Goal: Contribute content: Contribute content

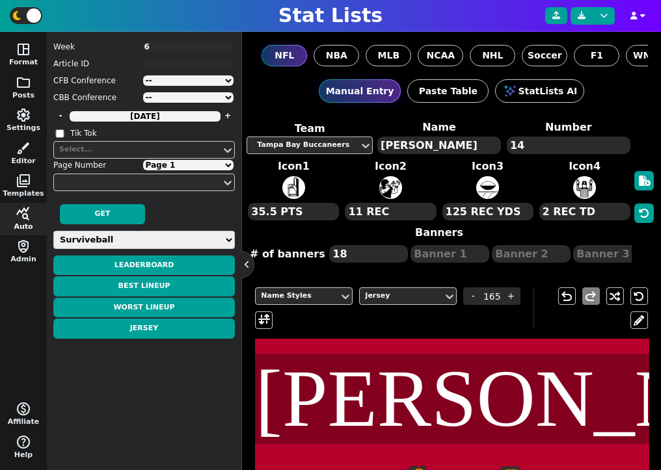
select select "surviveball"
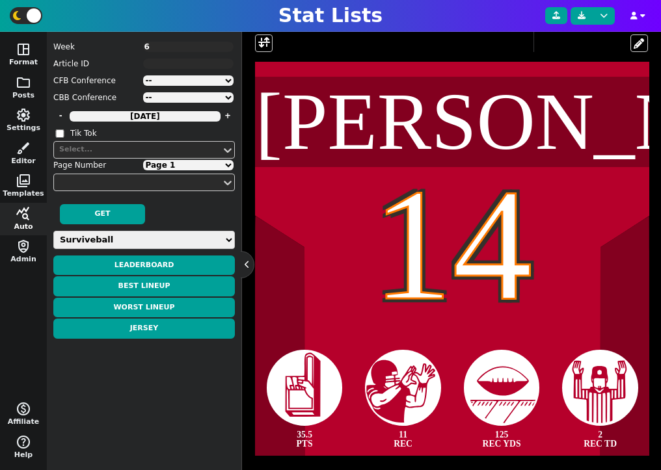
scroll to position [286, 0]
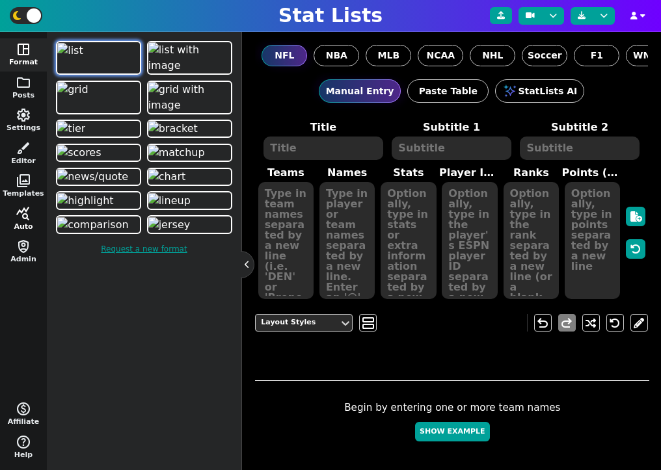
click at [27, 215] on span "query_stats" at bounding box center [24, 214] width 16 height 16
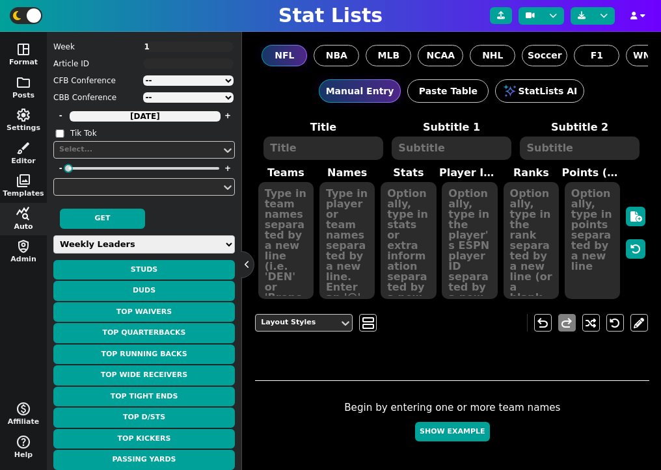
click at [146, 252] on select "Weekly Leaders Slate Leaders QB Stats RB Stats REC Stats IDP Stats Other Stats …" at bounding box center [144, 245] width 182 height 18
select select "surviveball"
click at [53, 236] on select "Weekly Leaders Slate Leaders QB Stats RB Stats REC Stats IDP Stats Other Stats …" at bounding box center [144, 245] width 182 height 18
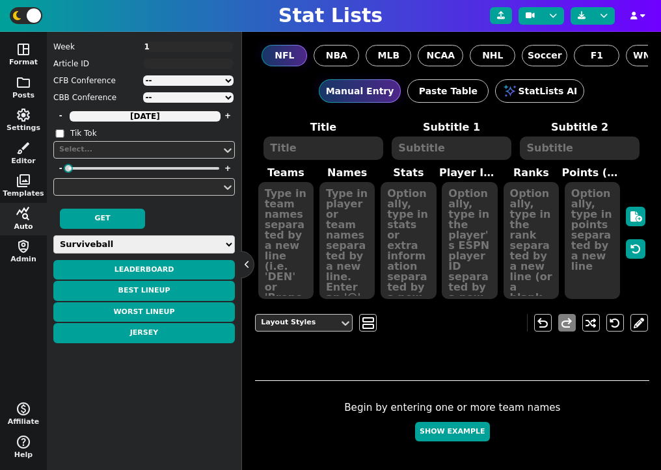
click at [159, 45] on textarea "1" at bounding box center [188, 47] width 91 height 10
type textarea "18"
click at [163, 331] on button "Jersey" at bounding box center [144, 333] width 182 height 20
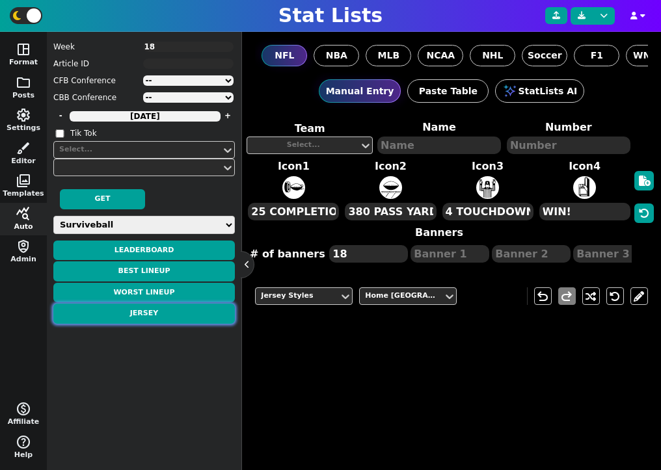
type textarea "[PERSON_NAME]"
type textarea "26"
type textarea "46.0 PTS"
type textarea "139 RUSH YDS"
type textarea "3 RUSH TD"
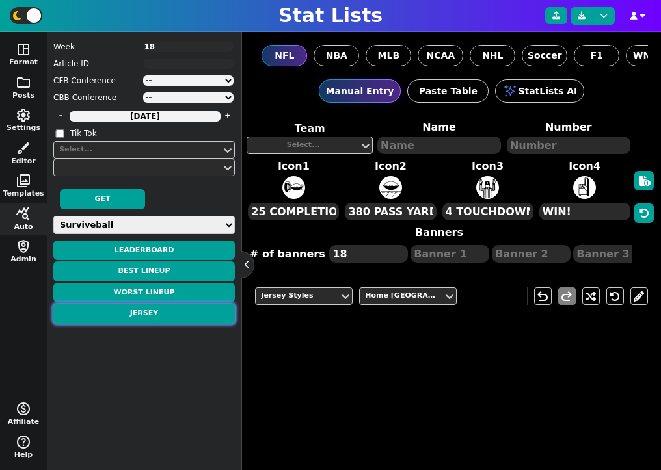
type textarea "5 REC"
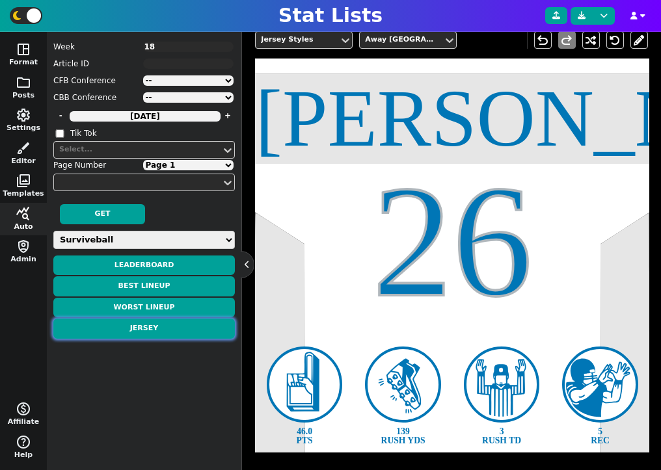
scroll to position [262, 0]
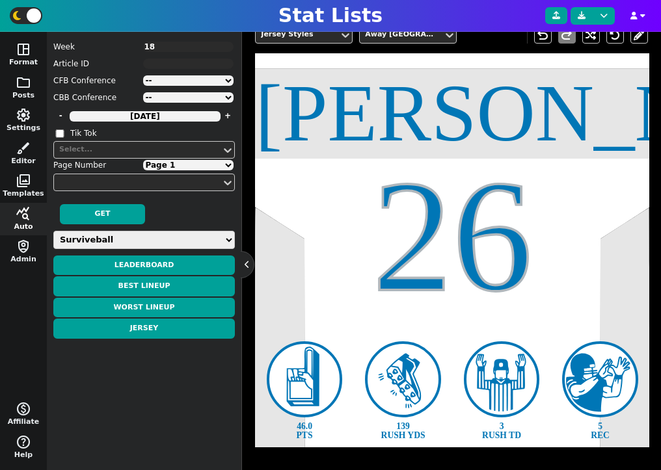
click at [197, 161] on select "Page 1 Page 2 Page 3" at bounding box center [188, 165] width 91 height 10
select select "2"
click at [143, 160] on select "Page 1 Page 2 Page 3" at bounding box center [188, 165] width 91 height 10
type textarea "Young"
type textarea "9"
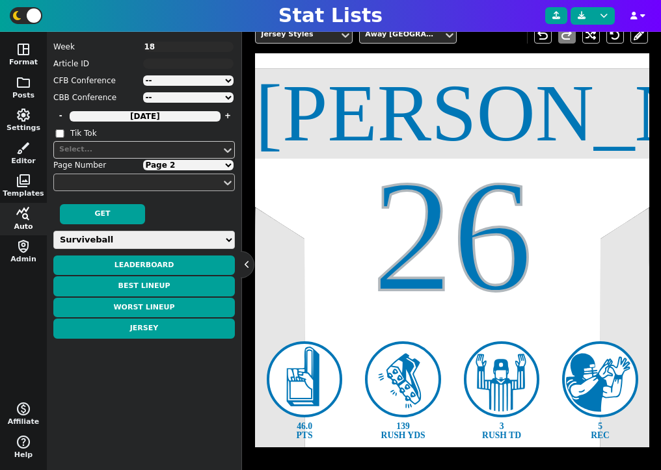
type textarea "36.4 PTS"
type textarea "24 RUSH YDS"
type textarea "2 RUSH TD"
type textarea "WIN!"
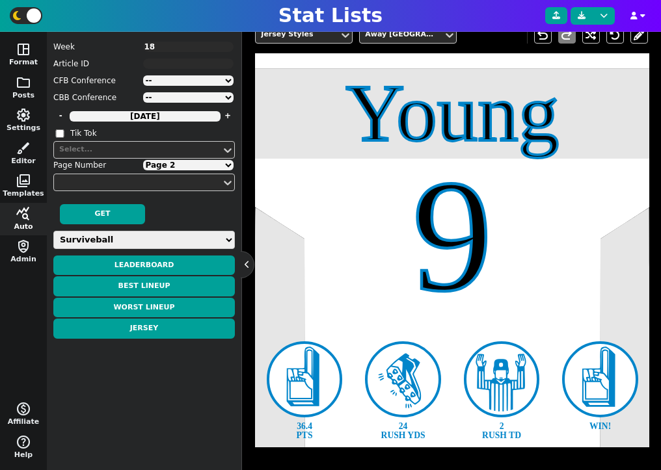
click at [180, 172] on span "Week 18 Article ID CFB Conference -- ACC American Big 12 Big Ten C-[GEOGRAPHIC_…" at bounding box center [144, 251] width 182 height 426
click at [176, 168] on select "Page 1 Page 2 Page 3" at bounding box center [188, 165] width 91 height 10
click at [143, 160] on select "Page 1 Page 2 Page 3" at bounding box center [188, 165] width 91 height 10
click at [213, 166] on select "Page 1 Page 2 Page 3" at bounding box center [188, 165] width 91 height 10
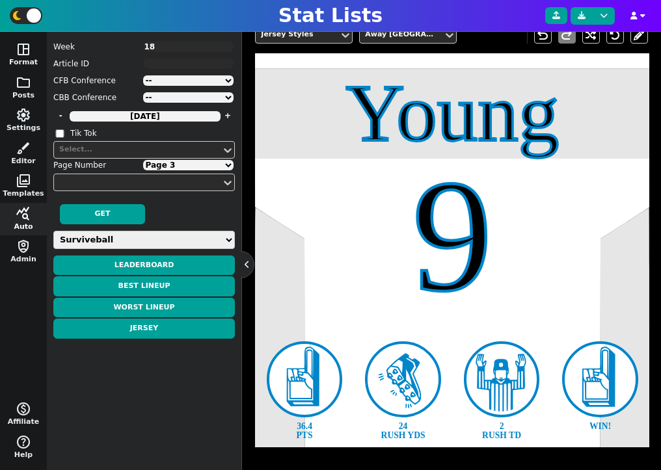
select select "1"
click at [143, 160] on select "Page 1 Page 2 Page 3" at bounding box center [188, 165] width 91 height 10
type textarea "[GEOGRAPHIC_DATA]"
type textarea "5"
type textarea "40.7 PTS"
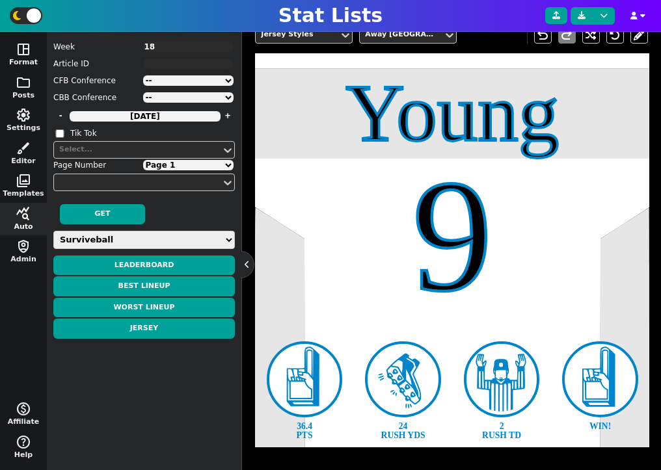
type textarea "10 REC"
type textarea "187 REC YDS"
type textarea "2 REC TD"
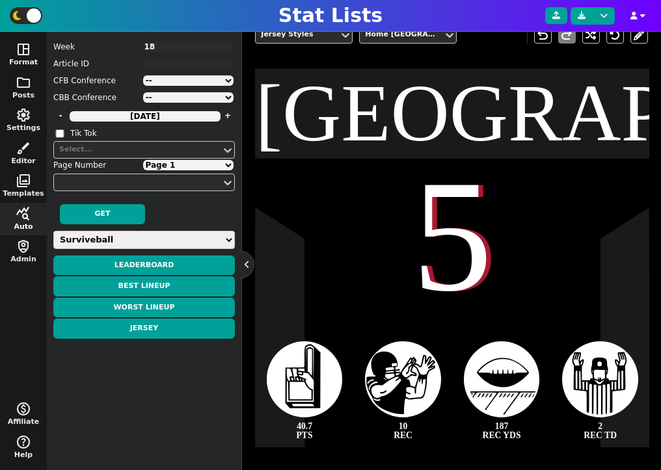
click at [182, 168] on select "Page 1 Page 2 Page 3" at bounding box center [188, 165] width 91 height 10
select select "2"
click at [143, 160] on select "Page 1 Page 2 Page 3" at bounding box center [188, 165] width 91 height 10
click at [175, 43] on textarea "18" at bounding box center [188, 47] width 91 height 10
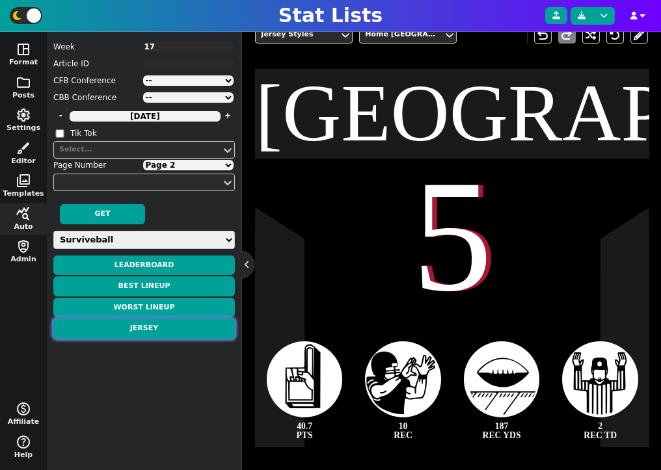
type textarea "17"
click at [157, 327] on button "Jersey" at bounding box center [144, 329] width 182 height 20
select select "1"
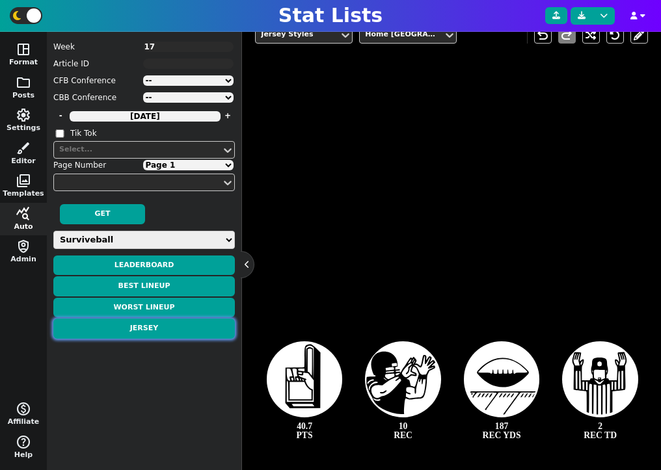
type textarea "[PERSON_NAME]"
type textarea "5"
type textarea "40.1 PTS"
type textarea "11 REC"
type textarea "3 REC TD"
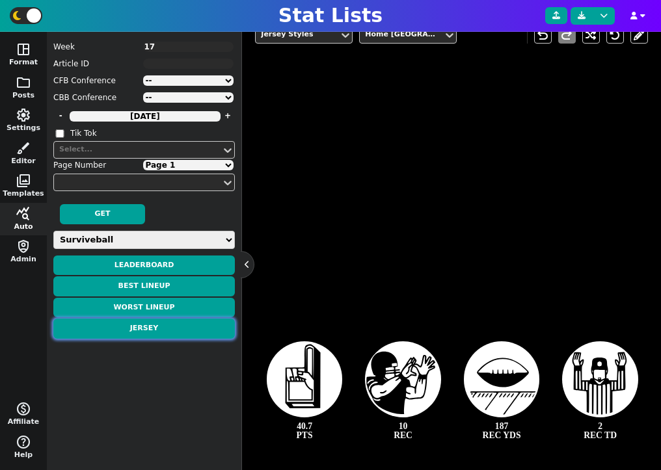
type textarea "131 REC YDS"
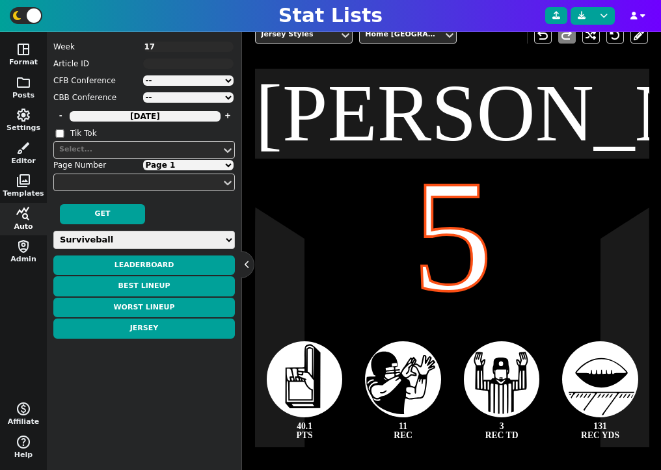
click at [209, 164] on select "Page 1 Page 2 Page 3" at bounding box center [188, 165] width 91 height 10
click at [210, 169] on select "Page 1 Page 2 Page 3" at bounding box center [188, 165] width 91 height 10
select select "2"
click at [143, 160] on select "Page 1 Page 2 Page 3" at bounding box center [188, 165] width 91 height 10
type textarea "[PERSON_NAME]"
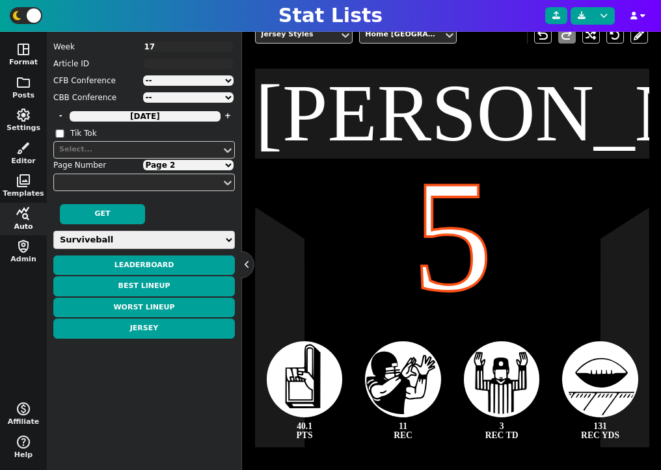
type textarea "9"
type textarea "37.0 PTS"
type textarea "WIN!"
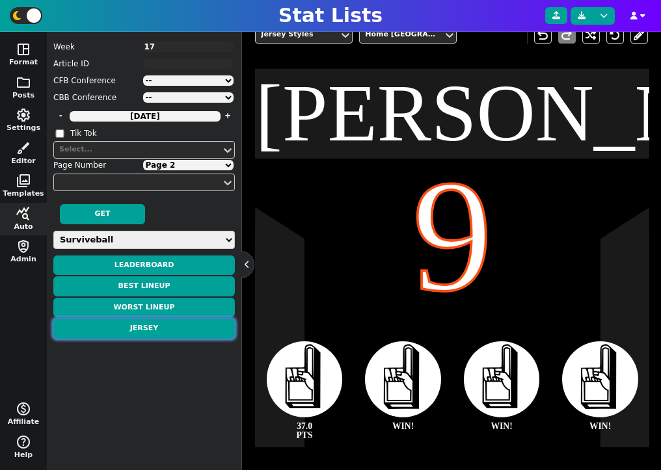
click at [168, 333] on button "Jersey" at bounding box center [144, 329] width 182 height 20
select select "1"
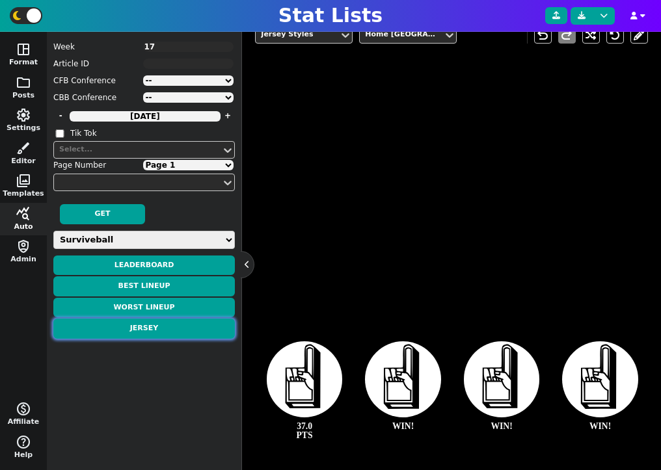
type textarea "[PERSON_NAME]"
type textarea "5"
type textarea "40.1 PTS"
type textarea "3 REC TD"
type textarea "11 REC"
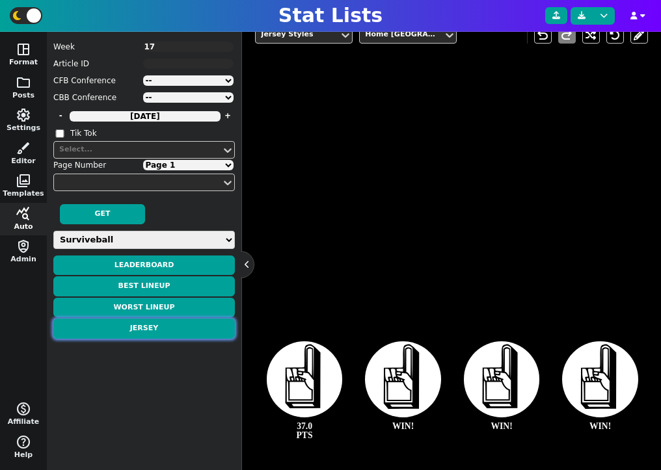
type textarea "131 REC YDS"
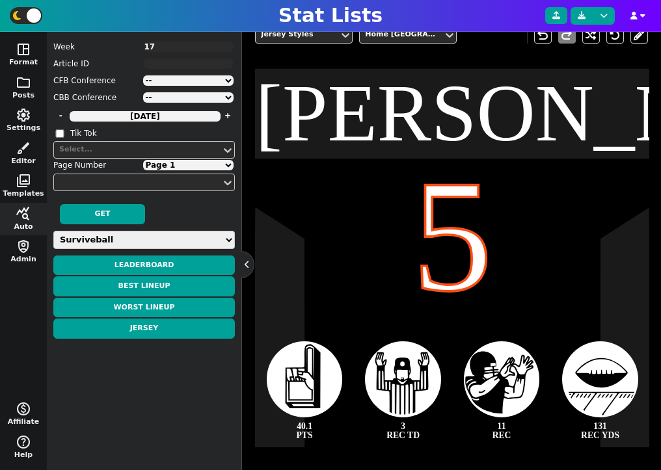
click at [185, 167] on select "Page 1 Page 2 Page 3" at bounding box center [188, 165] width 91 height 10
select select "2"
click at [143, 160] on select "Page 1 Page 2 Page 3" at bounding box center [188, 165] width 91 height 10
type textarea "[PERSON_NAME]"
type textarea "9"
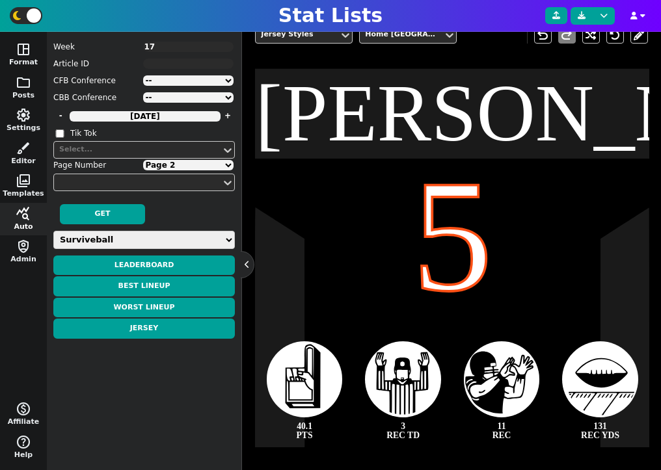
type textarea "37.0 PTS"
type textarea "39 COMP"
type textarea "412 PASS YDS"
type textarea "3 PASS TD"
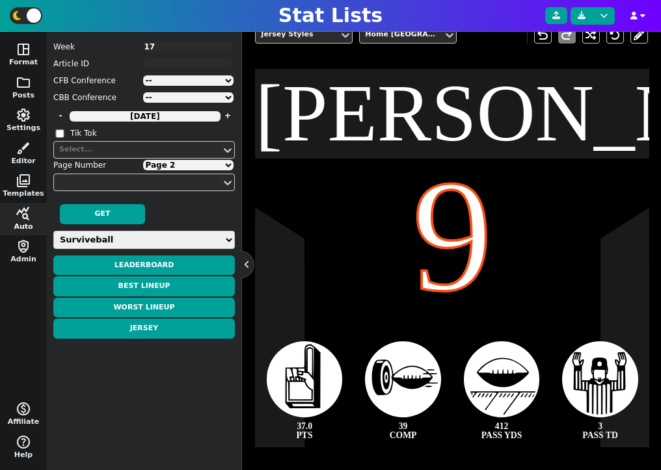
click at [185, 161] on select "Page 1 Page 2 Page 3" at bounding box center [188, 165] width 91 height 10
select select "3"
click at [143, 160] on select "Page 1 Page 2 Page 3" at bounding box center [188, 165] width 91 height 10
type textarea "[PERSON_NAME]"
type textarea "1"
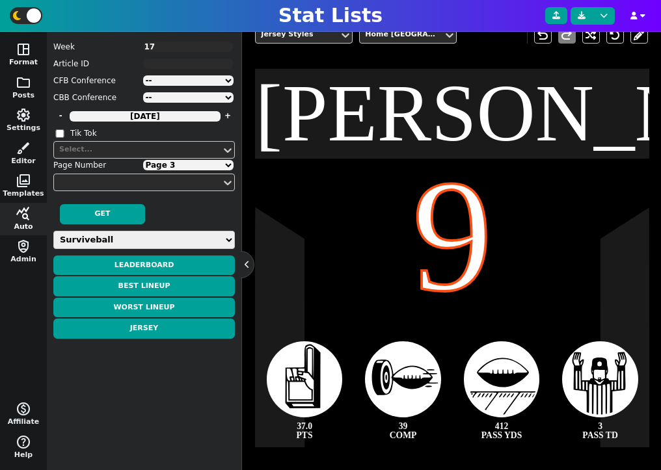
type textarea "36.1 PTS"
type textarea "171 REC YDS"
type textarea "2 REC TD"
type textarea "7 REC"
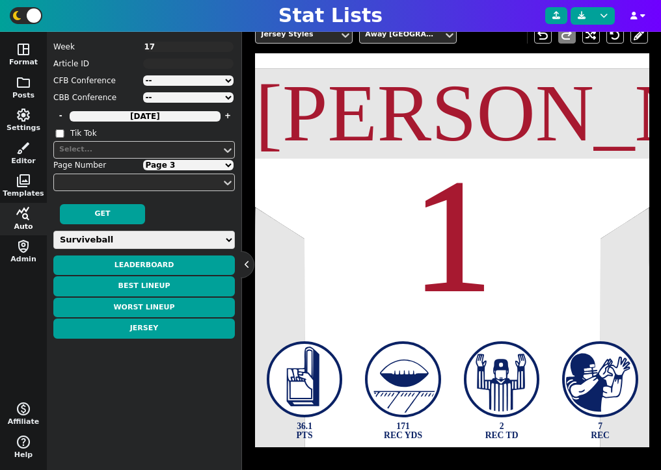
click at [178, 40] on span "Week 17" at bounding box center [144, 46] width 182 height 13
click at [178, 46] on textarea "17" at bounding box center [188, 47] width 91 height 10
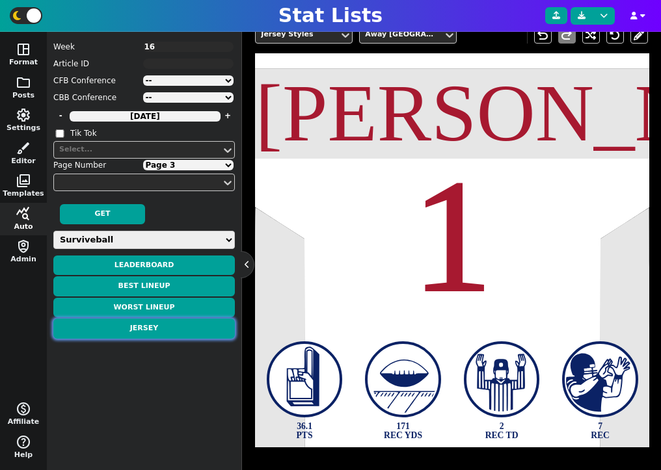
type textarea "16"
click at [168, 323] on button "Jersey" at bounding box center [144, 329] width 182 height 20
select select "1"
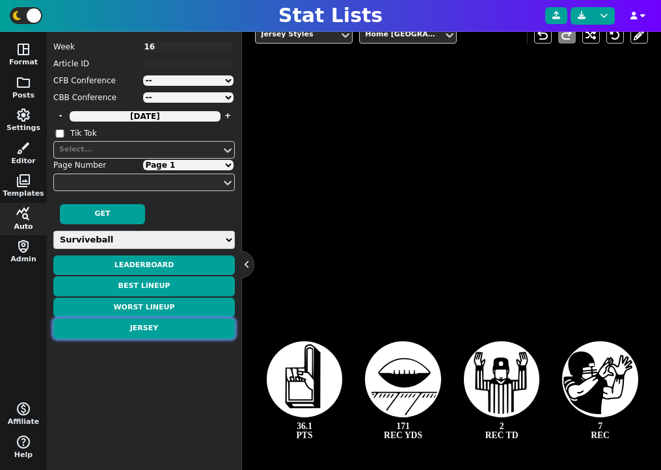
type textarea "[PERSON_NAME]"
type textarea "28"
type textarea "39.8 PTS"
type textarea "218 RUSH YDS"
type textarea "3 RUSH TD"
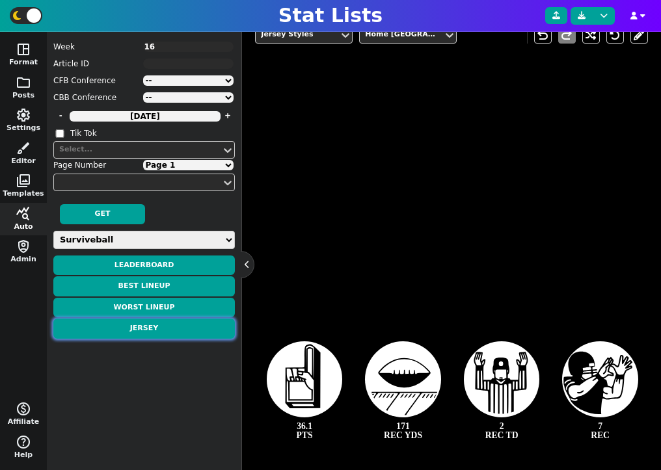
type textarea "WIN!"
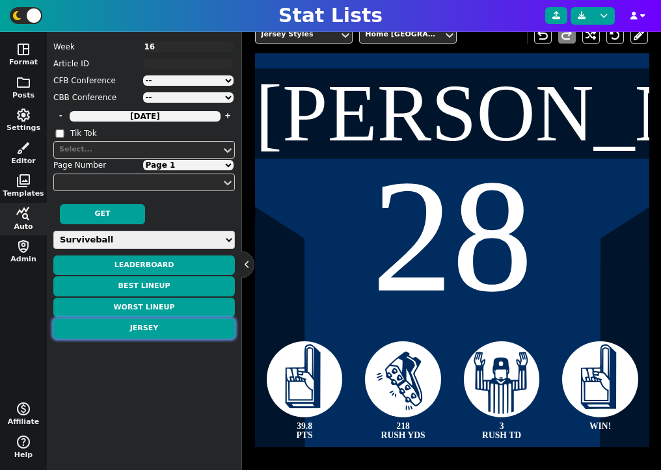
click at [161, 328] on button "Jersey" at bounding box center [144, 329] width 182 height 20
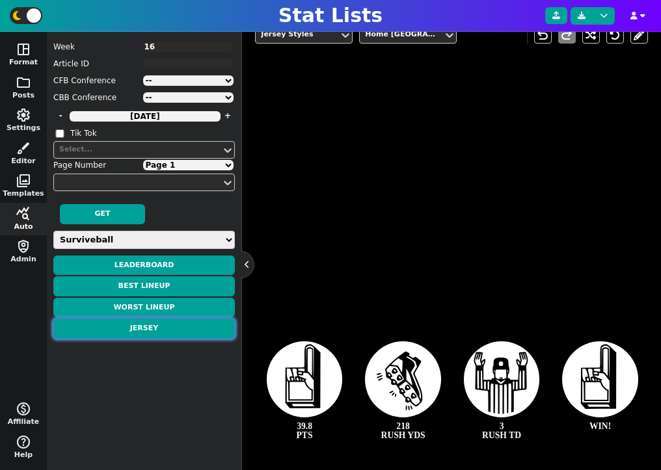
type textarea "[PERSON_NAME]"
type textarea "28"
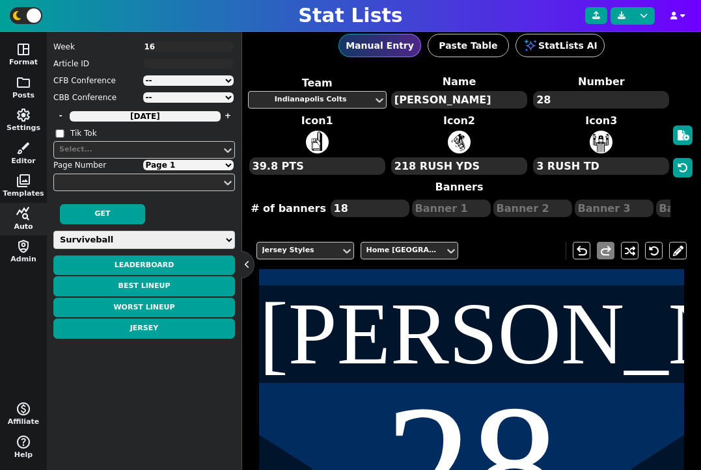
scroll to position [44, 0]
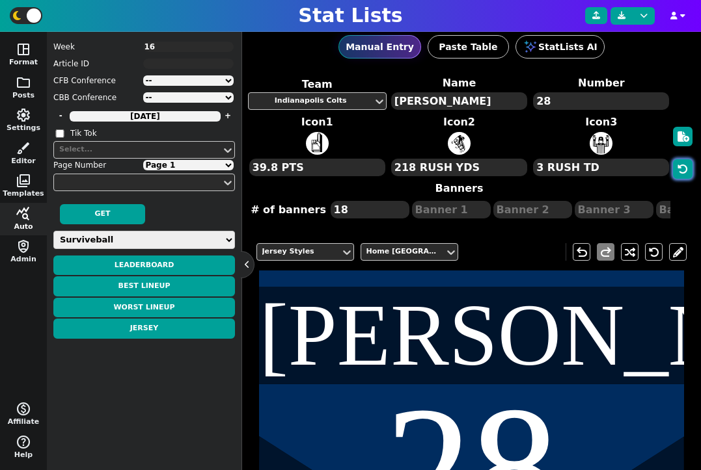
click at [660, 169] on button "button" at bounding box center [683, 169] width 20 height 20
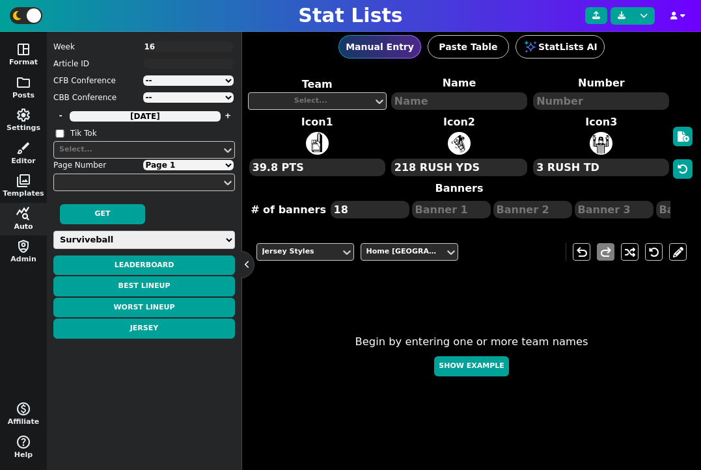
click at [478, 373] on button "Show Example" at bounding box center [471, 367] width 74 height 20
type textarea "[PERSON_NAME]"
type textarea "7"
type textarea "4 TOUCHDOWNS"
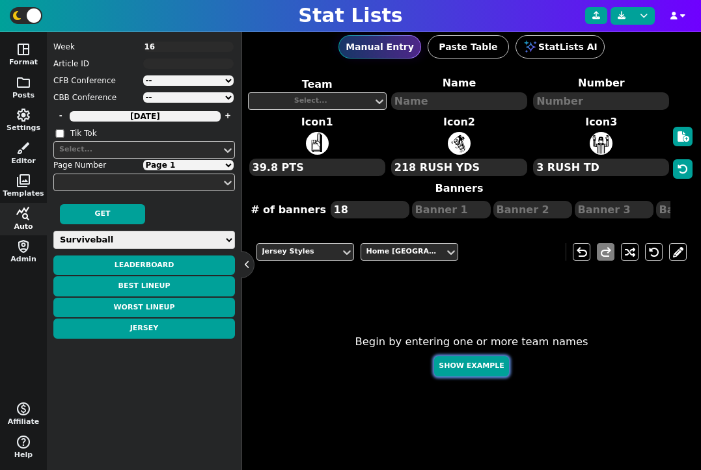
type textarea "380 PASS YDS"
type textarea "25 COMPLETIONS"
type textarea "WK 1"
type textarea "WK 3"
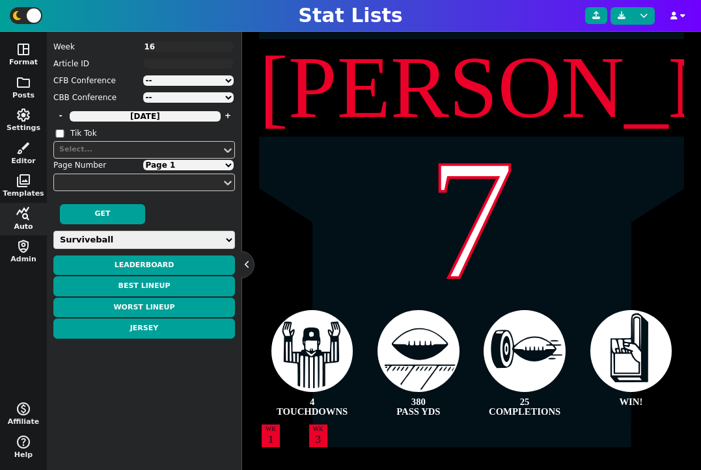
scroll to position [280, 0]
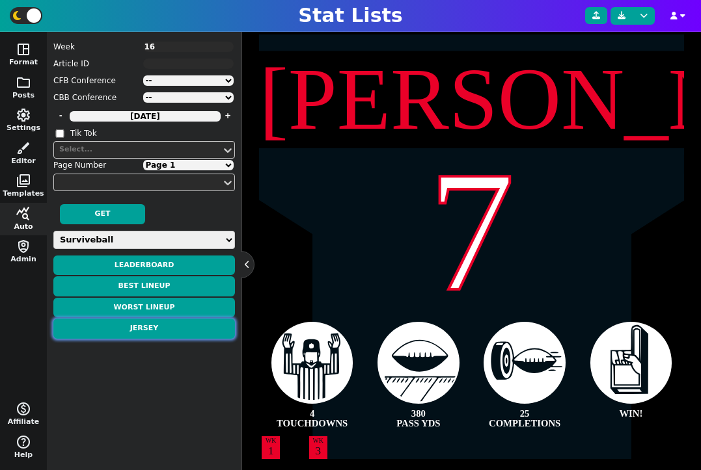
click at [180, 326] on button "Jersey" at bounding box center [144, 329] width 182 height 20
type textarea "[PERSON_NAME]"
type textarea "6"
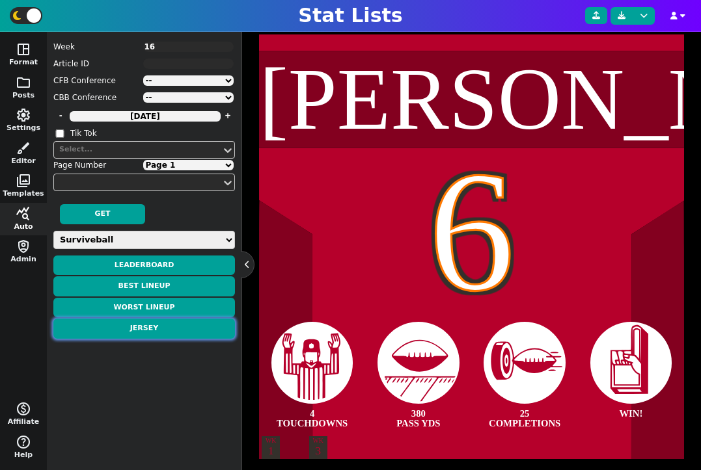
type textarea "[PERSON_NAME]"
type textarea "28"
type textarea "39.8 PTS"
type textarea "218 RUSH YDS"
type textarea "3 RUSH TD"
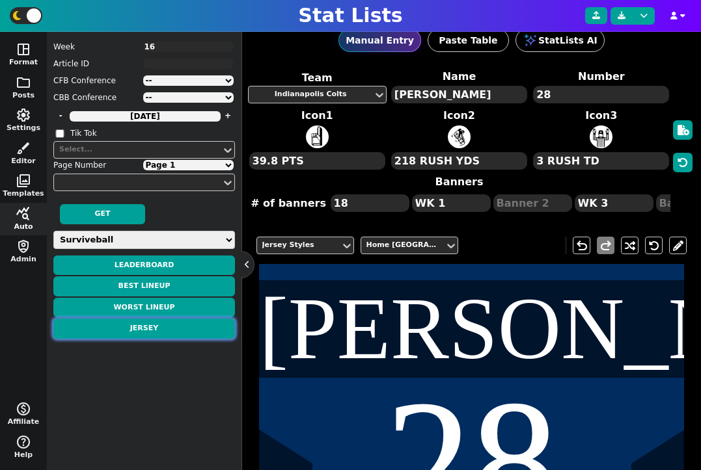
scroll to position [40, 0]
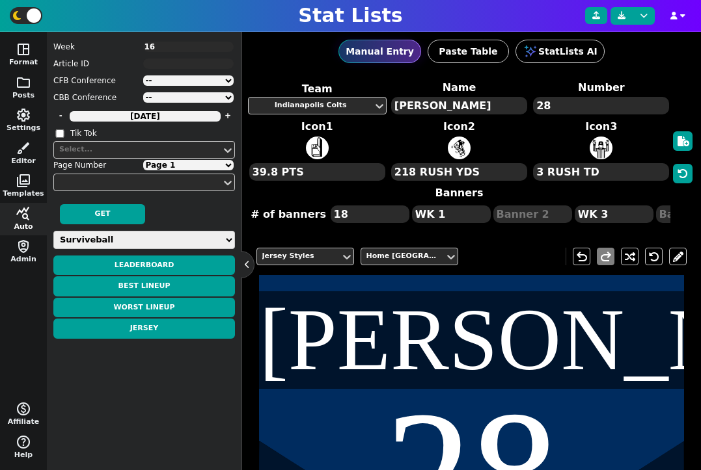
click at [182, 162] on select "Page 1 Page 2" at bounding box center [188, 165] width 91 height 10
select select "2"
click at [143, 160] on select "Page 1 Page 2" at bounding box center [188, 165] width 91 height 10
type textarea "Jefferson"
type textarea "18"
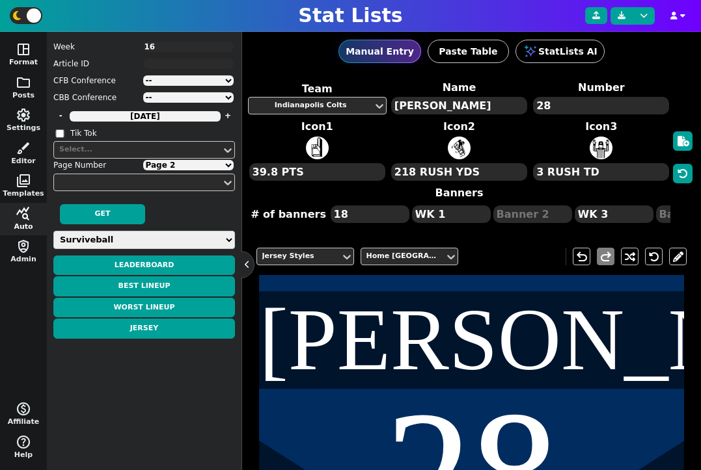
type textarea "36.4 PTS"
type textarea "2 REC TD"
type textarea "144 REC YDS"
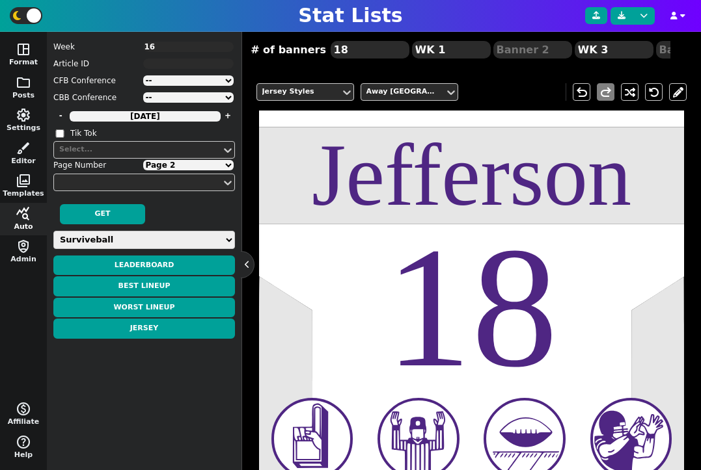
scroll to position [48, 0]
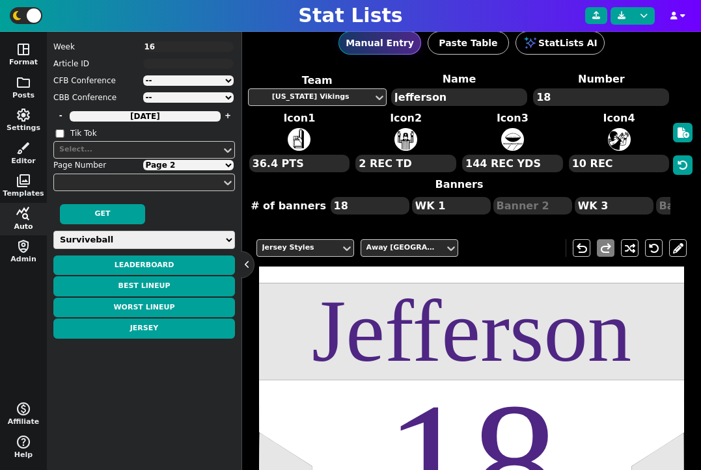
click at [595, 206] on textarea "WK 3" at bounding box center [614, 206] width 79 height 18
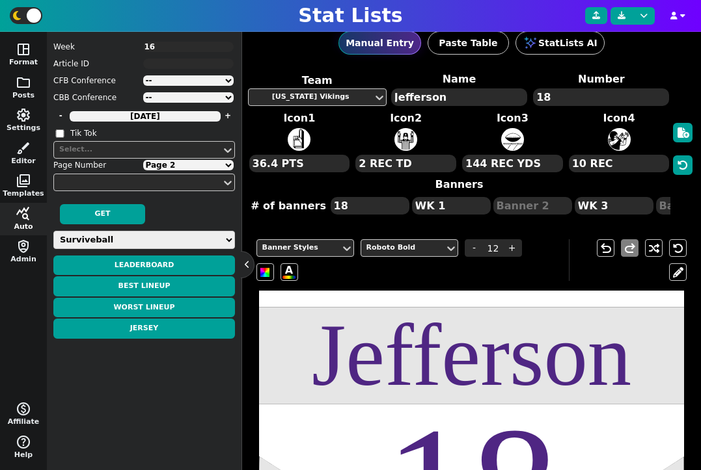
click at [595, 206] on textarea "WK 3" at bounding box center [614, 206] width 79 height 18
click at [466, 205] on textarea "WK 1" at bounding box center [451, 206] width 79 height 18
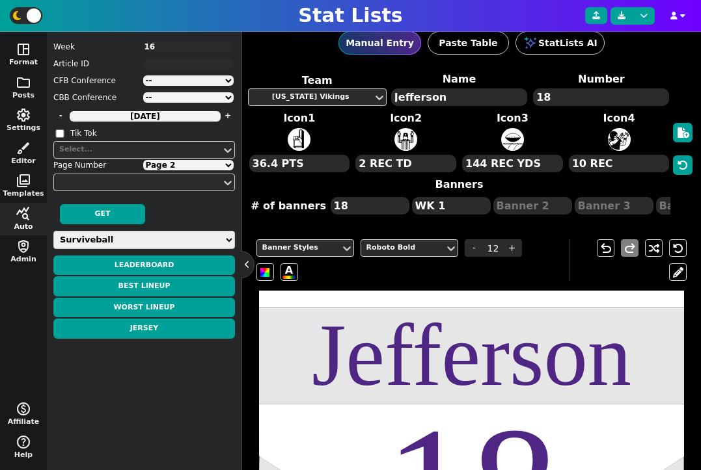
click at [466, 205] on textarea "WK 1" at bounding box center [451, 206] width 79 height 18
drag, startPoint x: 466, startPoint y: 205, endPoint x: 387, endPoint y: 206, distance: 78.7
click at [387, 206] on span "# of banners 18 WK 1" at bounding box center [459, 211] width 423 height 30
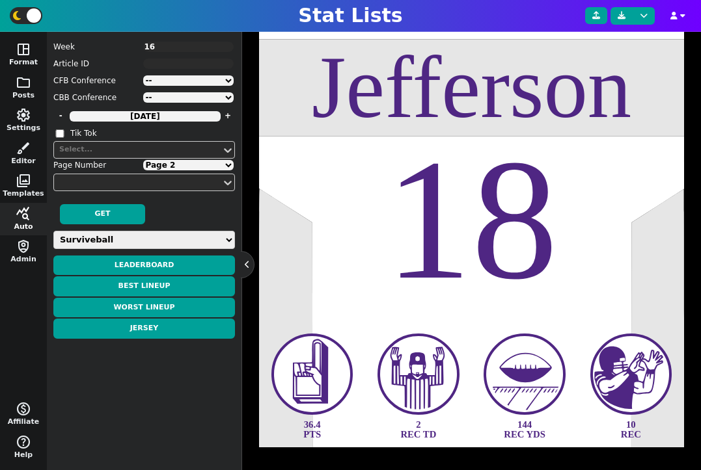
click at [202, 163] on select "Page 1 Page 2" at bounding box center [188, 165] width 91 height 10
click at [164, 46] on textarea "16" at bounding box center [188, 47] width 91 height 10
click at [178, 46] on textarea "16" at bounding box center [188, 47] width 91 height 10
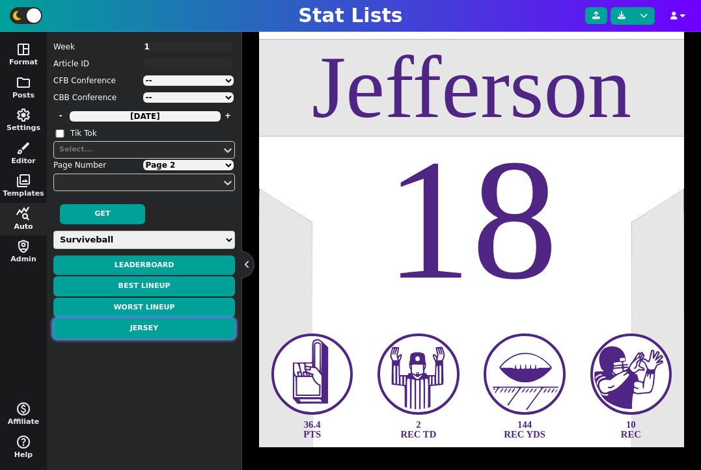
type textarea "1"
click at [170, 334] on button "Jersey" at bounding box center [144, 329] width 182 height 20
select select "1"
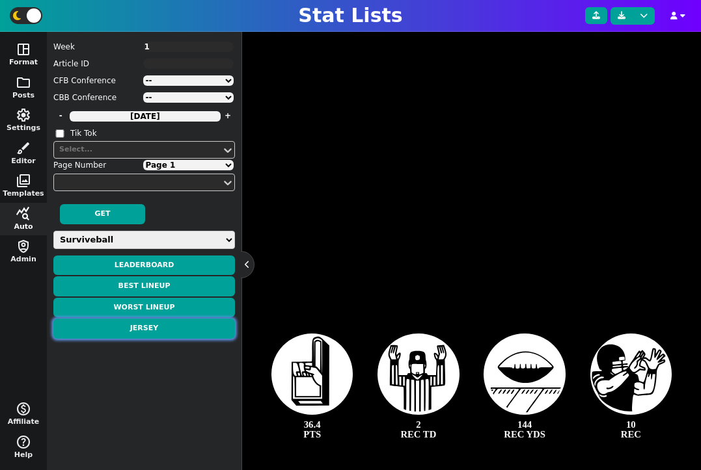
scroll to position [343, 0]
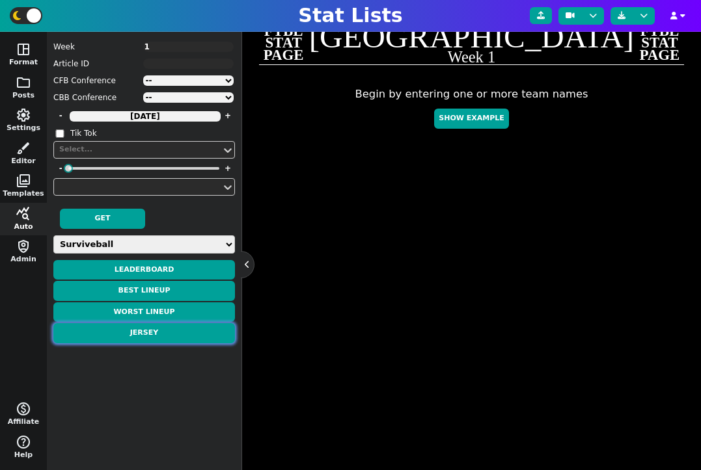
click at [159, 334] on button "Jersey" at bounding box center [144, 333] width 182 height 20
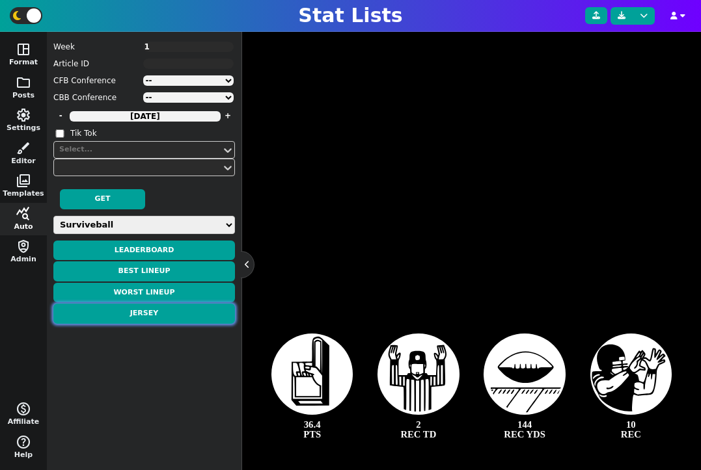
scroll to position [316, 0]
type textarea "[PERSON_NAME]"
type textarea "26"
type textarea "33.2 PTS"
type textarea "2 RUSH TD"
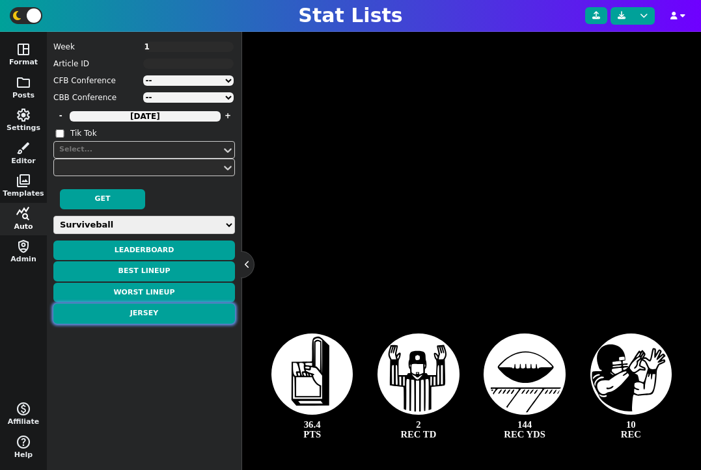
type textarea "109 RUSH YDS"
type textarea "23 REC YDS"
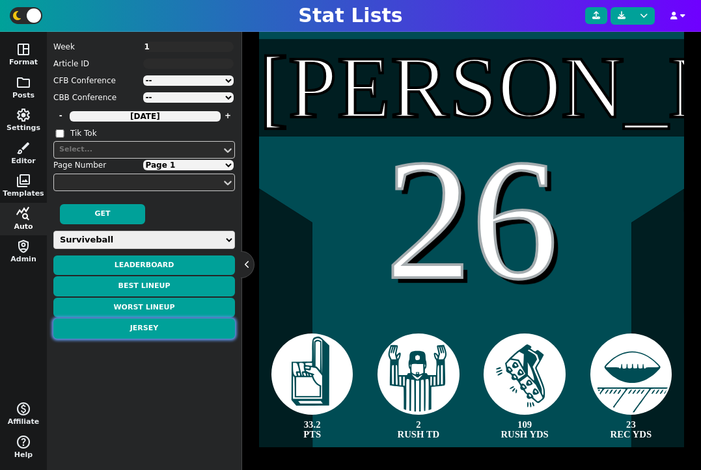
click at [159, 328] on button "Jersey" at bounding box center [144, 329] width 182 height 20
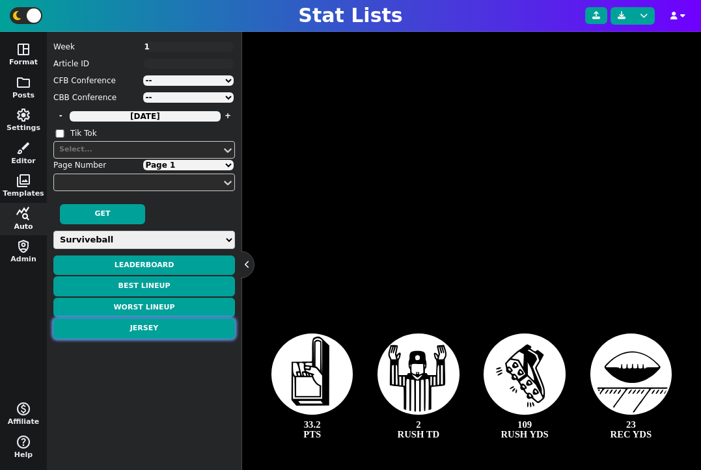
type textarea "[PERSON_NAME]"
type textarea "26"
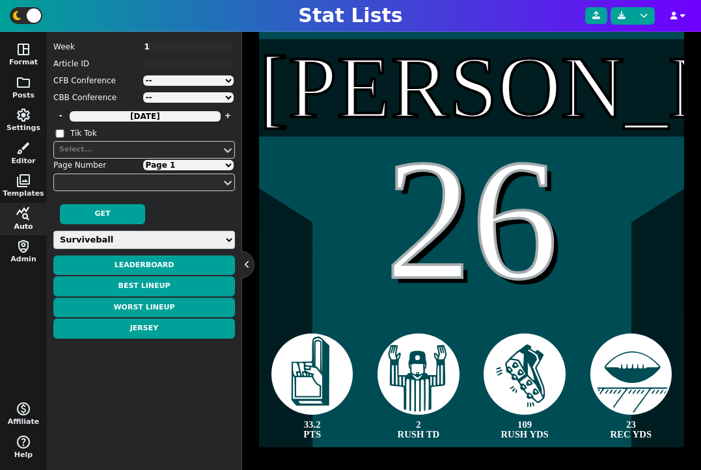
click at [187, 168] on select "Page 1 Page 2 Page 3 Page 4" at bounding box center [188, 165] width 91 height 10
select select "2"
click at [143, 160] on select "Page 1 Page 2 Page 3 Page 4" at bounding box center [188, 165] width 91 height 10
type textarea "[PERSON_NAME]"
type textarea "11"
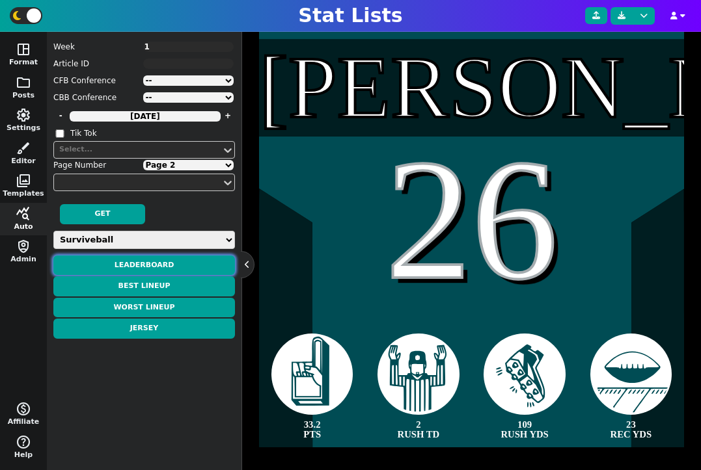
type textarea "33.1 PTS"
type textarea "138 REC YDS"
type textarea "4 REC"
type textarea "33 RUSH YDS"
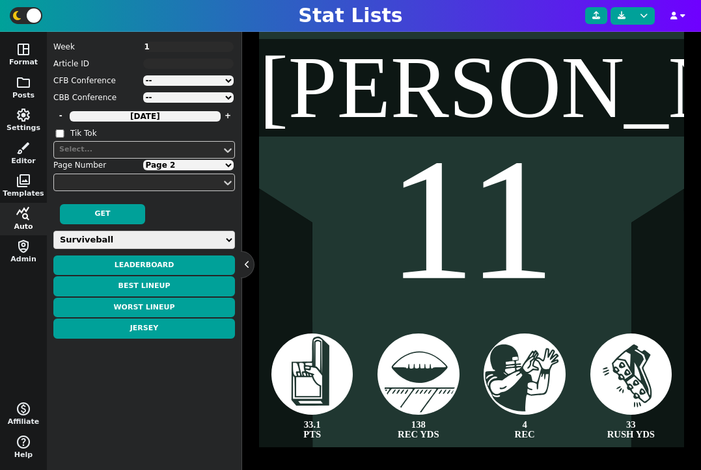
click at [195, 169] on select "Page 1 Page 2 Page 3 Page 4" at bounding box center [188, 165] width 91 height 10
select select "3"
click at [143, 160] on select "Page 1 Page 2 Page 3 Page 4" at bounding box center [188, 165] width 91 height 10
type textarea "[PERSON_NAME]"
type textarea "10"
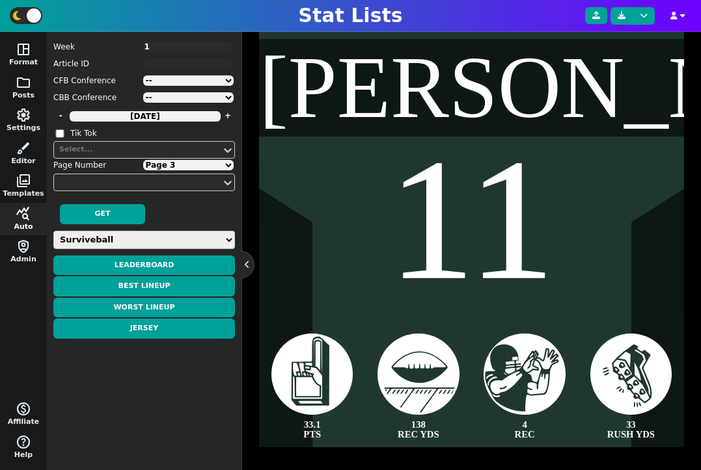
type textarea "32.0 PTS"
type textarea "14 REC"
type textarea "110 REC YDS"
type textarea "1 REC TD"
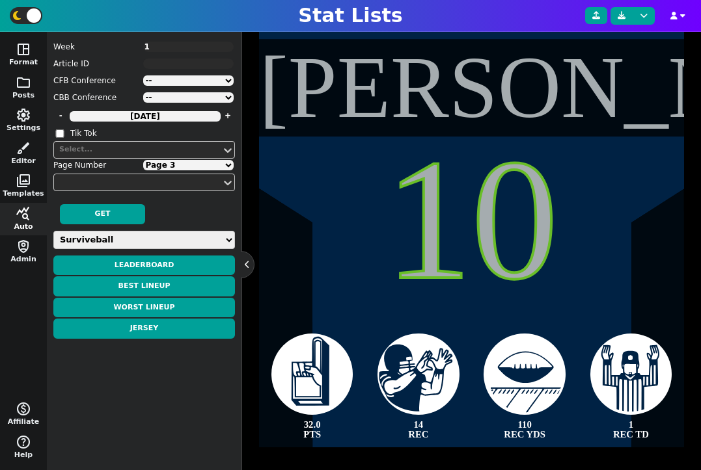
click at [179, 170] on div "Page Number Page 1 Page 2 Page 3 Page 4" at bounding box center [144, 165] width 182 height 13
click at [178, 168] on select "Page 1 Page 2 Page 3 Page 4" at bounding box center [188, 165] width 91 height 10
select select "4"
click at [143, 160] on select "Page 1 Page 2 Page 3 Page 4" at bounding box center [188, 165] width 91 height 10
type textarea "[PERSON_NAME]"
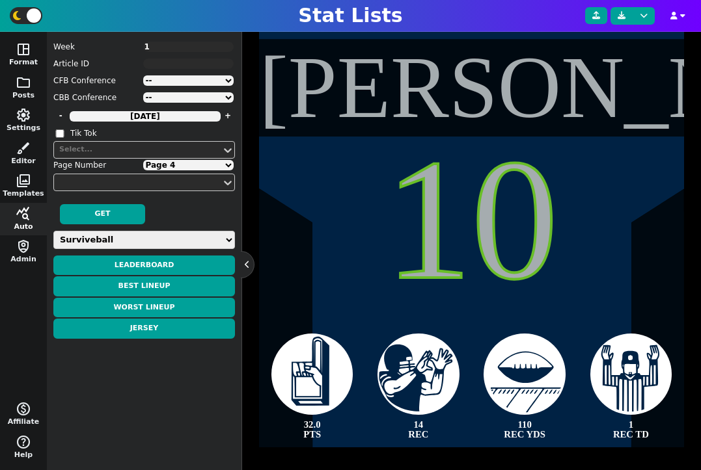
type textarea "17"
type textarea "31.2 PTS"
type textarea "2 RUSH TD"
type textarea "2 PASS TD"
type textarea "232 PASS YDS"
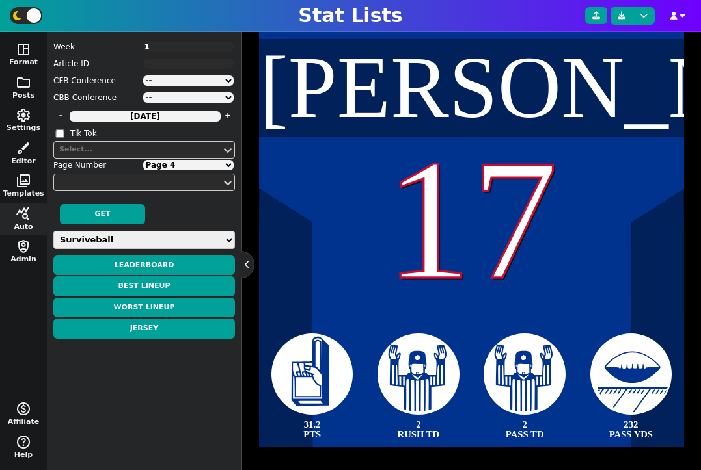
click at [170, 44] on textarea "1" at bounding box center [188, 47] width 91 height 10
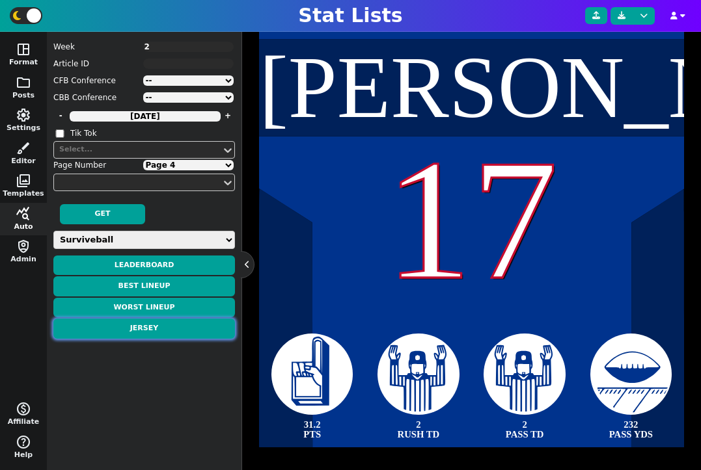
type textarea "2"
click at [157, 331] on button "Jersey" at bounding box center [144, 329] width 182 height 20
select select "1"
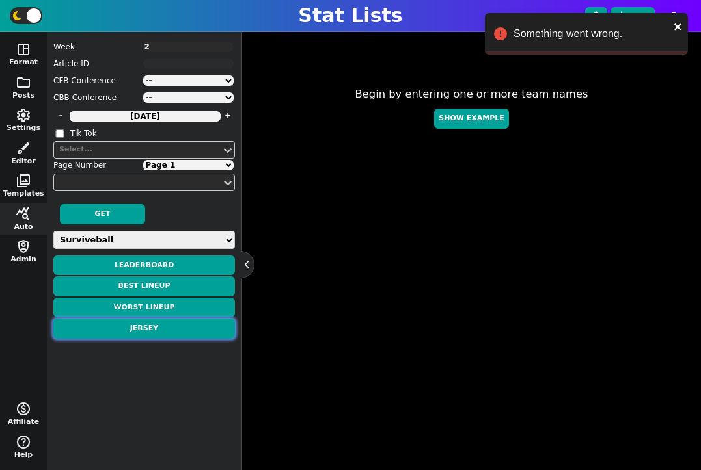
click at [173, 328] on button "Jersey" at bounding box center [144, 329] width 182 height 20
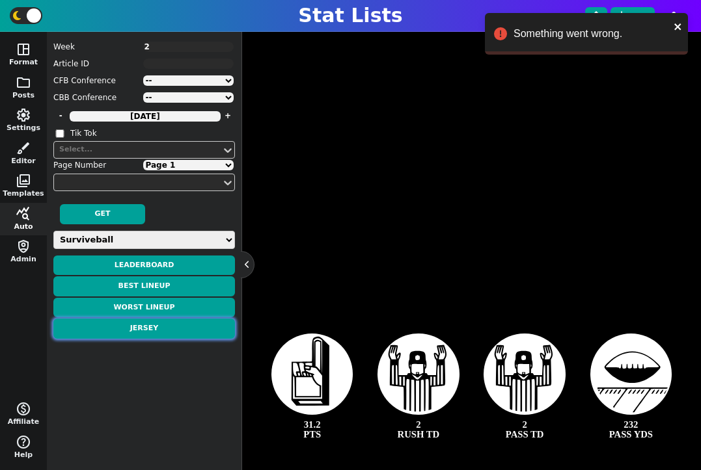
type textarea "[PERSON_NAME]"
type textarea "41"
type textarea "44.0 PTS"
type textarea "3 RUSH TD"
type textarea "115 RUSH YDS"
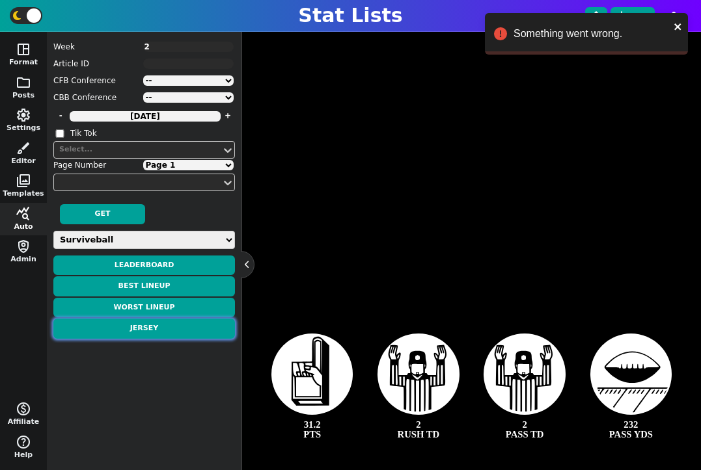
type textarea "65 REC YDS"
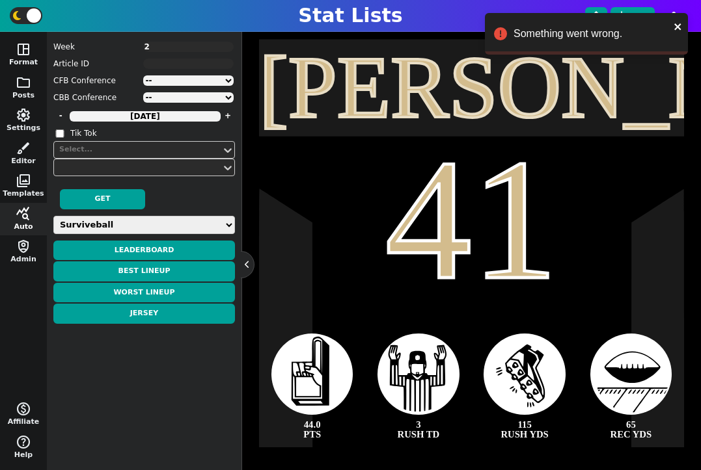
click at [180, 40] on span "Week 2" at bounding box center [144, 46] width 182 height 13
click at [180, 44] on textarea "2" at bounding box center [188, 47] width 91 height 10
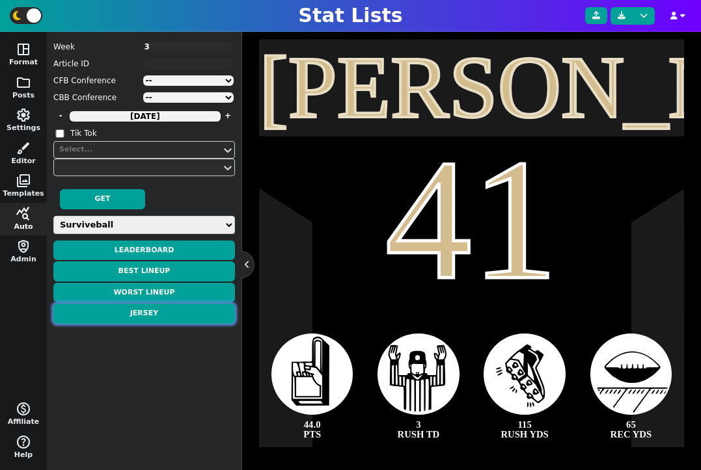
type textarea "3"
click at [166, 314] on button "Jersey" at bounding box center [144, 314] width 182 height 20
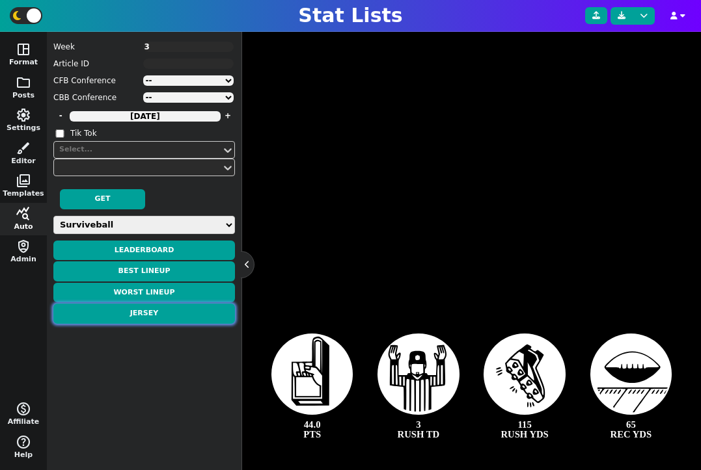
type textarea "[PERSON_NAME]"
type textarea "15"
type textarea "46.5 PTS"
type textarea "3 REC TD"
type textarea "175 REC YDS"
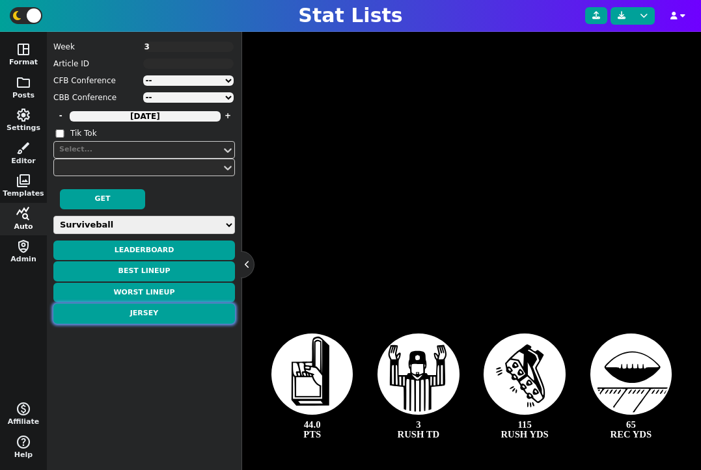
type textarea "11 REC"
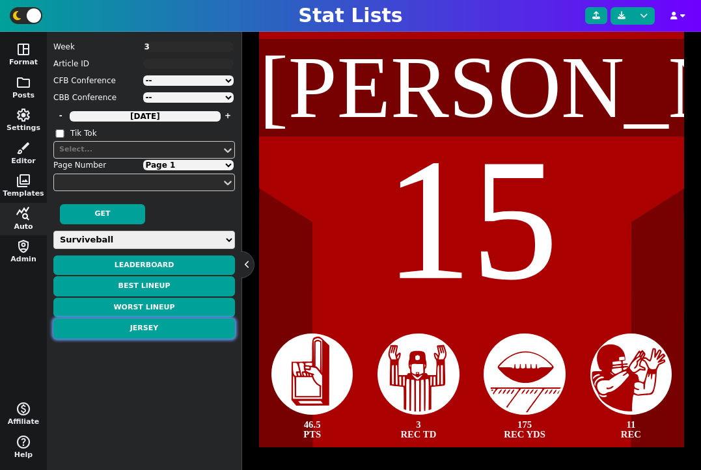
click at [167, 328] on button "Jersey" at bounding box center [144, 329] width 182 height 20
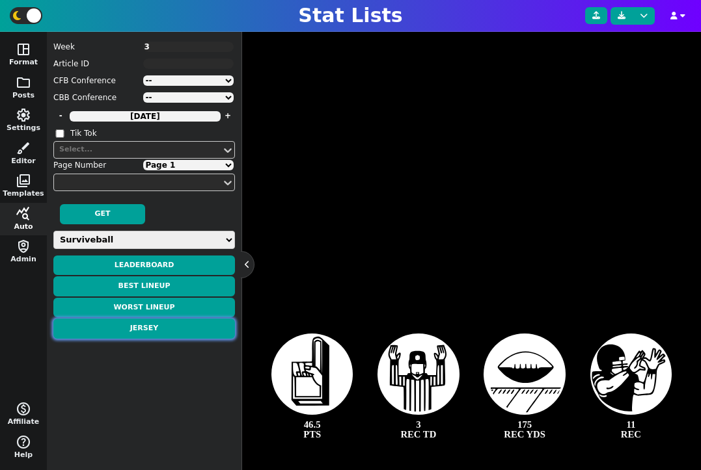
type textarea "[PERSON_NAME]"
type textarea "15"
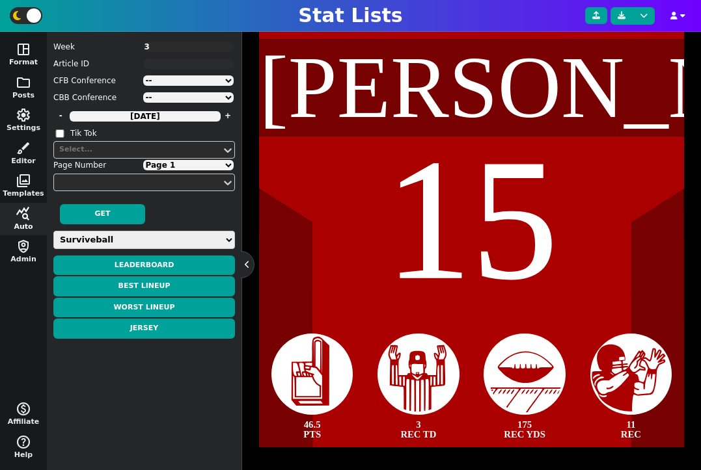
select select "surviveball"
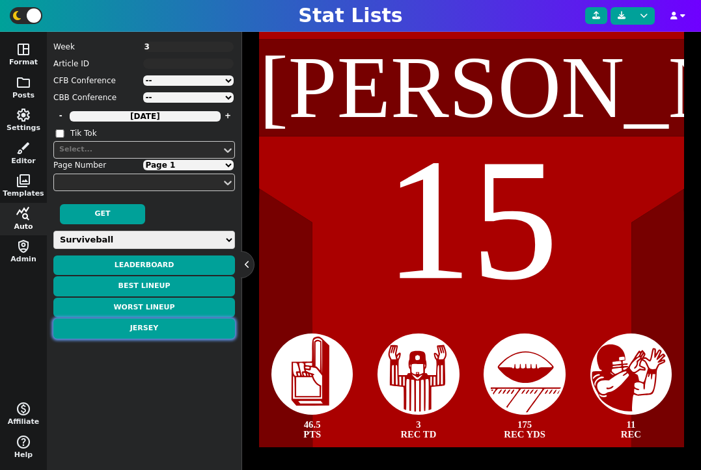
click at [156, 333] on button "Jersey" at bounding box center [144, 329] width 182 height 20
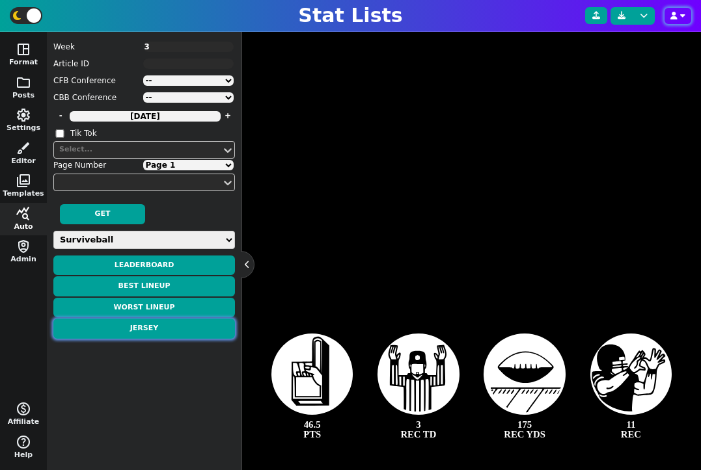
type textarea "[PERSON_NAME]"
type textarea "15"
type textarea "WK 3"
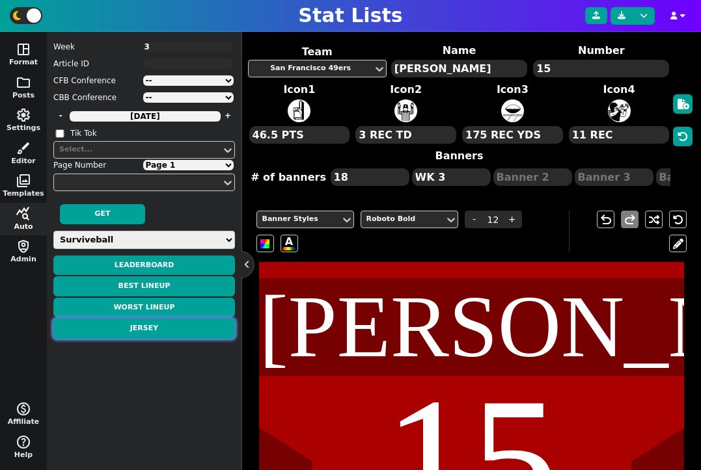
scroll to position [64, 0]
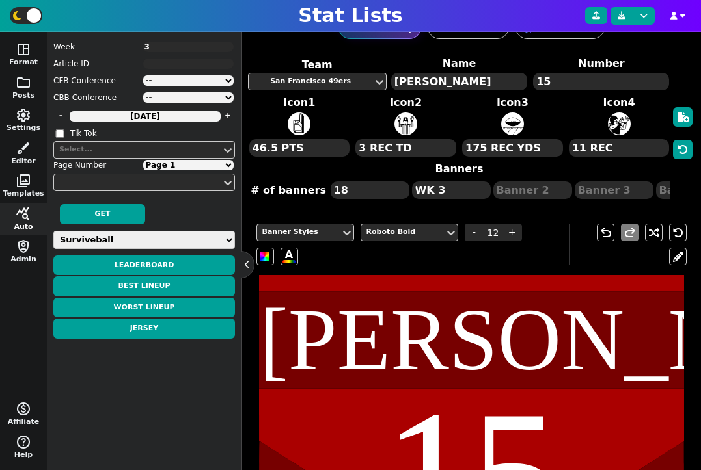
click at [161, 51] on textarea "3" at bounding box center [188, 47] width 91 height 10
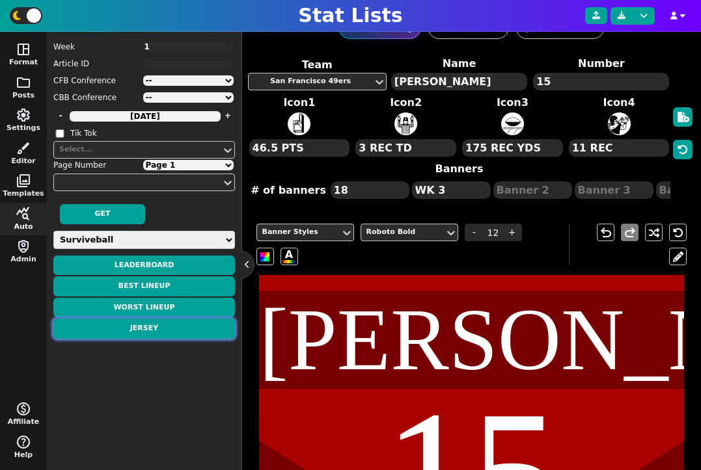
type textarea "1"
click at [150, 329] on button "Jersey" at bounding box center [144, 329] width 182 height 20
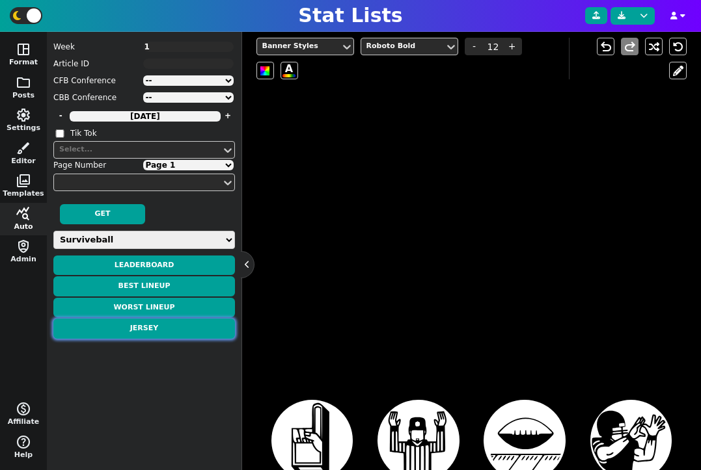
scroll to position [316, 0]
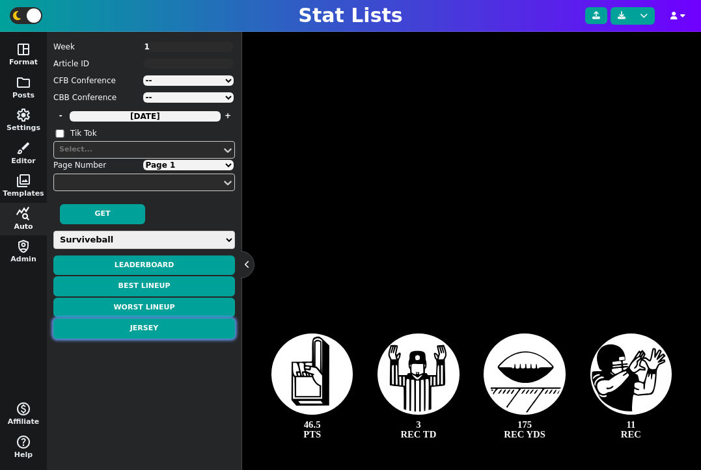
type textarea "[PERSON_NAME]"
type textarea "26"
type textarea "33.2 PTS"
type textarea "2 RUSH TD"
type textarea "109 RUSH YDS"
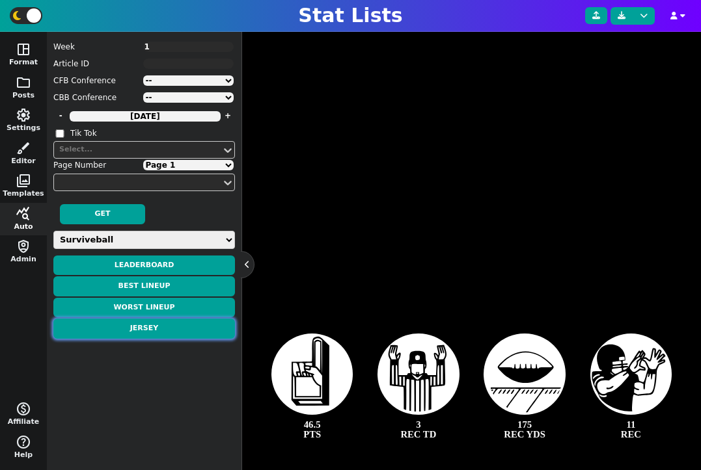
type textarea "23 REC YDS"
type textarea "WK 1"
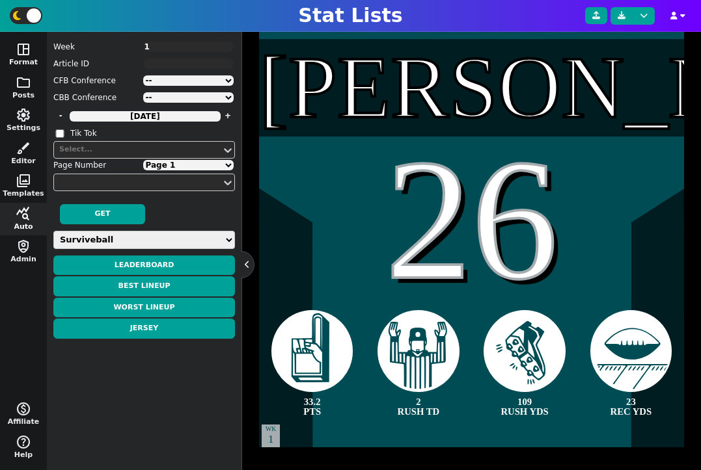
click at [153, 49] on textarea "1" at bounding box center [188, 47] width 91 height 10
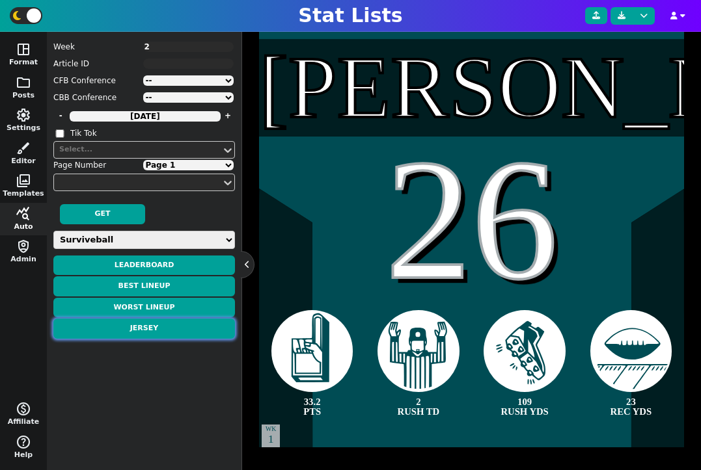
type textarea "2"
click at [195, 327] on button "Jersey" at bounding box center [144, 329] width 182 height 20
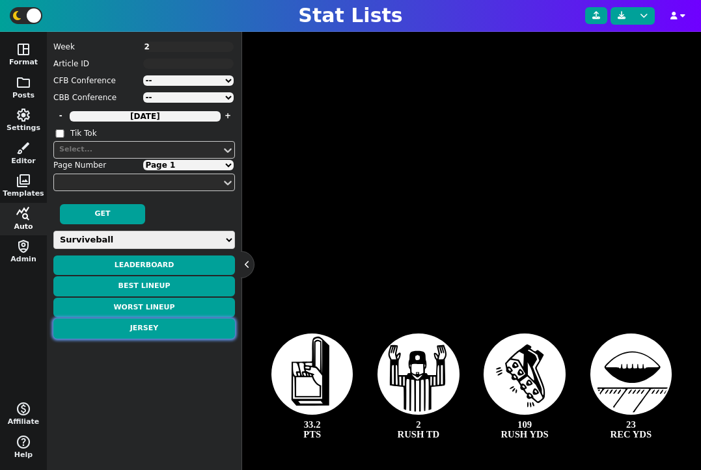
type textarea "[PERSON_NAME]"
type textarea "41"
type textarea "44.0 PTS"
type textarea "3 RUSH TD"
type textarea "115 RUSH YDS"
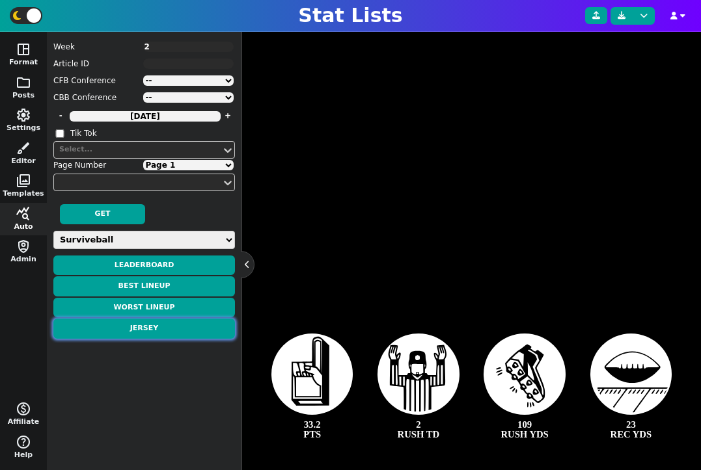
type textarea "65 REC YDS"
type textarea "WK 2"
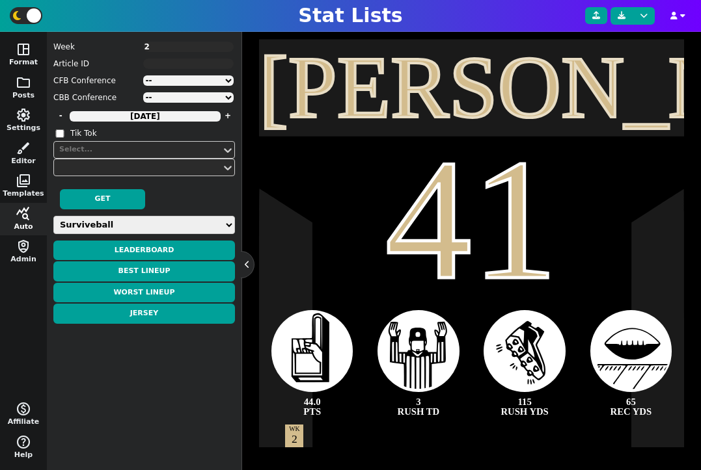
click at [150, 51] on textarea "2" at bounding box center [188, 47] width 91 height 10
type textarea "3"
click at [145, 316] on button "Jersey" at bounding box center [144, 314] width 182 height 20
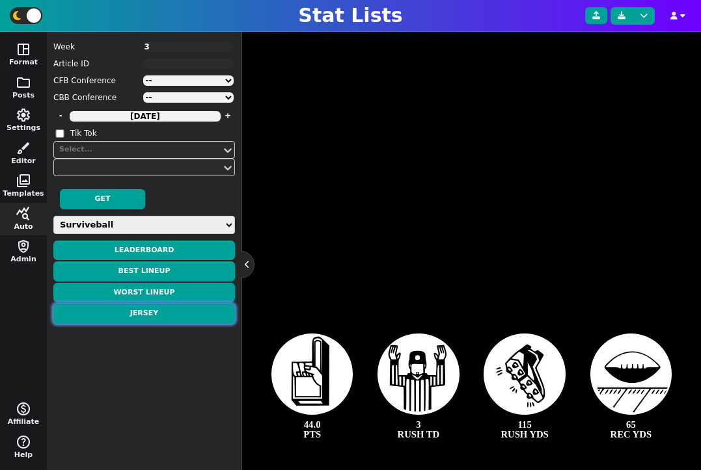
type textarea "[PERSON_NAME]"
type textarea "15"
type textarea "46.5 PTS"
type textarea "3 REC TD"
type textarea "175 REC YDS"
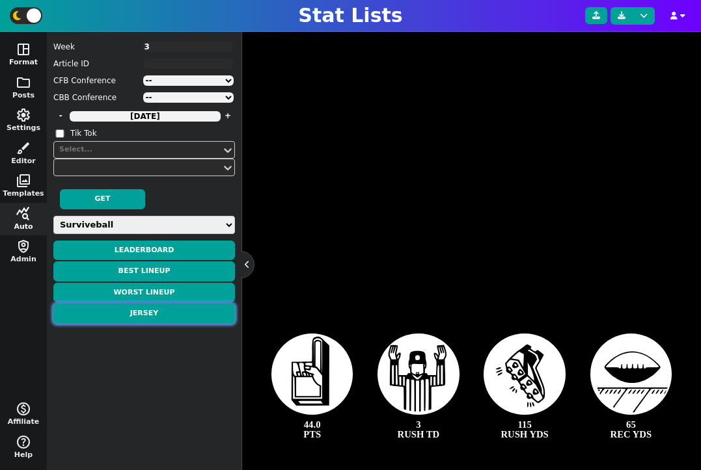
type textarea "11 REC"
type textarea "WK 3"
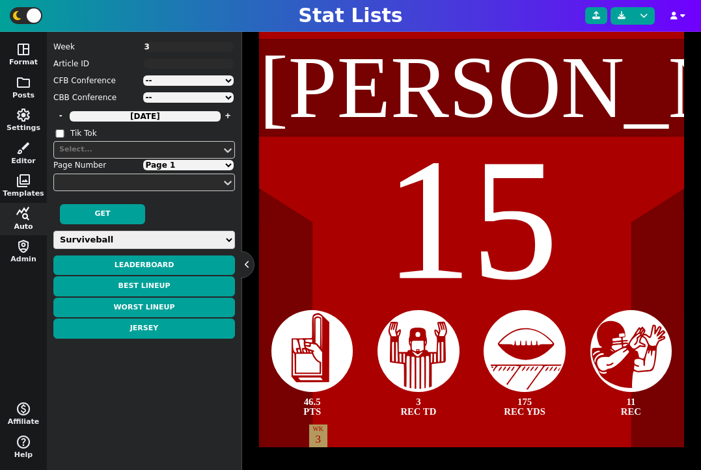
click at [152, 49] on textarea "3" at bounding box center [188, 47] width 91 height 10
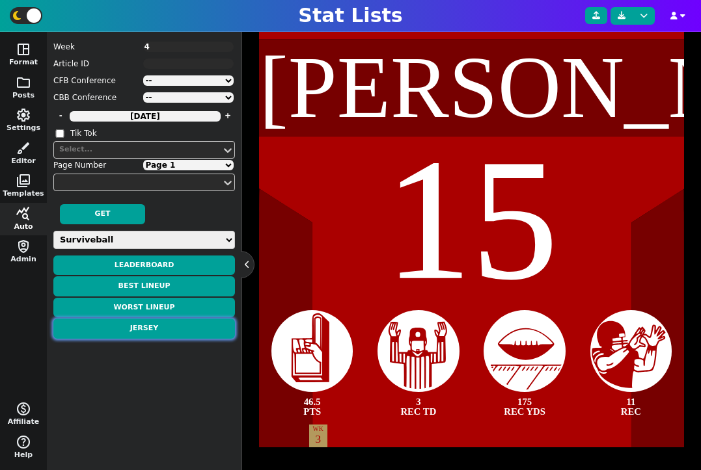
type textarea "4"
click at [167, 335] on button "Jersey" at bounding box center [144, 329] width 182 height 20
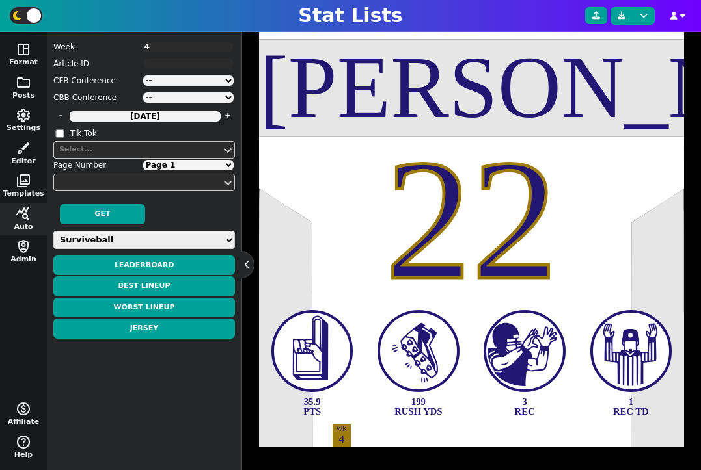
click at [152, 46] on textarea "4" at bounding box center [188, 47] width 91 height 10
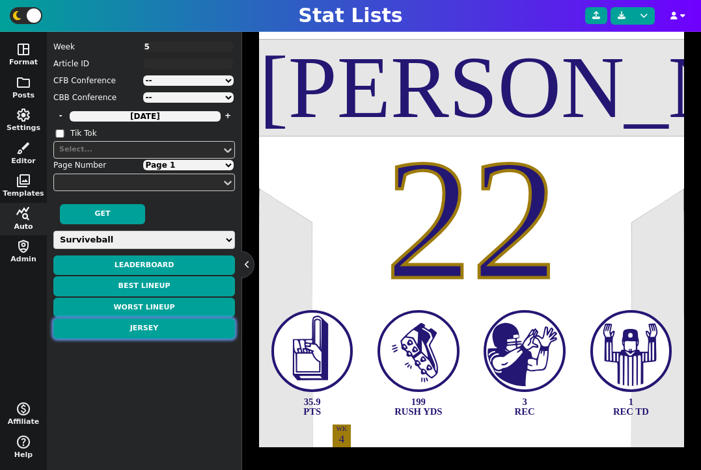
click at [160, 327] on button "Jersey" at bounding box center [144, 329] width 182 height 20
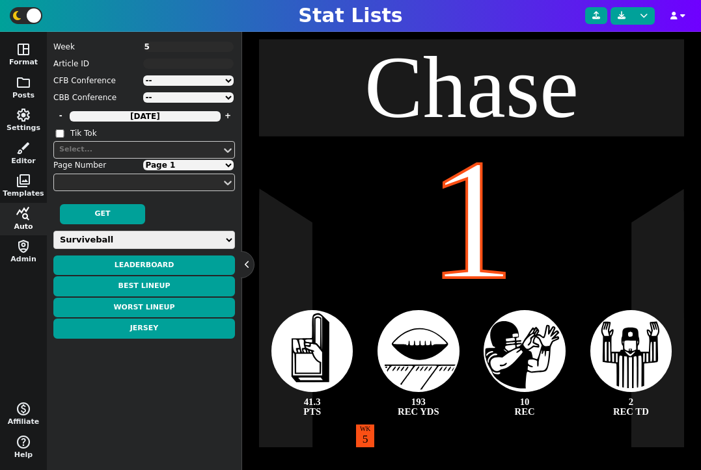
click at [152, 43] on textarea "5" at bounding box center [188, 47] width 91 height 10
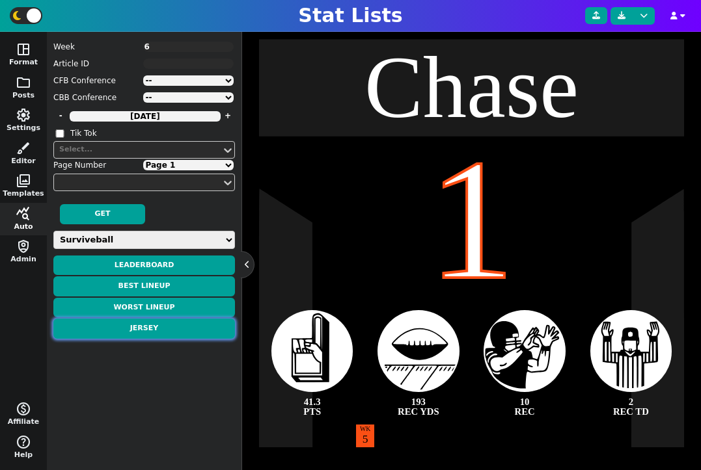
click at [157, 330] on button "Jersey" at bounding box center [144, 329] width 182 height 20
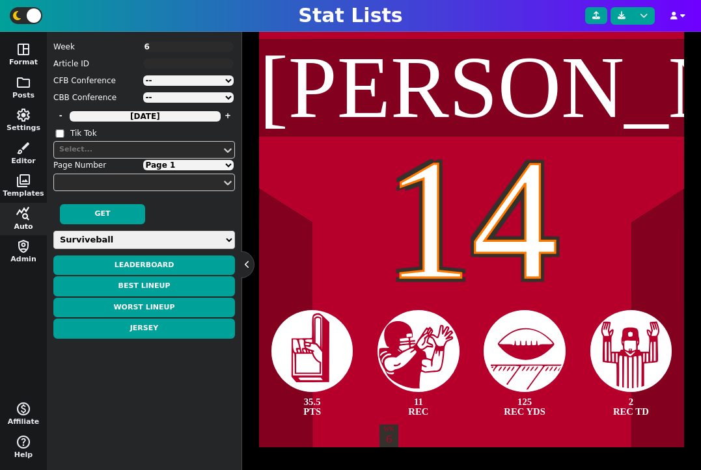
click at [166, 49] on textarea "6" at bounding box center [188, 47] width 91 height 10
click at [179, 159] on div "Page Number Page 1 Page 2" at bounding box center [144, 165] width 182 height 13
click at [179, 164] on select "Page 1 Page 2" at bounding box center [188, 165] width 91 height 10
click at [143, 160] on select "Page 1 Page 2" at bounding box center [188, 165] width 91 height 10
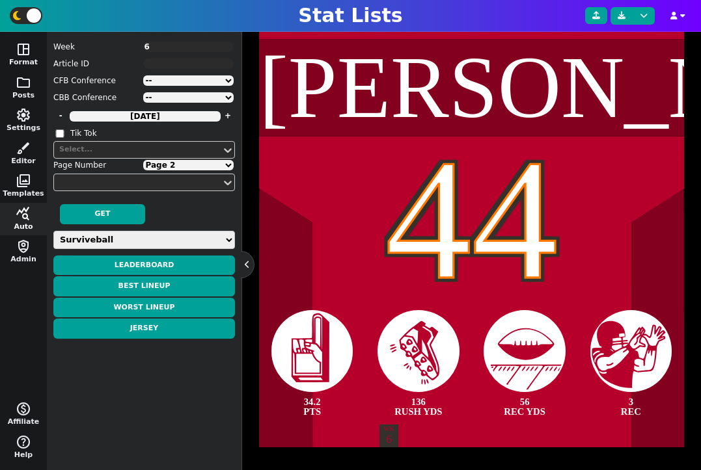
click at [152, 46] on textarea "6" at bounding box center [188, 47] width 91 height 10
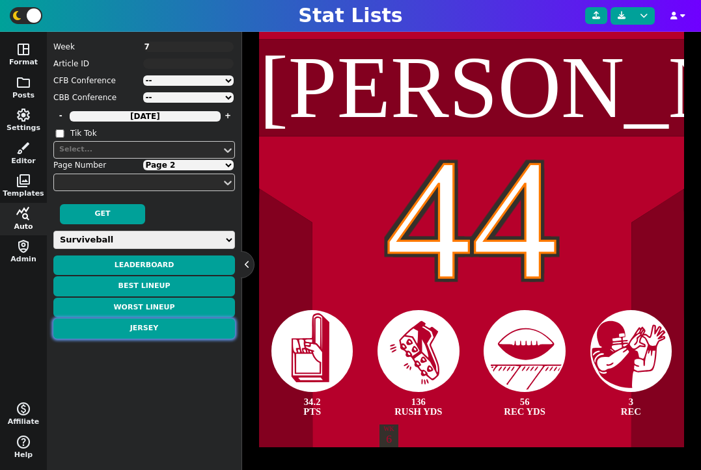
click at [152, 330] on button "Jersey" at bounding box center [144, 329] width 182 height 20
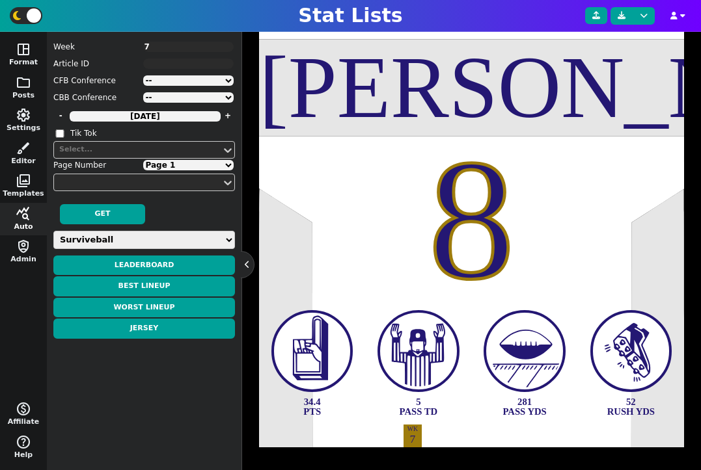
click at [188, 166] on select "Page 1 Page 2" at bounding box center [188, 165] width 91 height 10
click at [143, 160] on select "Page 1 Page 2" at bounding box center [188, 165] width 91 height 10
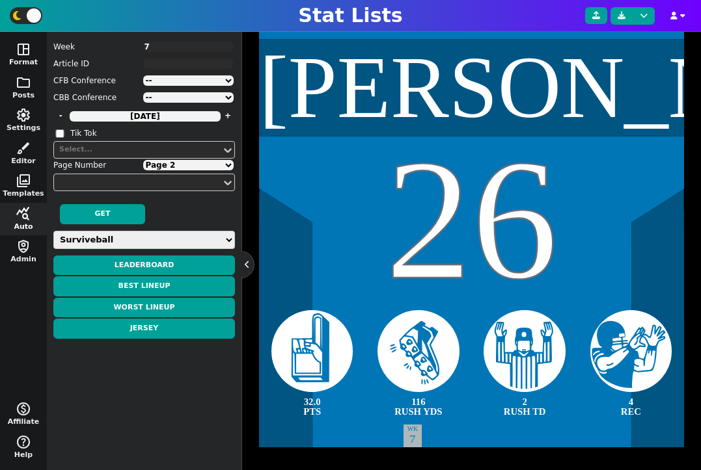
click at [168, 46] on textarea "7" at bounding box center [188, 47] width 91 height 10
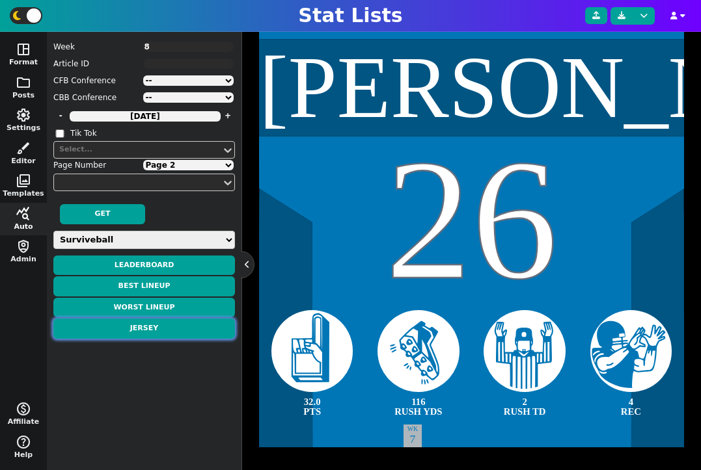
click at [169, 334] on button "Jersey" at bounding box center [144, 329] width 182 height 20
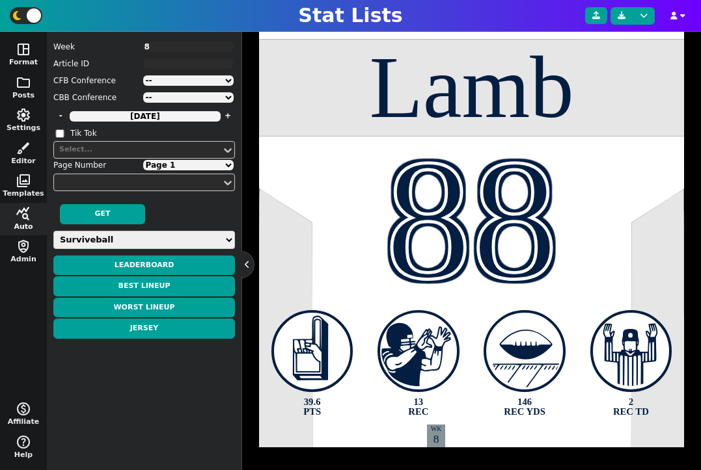
click at [180, 45] on textarea "8" at bounding box center [188, 47] width 91 height 10
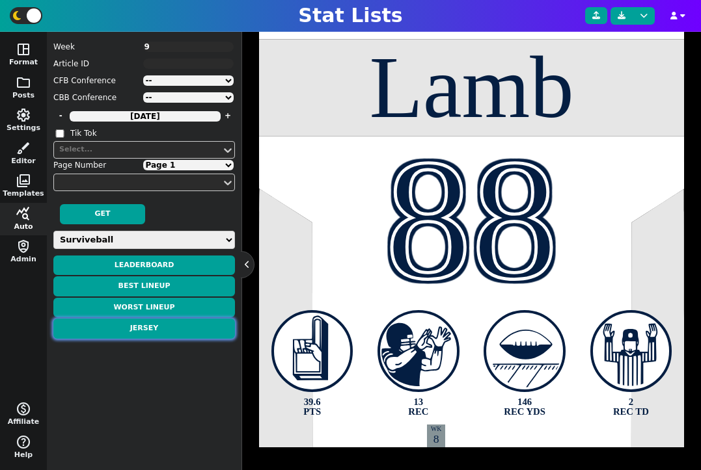
click at [172, 325] on button "Jersey" at bounding box center [144, 329] width 182 height 20
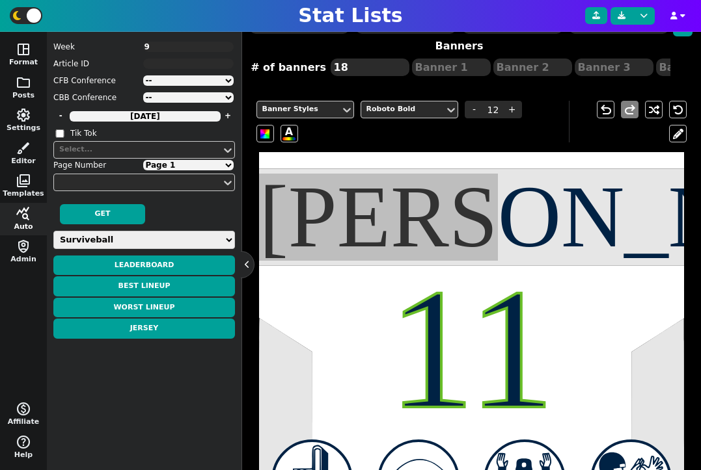
scroll to position [137, 0]
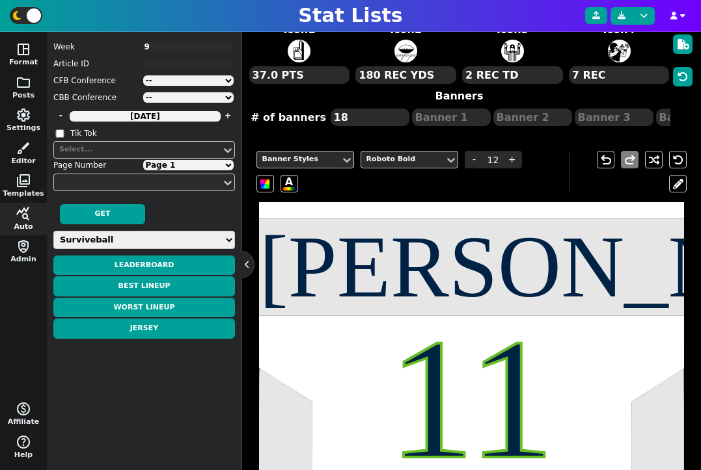
click at [499, 270] on div "[PERSON_NAME]" at bounding box center [471, 268] width 425 height 88
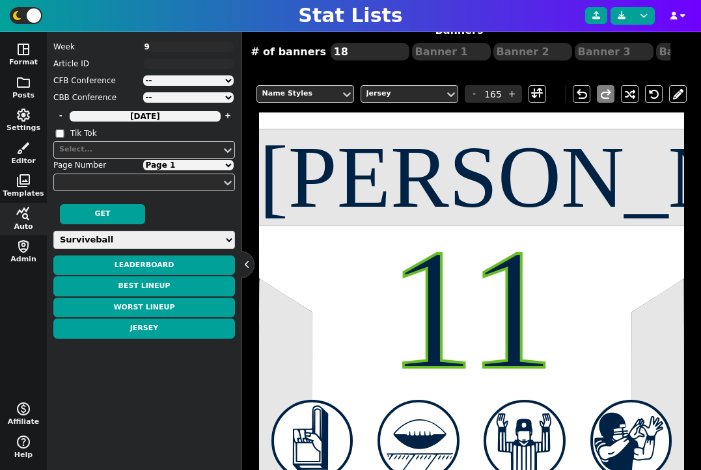
scroll to position [292, 0]
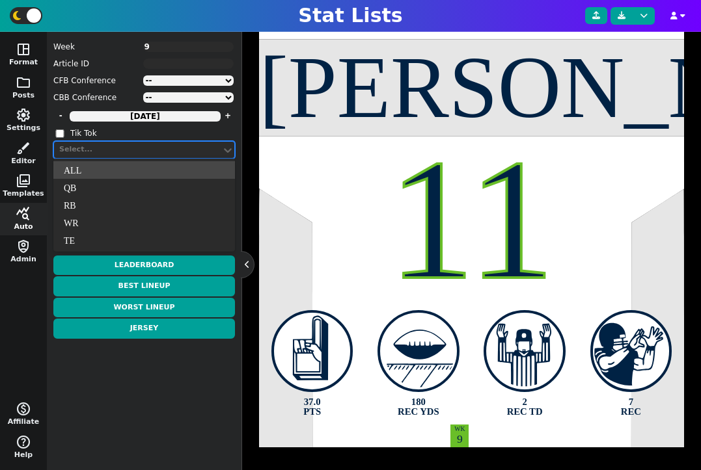
click at [186, 158] on div "Select..." at bounding box center [137, 150] width 167 height 18
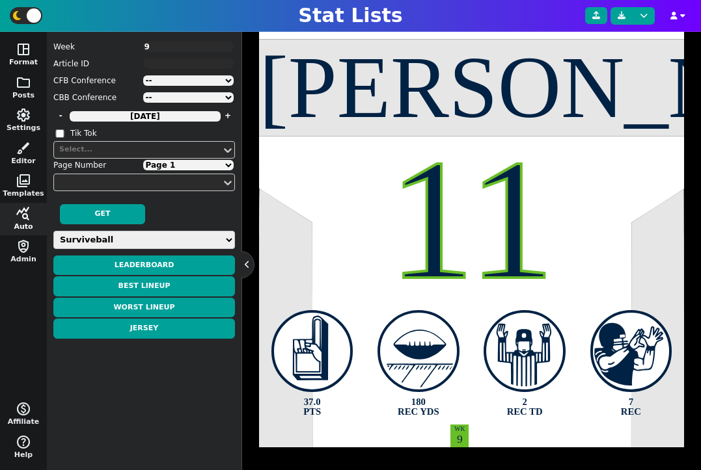
click at [233, 131] on label "Tik Tok" at bounding box center [152, 134] width 165 height 12
click at [66, 131] on input "Tik Tok" at bounding box center [59, 133] width 13 height 8
click at [195, 165] on select "Page 1 Page 2 Page 3" at bounding box center [188, 165] width 91 height 10
click at [143, 160] on select "Page 1 Page 2 Page 3" at bounding box center [188, 165] width 91 height 10
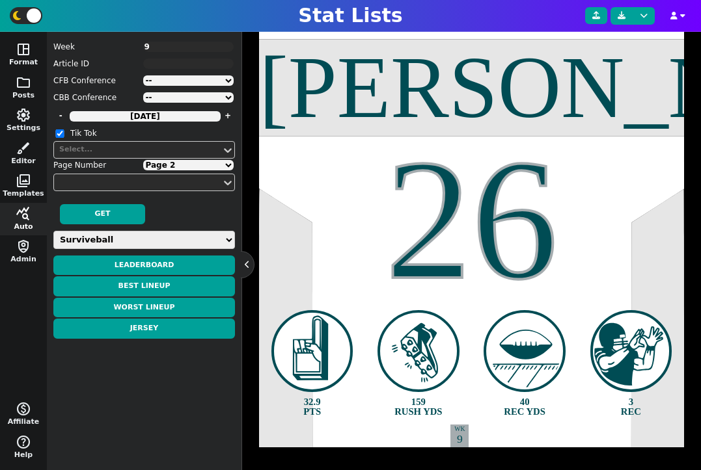
click at [59, 133] on input "Tik Tok" at bounding box center [59, 133] width 13 height 8
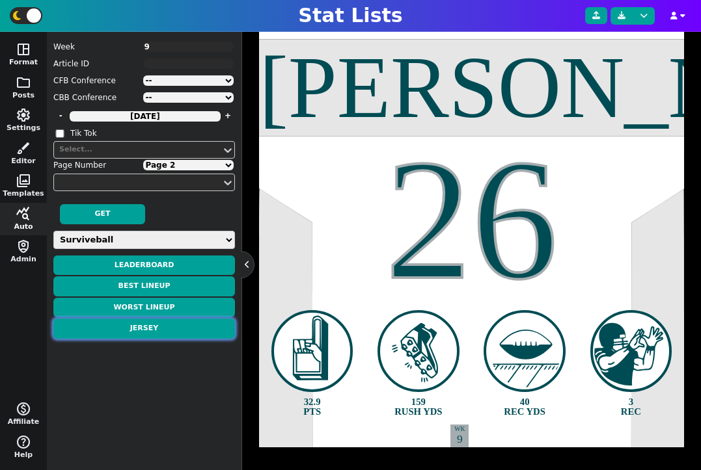
click at [187, 333] on button "Jersey" at bounding box center [144, 329] width 182 height 20
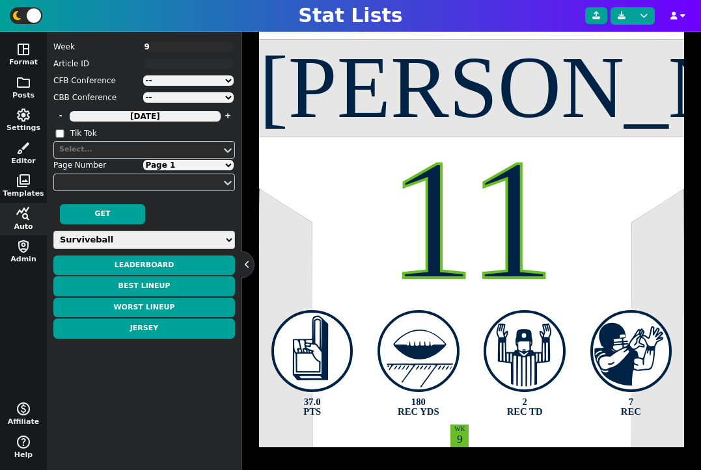
click at [176, 165] on select "Page 1 Page 2 Page 3" at bounding box center [188, 165] width 91 height 10
click at [143, 160] on select "Page 1 Page 2 Page 3" at bounding box center [188, 165] width 91 height 10
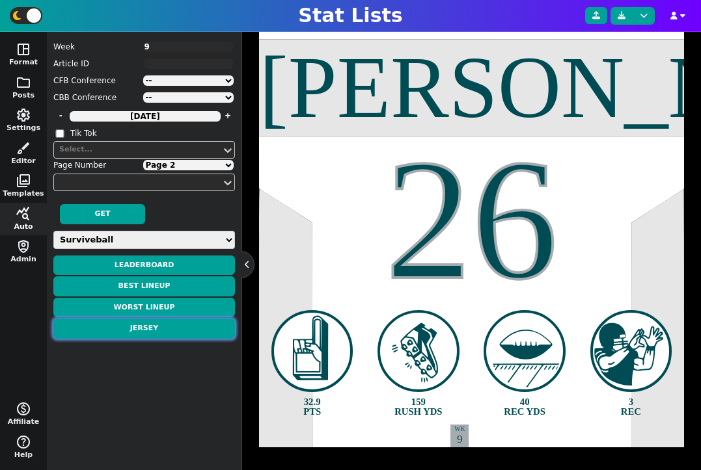
click at [172, 327] on button "Jersey" at bounding box center [144, 329] width 182 height 20
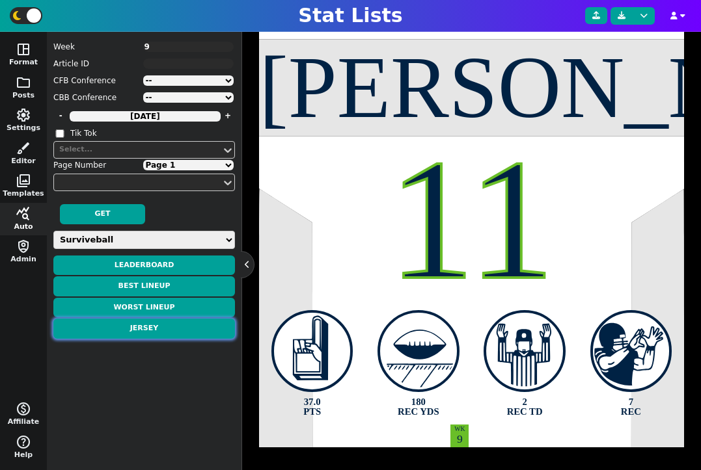
click at [193, 327] on button "Jersey" at bounding box center [144, 329] width 182 height 20
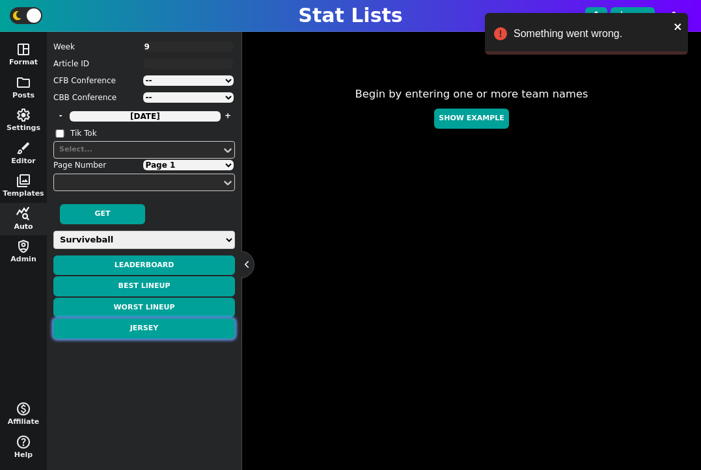
click at [161, 332] on button "Jersey" at bounding box center [144, 329] width 182 height 20
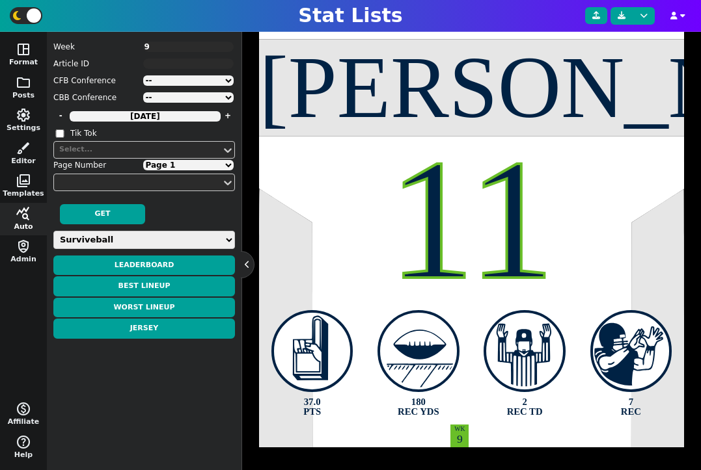
click at [187, 169] on select "Page 1 Page 2 Page 3" at bounding box center [188, 165] width 91 height 10
click at [143, 160] on select "Page 1 Page 2 Page 3" at bounding box center [188, 165] width 91 height 10
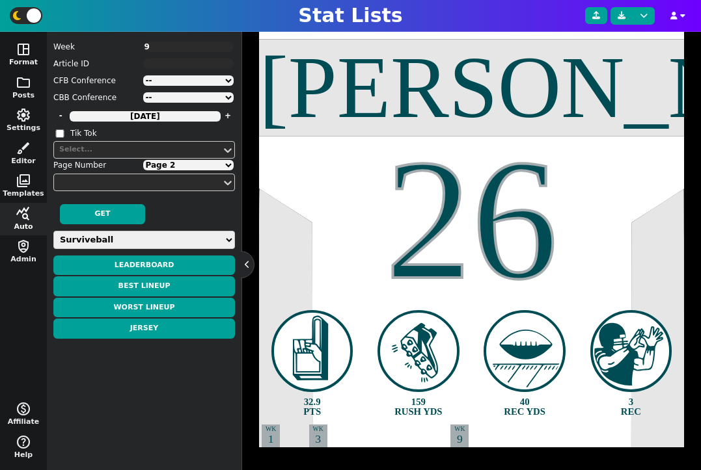
click at [187, 170] on select "Page 1 Page 2 Page 3" at bounding box center [188, 165] width 91 height 10
click at [143, 160] on select "Page 1 Page 2 Page 3" at bounding box center [188, 165] width 91 height 10
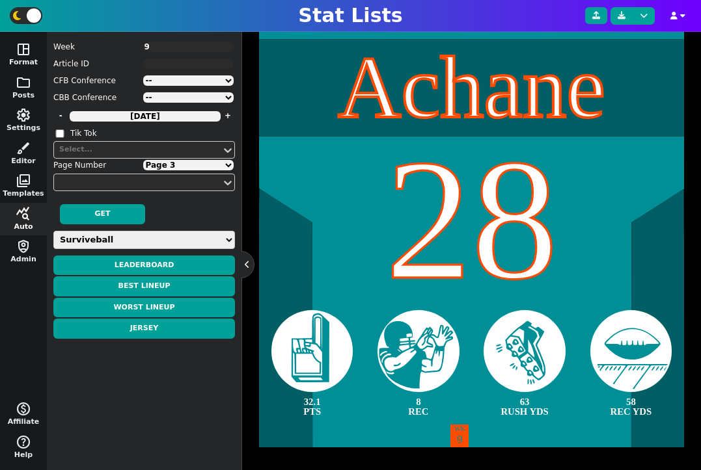
click at [166, 48] on textarea "9" at bounding box center [188, 47] width 91 height 10
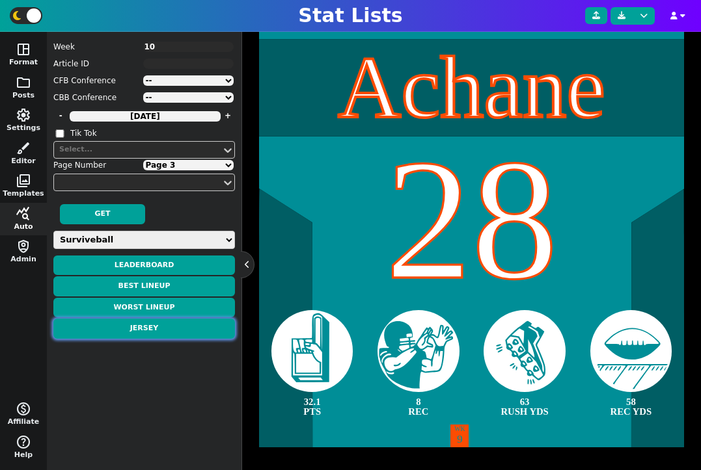
click at [144, 325] on button "Jersey" at bounding box center [144, 329] width 182 height 20
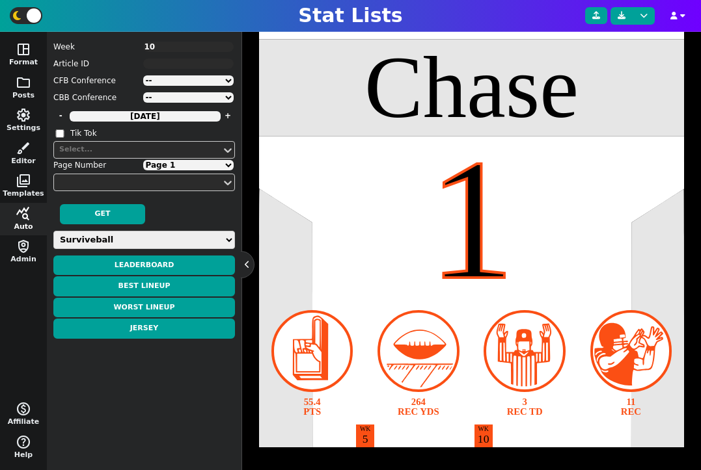
click at [181, 165] on select "Page 1 Page 2 Page 3" at bounding box center [188, 165] width 91 height 10
click at [143, 160] on select "Page 1 Page 2 Page 3" at bounding box center [188, 165] width 91 height 10
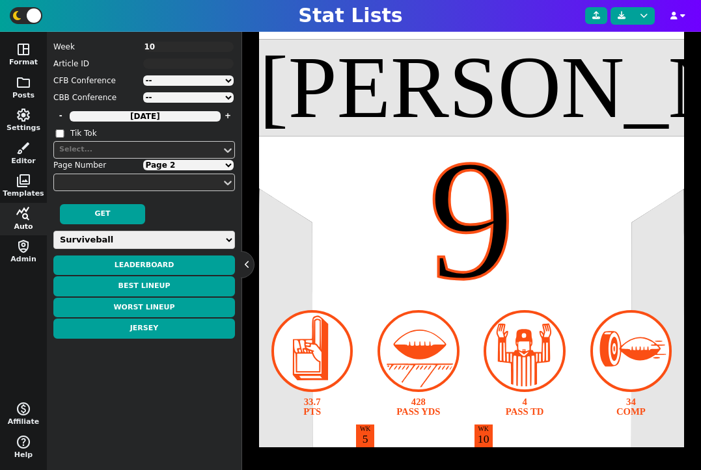
click at [180, 167] on select "Page 1 Page 2 Page 3" at bounding box center [188, 165] width 91 height 10
click at [143, 160] on select "Page 1 Page 2 Page 3" at bounding box center [188, 165] width 91 height 10
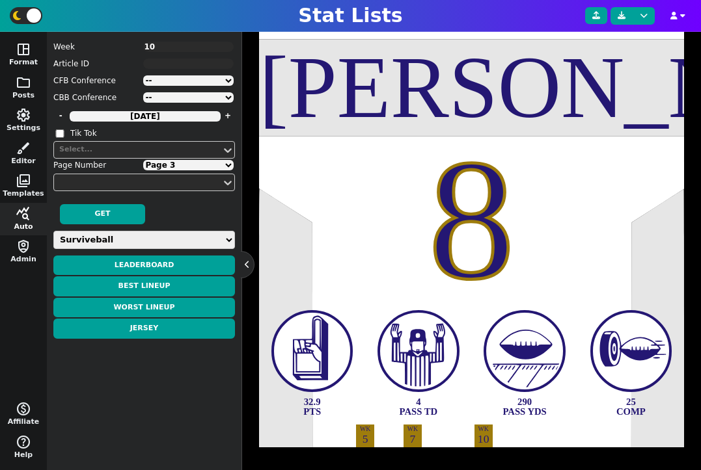
click at [163, 47] on textarea "10" at bounding box center [188, 47] width 91 height 10
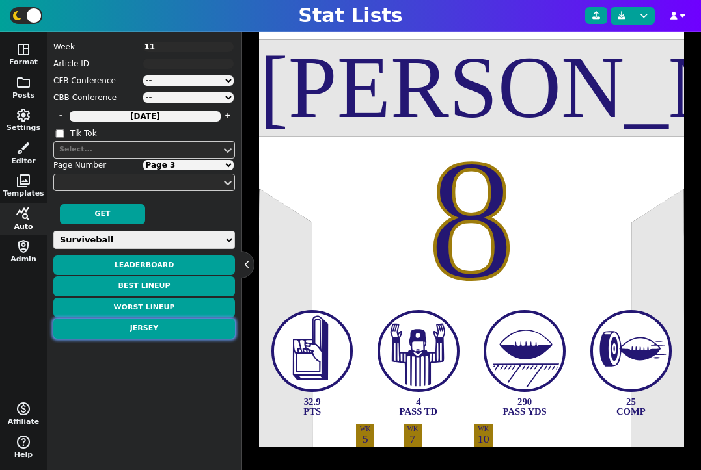
click at [167, 327] on button "Jersey" at bounding box center [144, 329] width 182 height 20
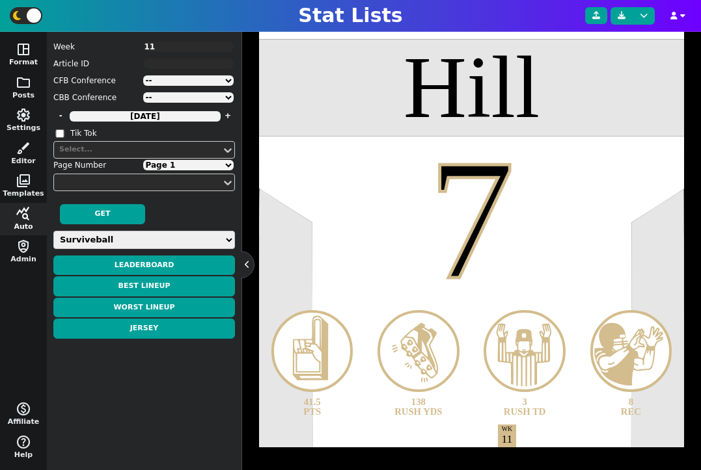
click at [184, 165] on select "Page 1 Page 2 Page 3 Page 4 Page 5 Page 6 Page 7" at bounding box center [188, 165] width 91 height 10
click at [143, 160] on select "Page 1 Page 2 Page 3 Page 4 Page 5 Page 6 Page 7" at bounding box center [188, 165] width 91 height 10
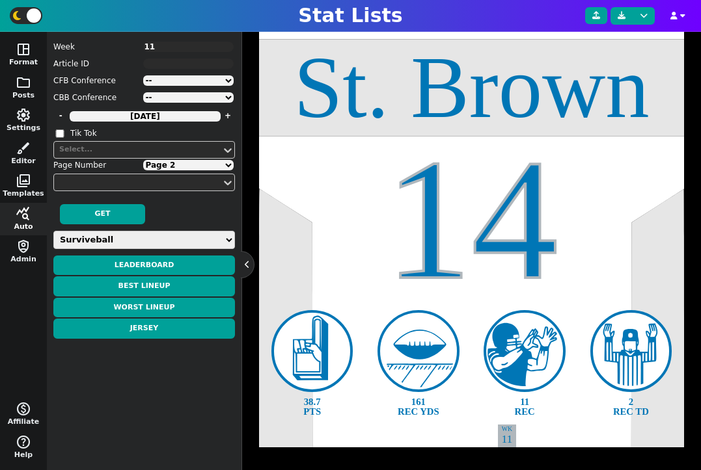
click at [188, 163] on select "Page 1 Page 2 Page 3 Page 4 Page 5 Page 6 Page 7" at bounding box center [188, 165] width 91 height 10
click at [143, 160] on select "Page 1 Page 2 Page 3 Page 4 Page 5 Page 6 Page 7" at bounding box center [188, 165] width 91 height 10
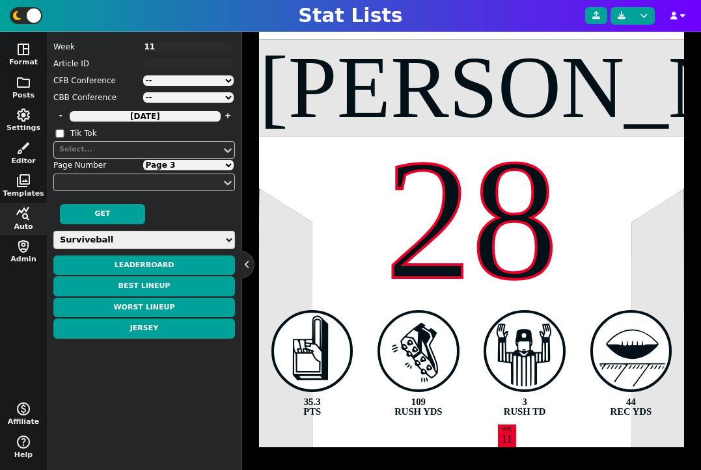
click at [193, 165] on select "Page 1 Page 2 Page 3 Page 4 Page 5 Page 6 Page 7" at bounding box center [188, 165] width 91 height 10
click at [143, 160] on select "Page 1 Page 2 Page 3 Page 4 Page 5 Page 6 Page 7" at bounding box center [188, 165] width 91 height 10
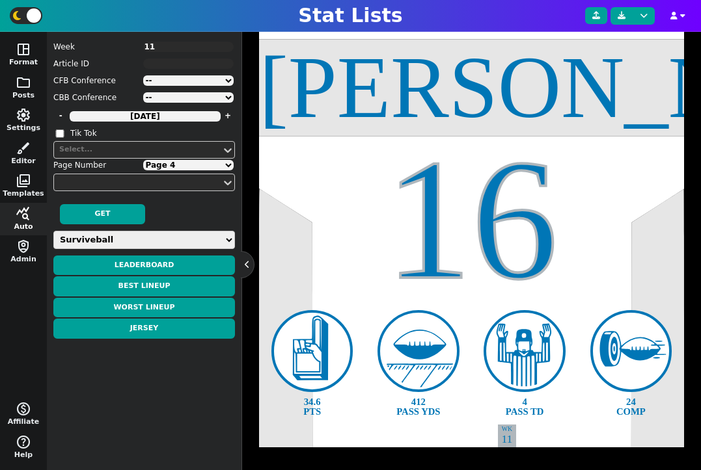
click at [202, 165] on select "Page 1 Page 2 Page 3 Page 4 Page 5 Page 6 Page 7" at bounding box center [188, 165] width 91 height 10
click at [143, 160] on select "Page 1 Page 2 Page 3 Page 4 Page 5 Page 6 Page 7" at bounding box center [188, 165] width 91 height 10
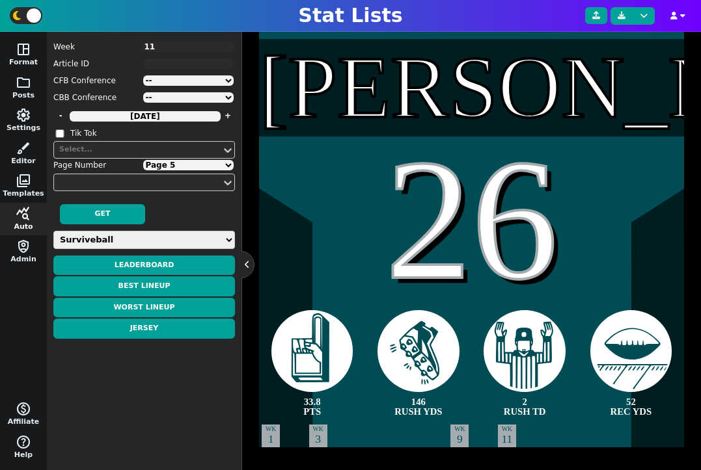
click at [195, 165] on select "Page 1 Page 2 Page 3 Page 4 Page 5 Page 6 Page 7" at bounding box center [188, 165] width 91 height 10
click at [143, 160] on select "Page 1 Page 2 Page 3 Page 4 Page 5 Page 6 Page 7" at bounding box center [188, 165] width 91 height 10
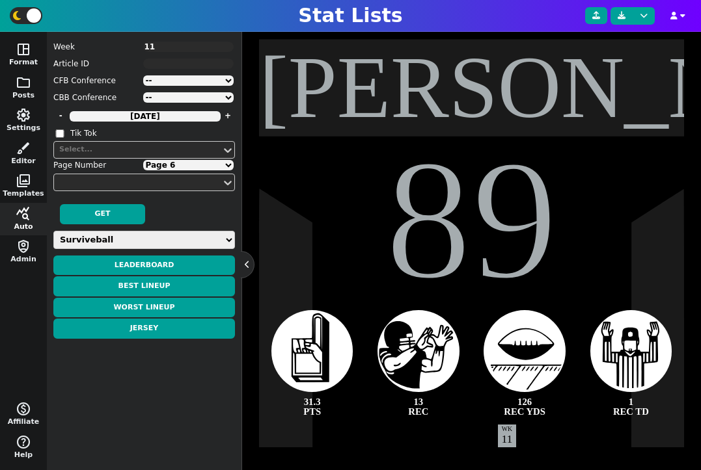
click at [189, 166] on select "Page 1 Page 2 Page 3 Page 4 Page 5 Page 6 Page 7" at bounding box center [188, 165] width 91 height 10
click at [143, 160] on select "Page 1 Page 2 Page 3 Page 4 Page 5 Page 6 Page 7" at bounding box center [188, 165] width 91 height 10
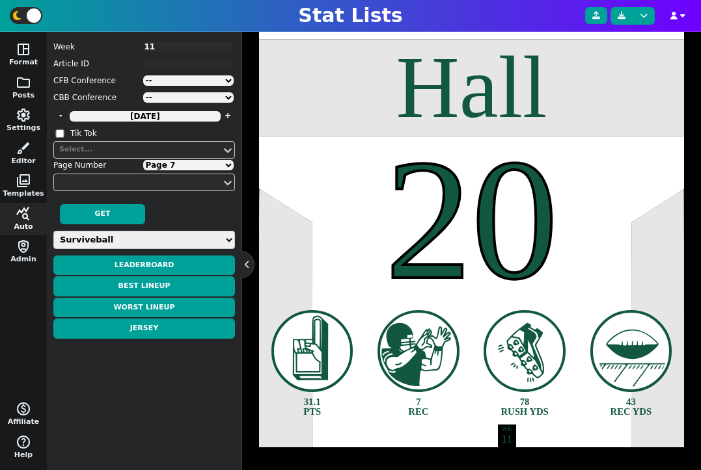
click at [178, 49] on textarea "11" at bounding box center [188, 47] width 91 height 10
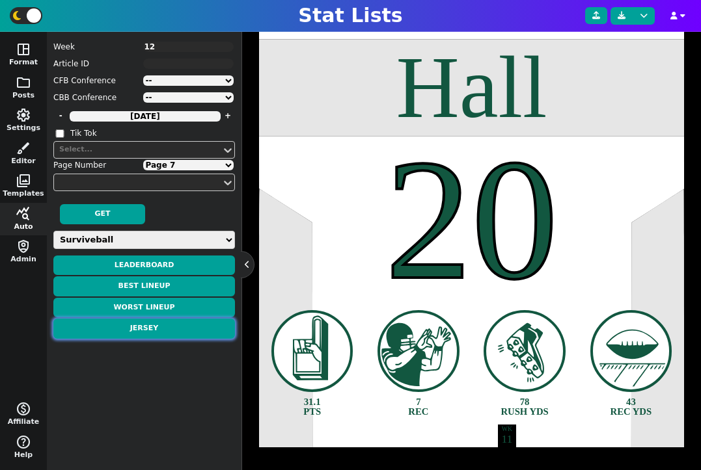
click at [167, 331] on button "Jersey" at bounding box center [144, 329] width 182 height 20
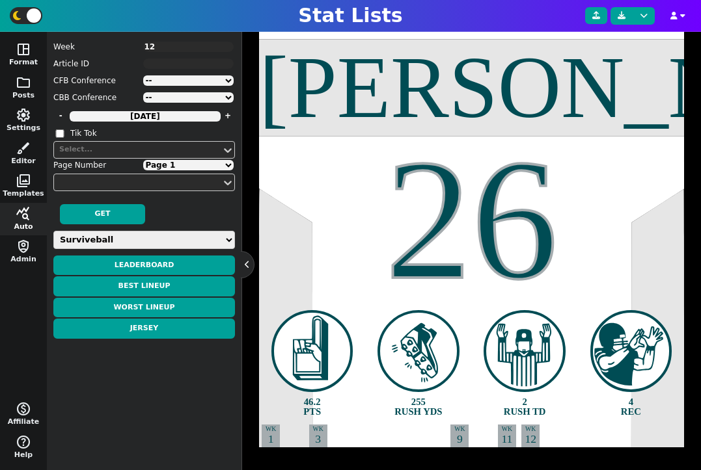
click at [202, 165] on select "Page 1 Page 2 Page 3" at bounding box center [188, 165] width 91 height 10
click at [143, 160] on select "Page 1 Page 2 Page 3" at bounding box center [188, 165] width 91 height 10
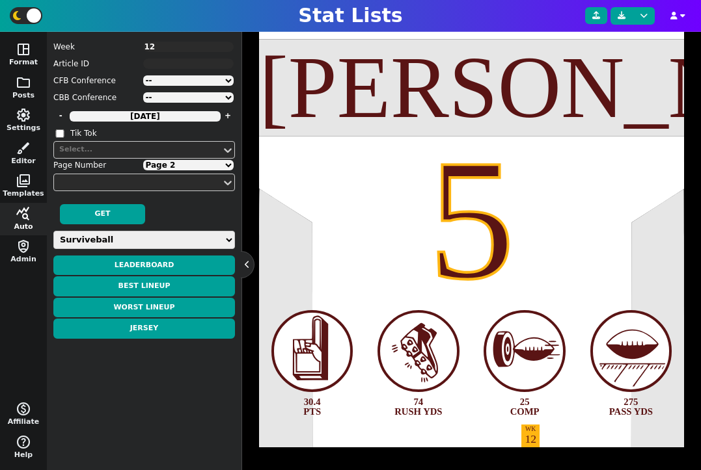
click at [187, 166] on select "Page 1 Page 2 Page 3" at bounding box center [188, 165] width 91 height 10
click at [143, 160] on select "Page 1 Page 2 Page 3" at bounding box center [188, 165] width 91 height 10
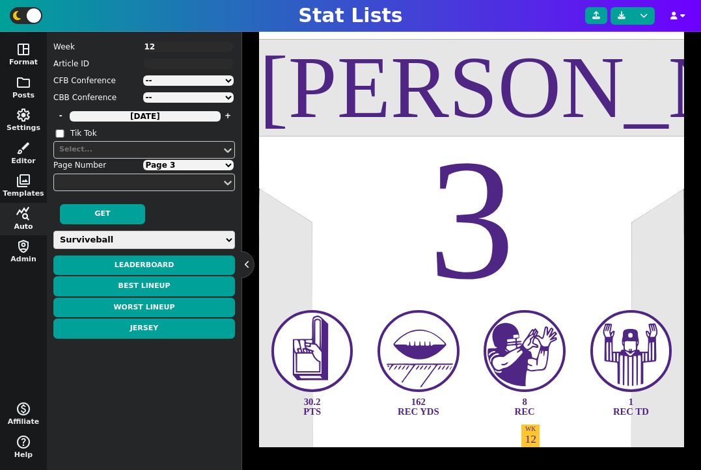
click at [166, 45] on textarea "12" at bounding box center [188, 47] width 91 height 10
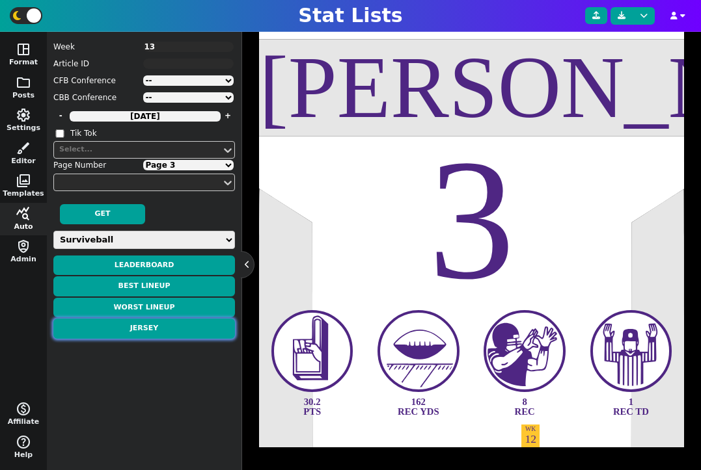
click at [169, 333] on button "Jersey" at bounding box center [144, 329] width 182 height 20
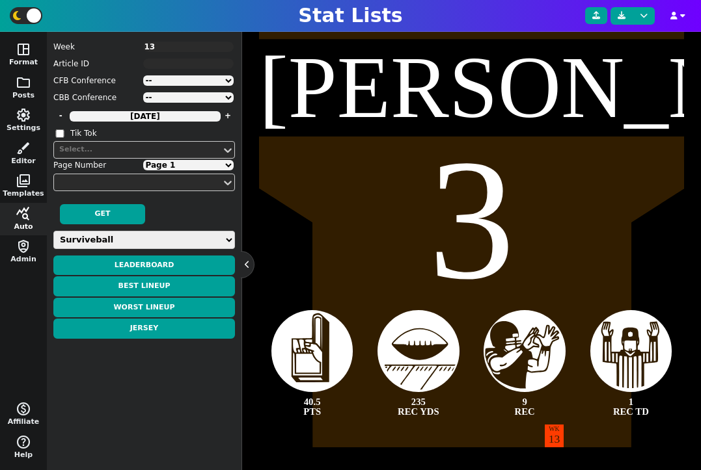
click at [182, 165] on select "Page 1 Page 2 Page 3" at bounding box center [188, 165] width 91 height 10
click at [143, 160] on select "Page 1 Page 2 Page 3" at bounding box center [188, 165] width 91 height 10
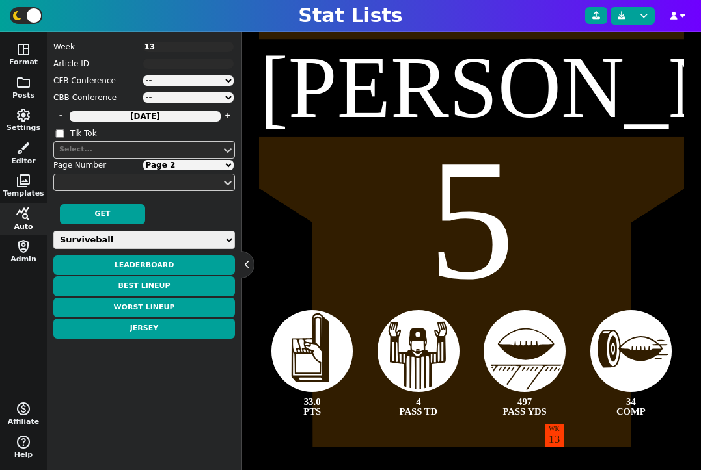
click at [185, 166] on select "Page 1 Page 2 Page 3" at bounding box center [188, 165] width 91 height 10
click at [143, 160] on select "Page 1 Page 2 Page 3" at bounding box center [188, 165] width 91 height 10
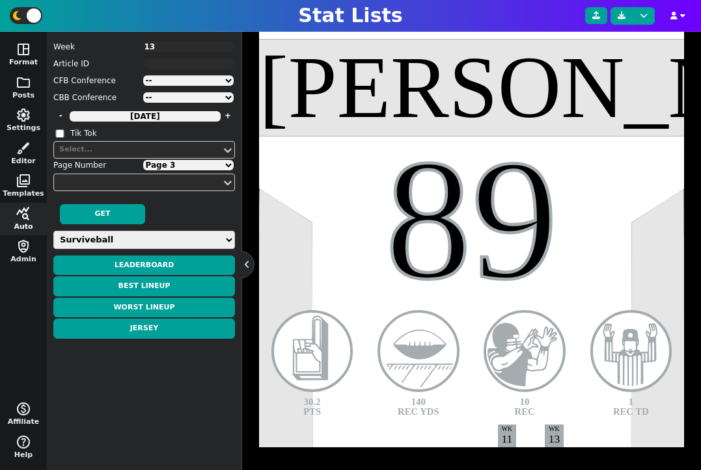
click at [165, 48] on textarea "13" at bounding box center [188, 47] width 91 height 10
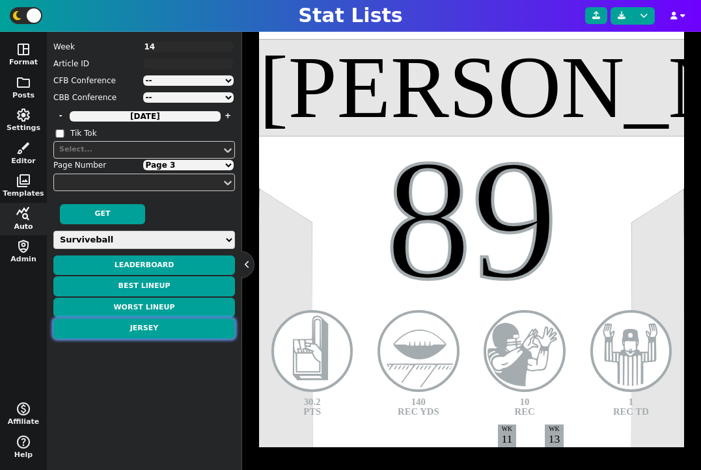
click at [157, 329] on button "Jersey" at bounding box center [144, 329] width 182 height 20
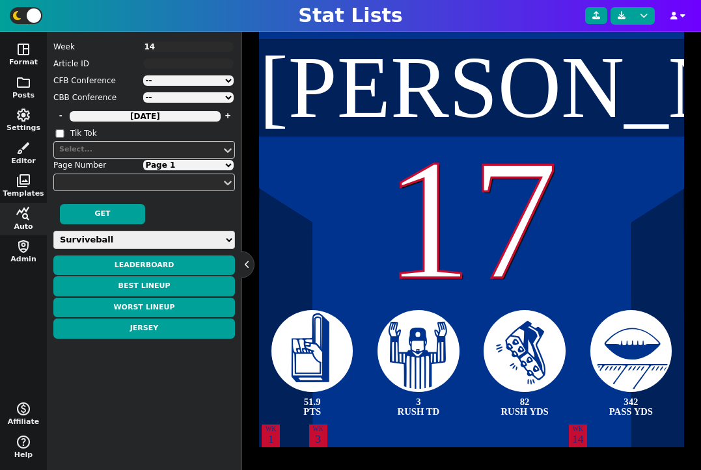
click at [185, 170] on div "Page Number Page 1 Page 2 Page 3 Page 4 Page 5 Page 6 Page 7" at bounding box center [144, 165] width 182 height 13
click at [183, 168] on select "Page 1 Page 2 Page 3 Page 4 Page 5 Page 6 Page 7" at bounding box center [188, 165] width 91 height 10
click at [143, 160] on select "Page 1 Page 2 Page 3 Page 4 Page 5 Page 6 Page 7" at bounding box center [188, 165] width 91 height 10
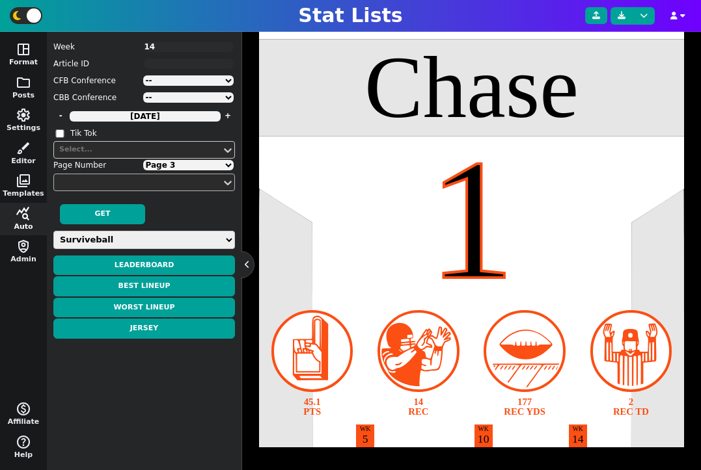
click at [143, 160] on select "Page 1 Page 2 Page 3 Page 4 Page 5 Page 6 Page 7" at bounding box center [188, 165] width 91 height 10
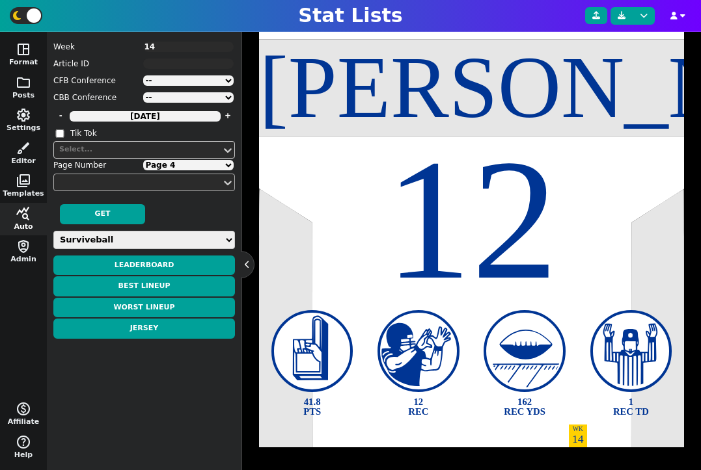
click at [143, 160] on select "Page 1 Page 2 Page 3 Page 4 Page 5 Page 6 Page 7" at bounding box center [188, 165] width 91 height 10
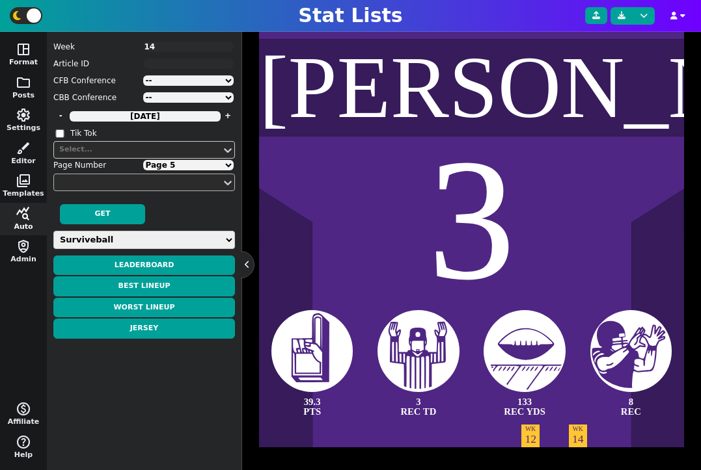
click at [143, 160] on select "Page 1 Page 2 Page 3 Page 4 Page 5 Page 6 Page 7" at bounding box center [188, 165] width 91 height 10
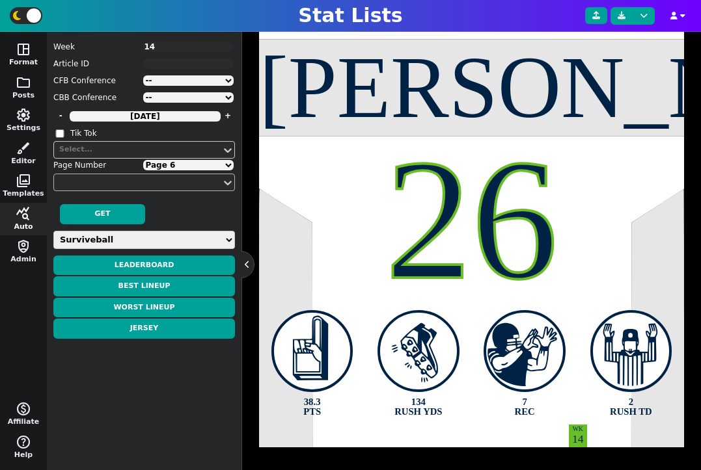
click at [143, 160] on select "Page 1 Page 2 Page 3 Page 4 Page 5 Page 6 Page 7" at bounding box center [188, 165] width 91 height 10
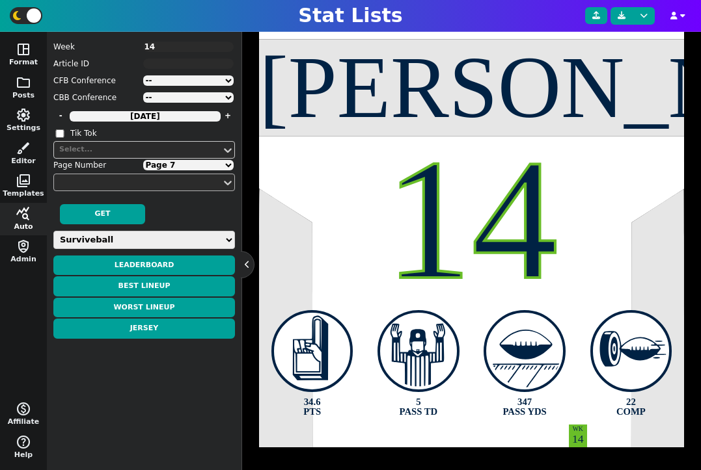
click at [143, 160] on select "Page 1 Page 2 Page 3 Page 4 Page 5 Page 6 Page 7" at bounding box center [188, 165] width 91 height 10
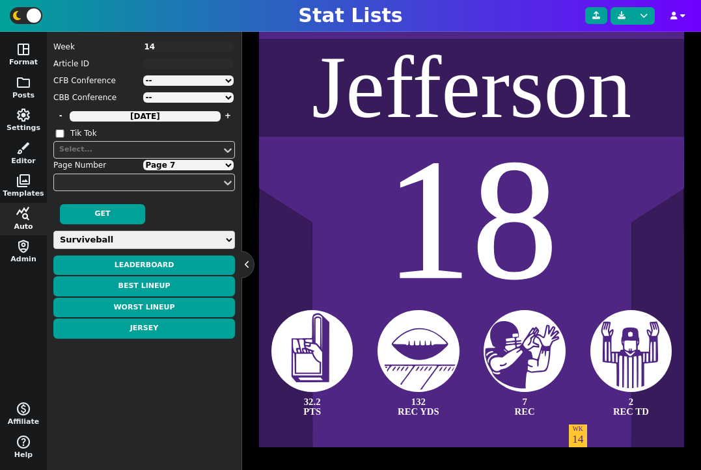
click at [175, 48] on textarea "14" at bounding box center [188, 47] width 91 height 10
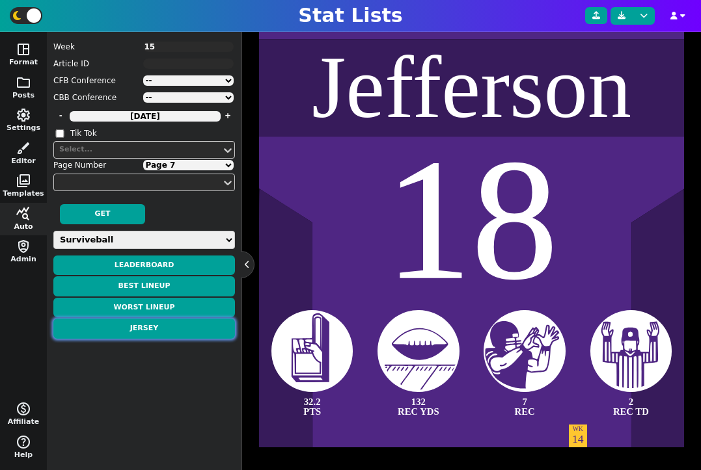
click at [165, 329] on button "Jersey" at bounding box center [144, 329] width 182 height 20
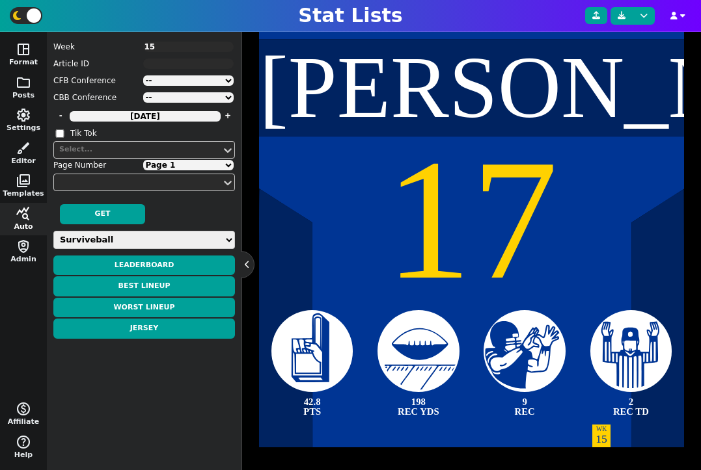
click at [175, 167] on select "Page 1 Page 2 Page 3 Page 4 Page 5 Page 6 Page 7 Page 8 Page 9" at bounding box center [188, 165] width 91 height 10
click at [143, 160] on select "Page 1 Page 2 Page 3 Page 4 Page 5 Page 6 Page 7 Page 8 Page 9" at bounding box center [188, 165] width 91 height 10
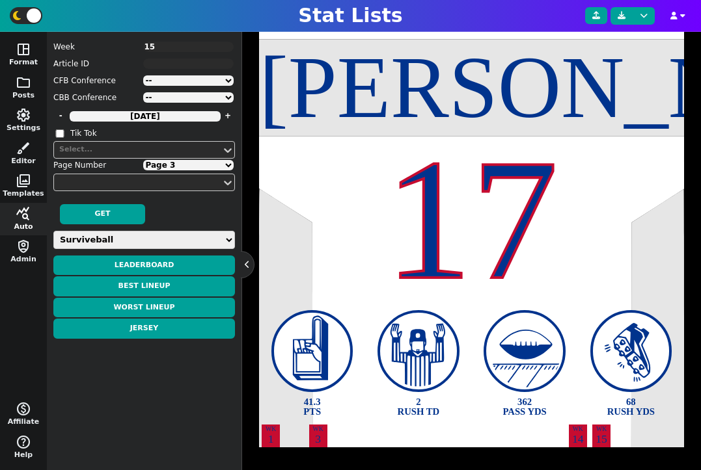
click at [143, 160] on select "Page 1 Page 2 Page 3 Page 4 Page 5 Page 6 Page 7 Page 8 Page 9" at bounding box center [188, 165] width 91 height 10
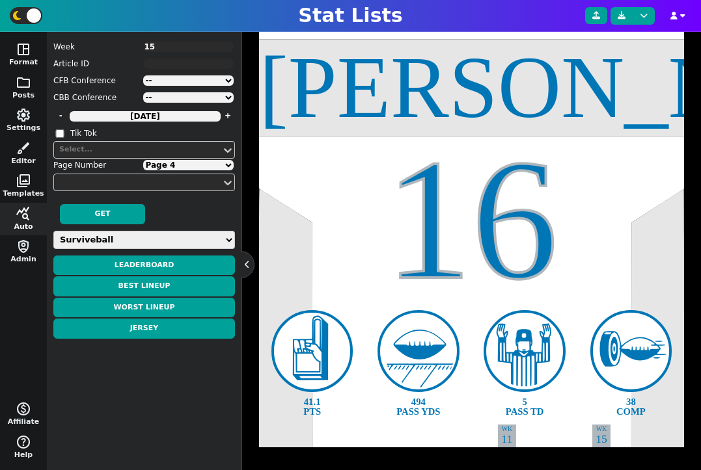
click at [143, 160] on select "Page 1 Page 2 Page 3 Page 4 Page 5 Page 6 Page 7 Page 8 Page 9" at bounding box center [188, 165] width 91 height 10
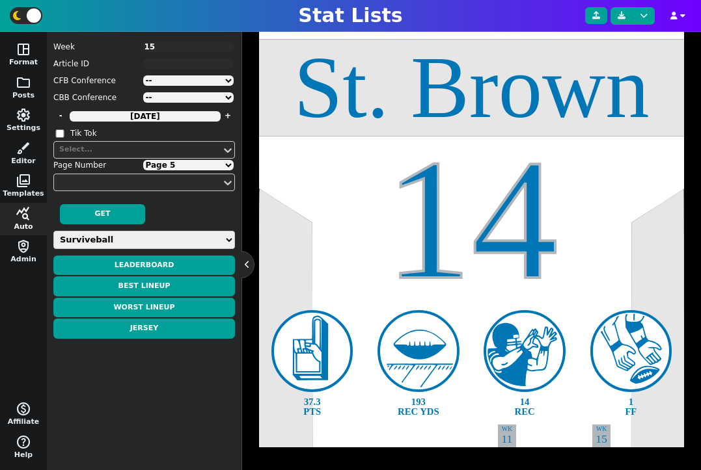
click at [143, 160] on select "Page 1 Page 2 Page 3 Page 4 Page 5 Page 6 Page 7 Page 8 Page 9" at bounding box center [188, 165] width 91 height 10
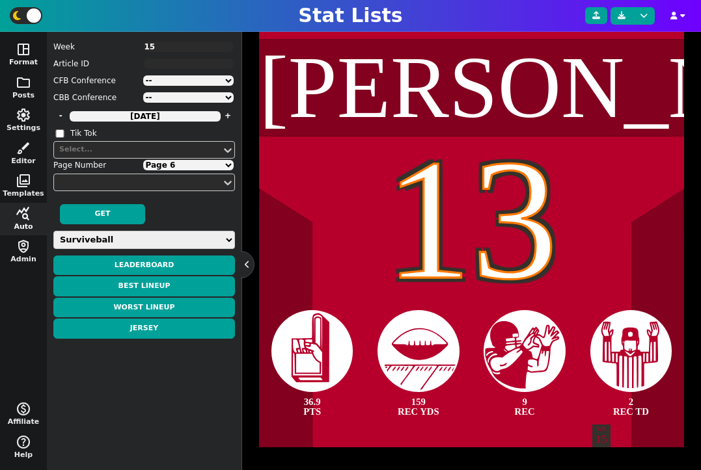
click at [143, 160] on select "Page 1 Page 2 Page 3 Page 4 Page 5 Page 6 Page 7 Page 8 Page 9" at bounding box center [188, 165] width 91 height 10
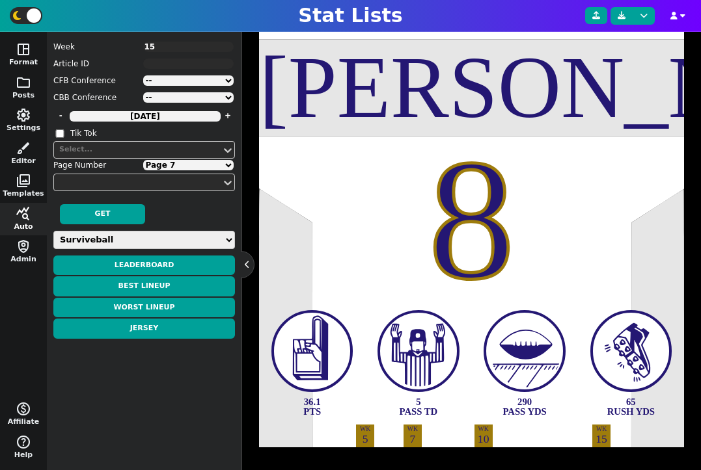
click at [143, 160] on select "Page 1 Page 2 Page 3 Page 4 Page 5 Page 6 Page 7 Page 8 Page 9" at bounding box center [188, 165] width 91 height 10
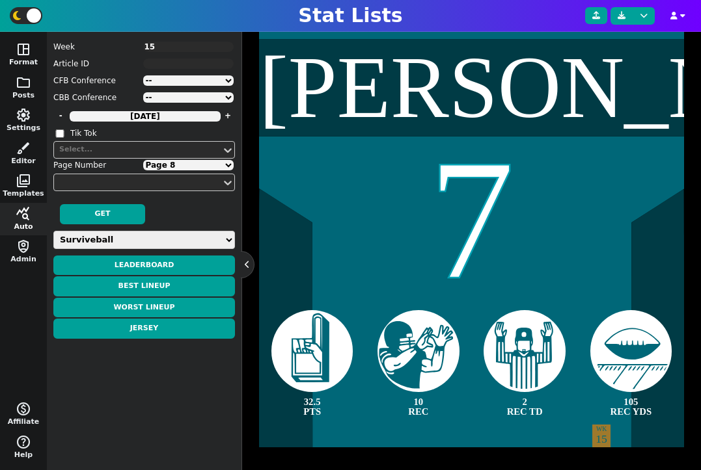
click at [143, 160] on select "Page 1 Page 2 Page 3 Page 4 Page 5 Page 6 Page 7 Page 8 Page 9" at bounding box center [188, 165] width 91 height 10
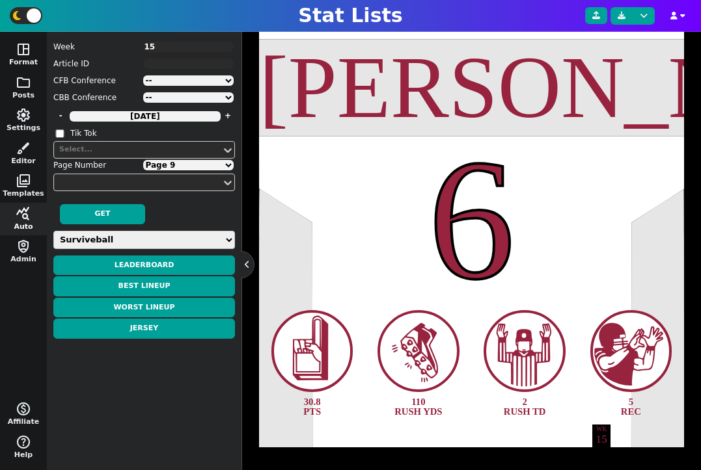
click at [143, 160] on select "Page 1 Page 2 Page 3 Page 4 Page 5 Page 6 Page 7 Page 8 Page 9" at bounding box center [188, 165] width 91 height 10
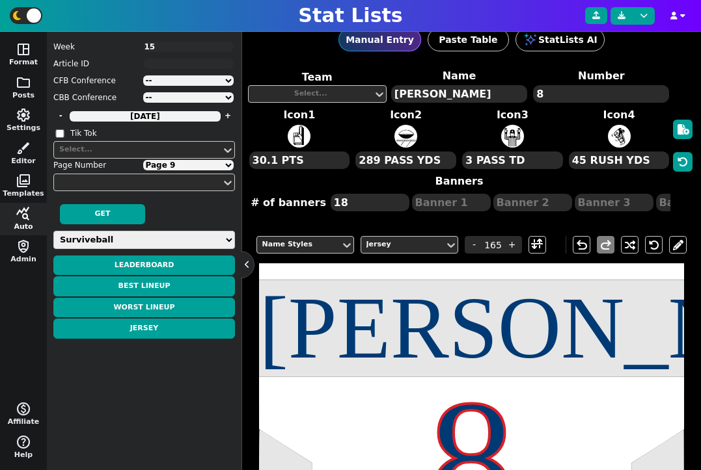
scroll to position [0, 0]
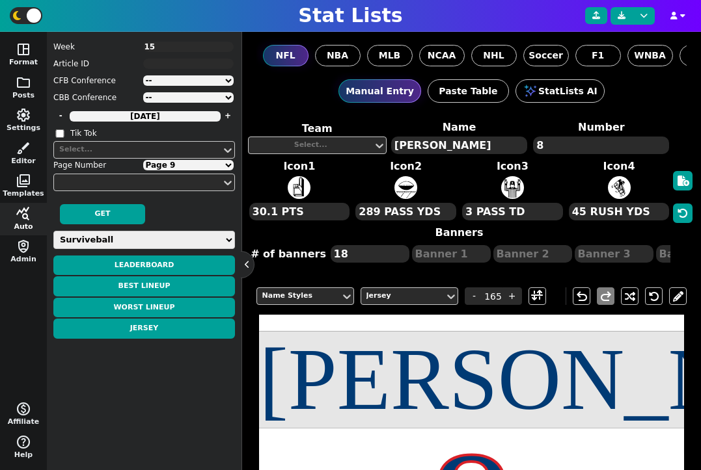
click at [347, 110] on div "Manual Entry Paste Table StatLists AI" at bounding box center [471, 90] width 431 height 49
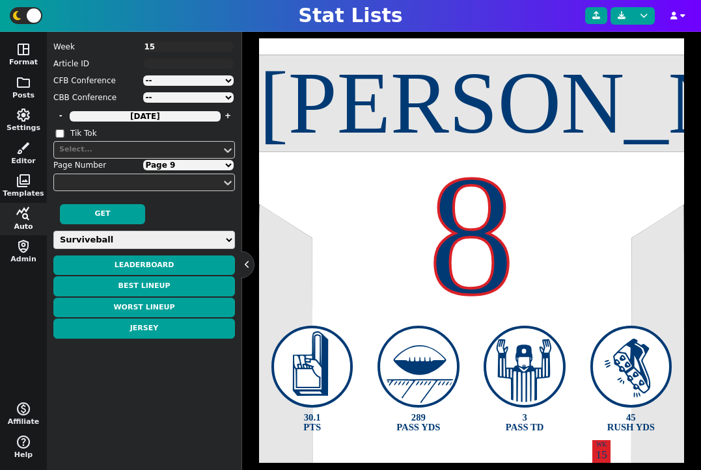
scroll to position [280, 0]
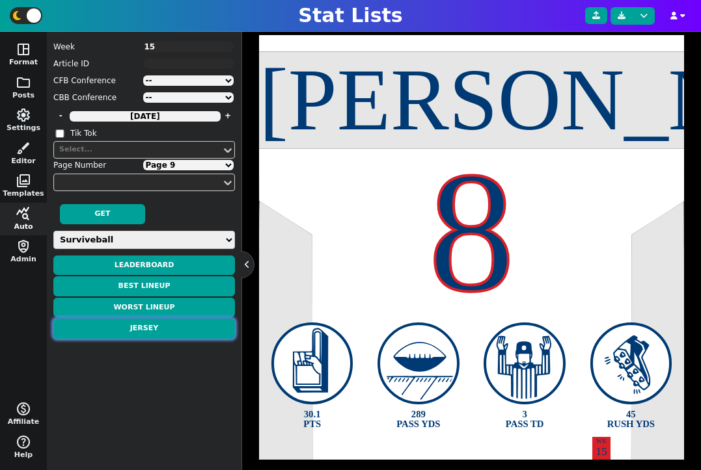
click at [175, 328] on button "Jersey" at bounding box center [144, 329] width 182 height 20
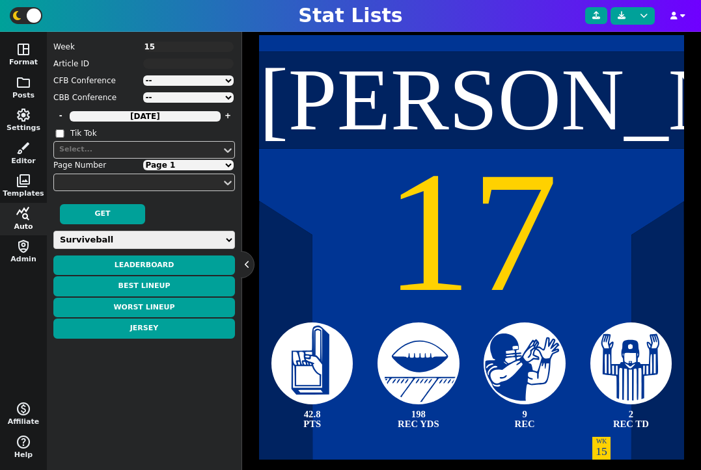
click at [201, 166] on select "Page 1 Page 2 Page 3 Page 4 Page 5 Page 6 Page 7 Page 8 Page 9" at bounding box center [188, 165] width 91 height 10
click at [143, 160] on select "Page 1 Page 2 Page 3 Page 4 Page 5 Page 6 Page 7 Page 8 Page 9" at bounding box center [188, 165] width 91 height 10
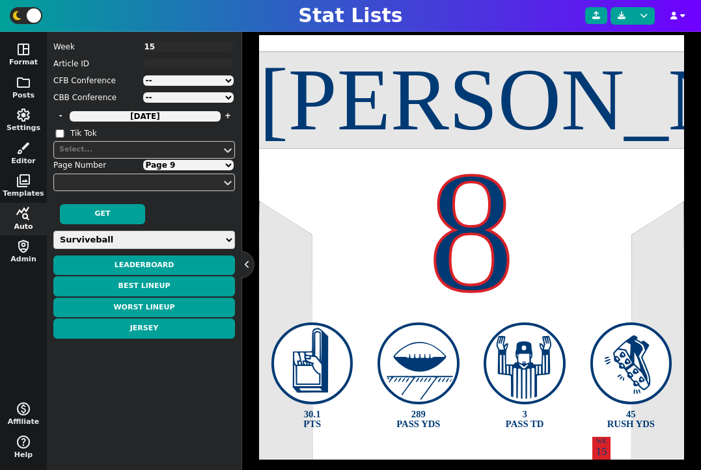
scroll to position [292, 0]
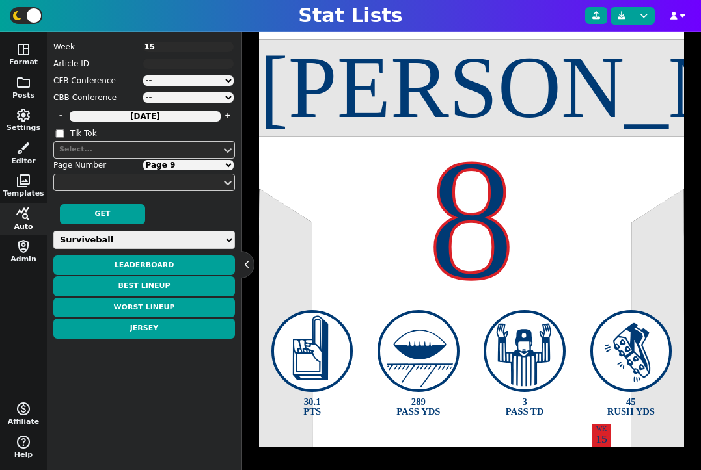
click at [170, 45] on textarea "15" at bounding box center [188, 47] width 91 height 10
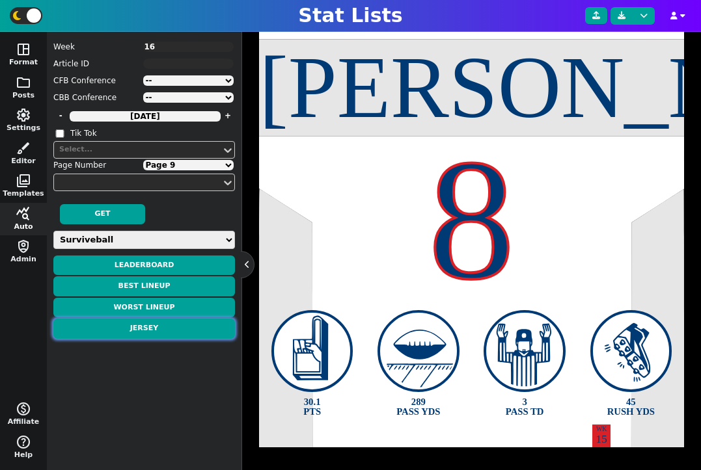
click at [169, 325] on button "Jersey" at bounding box center [144, 329] width 182 height 20
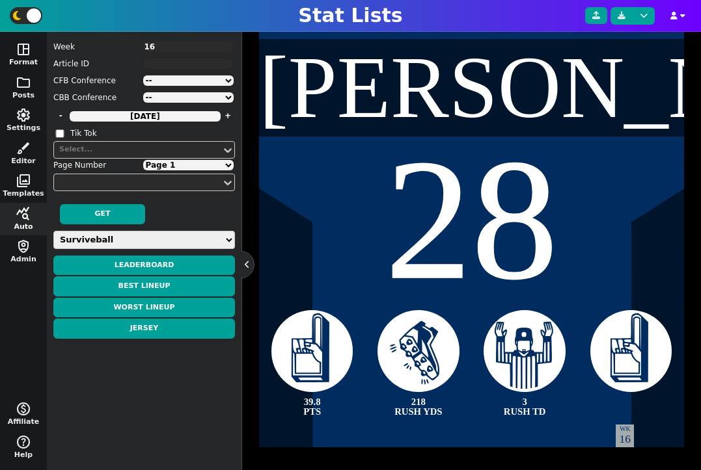
click at [180, 163] on select "Page 1 Page 2 Page 3 Page 4 Page 5" at bounding box center [188, 165] width 91 height 10
click at [143, 160] on select "Page 1 Page 2 Page 3 Page 4 Page 5" at bounding box center [188, 165] width 91 height 10
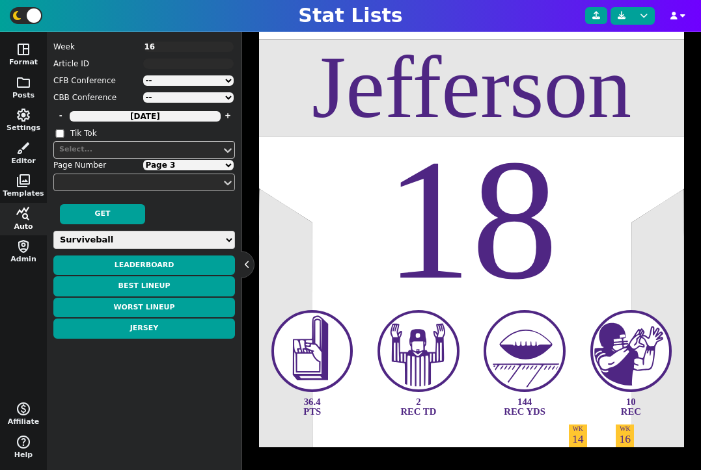
click at [143, 160] on select "Page 1 Page 2 Page 3 Page 4 Page 5" at bounding box center [188, 165] width 91 height 10
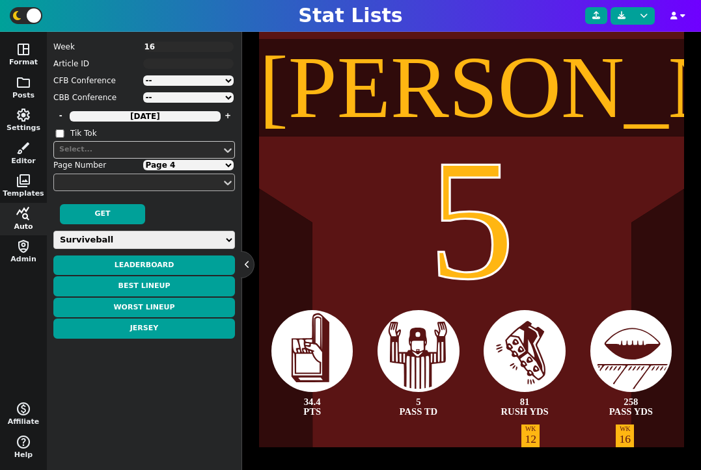
click at [143, 160] on select "Page 1 Page 2 Page 3 Page 4 Page 5" at bounding box center [188, 165] width 91 height 10
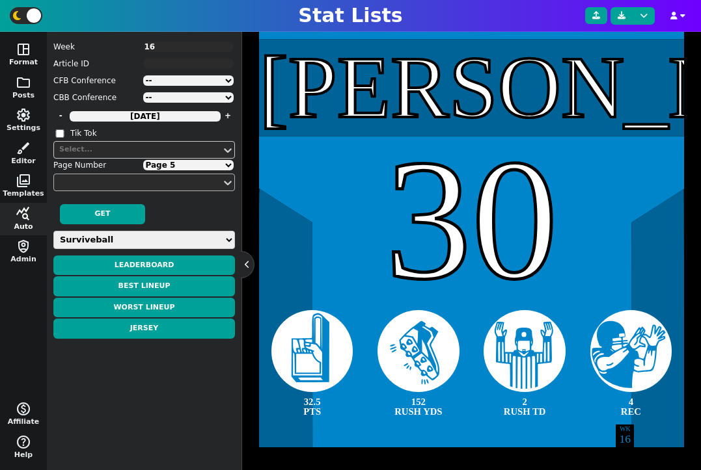
click at [143, 160] on select "Page 1 Page 2 Page 3 Page 4 Page 5" at bounding box center [188, 165] width 91 height 10
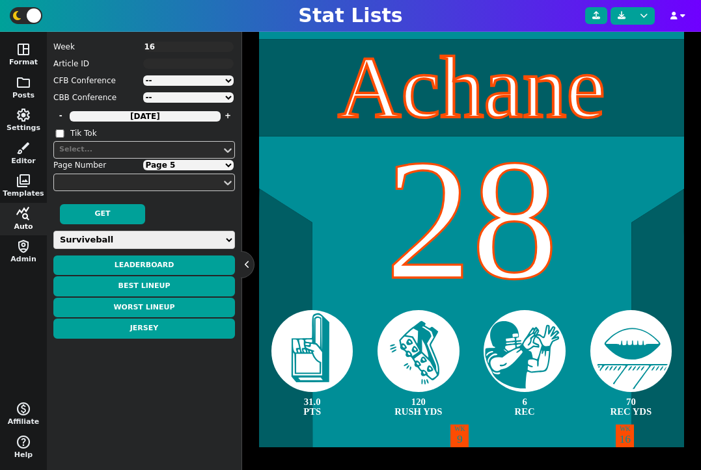
click at [172, 42] on textarea "16" at bounding box center [188, 47] width 91 height 10
click at [172, 46] on textarea "16" at bounding box center [188, 47] width 91 height 10
click at [167, 338] on div "Weekly Leaders Slate Leaders QB Stats RB Stats REC Stats IDP Stats Other Stats …" at bounding box center [144, 285] width 182 height 109
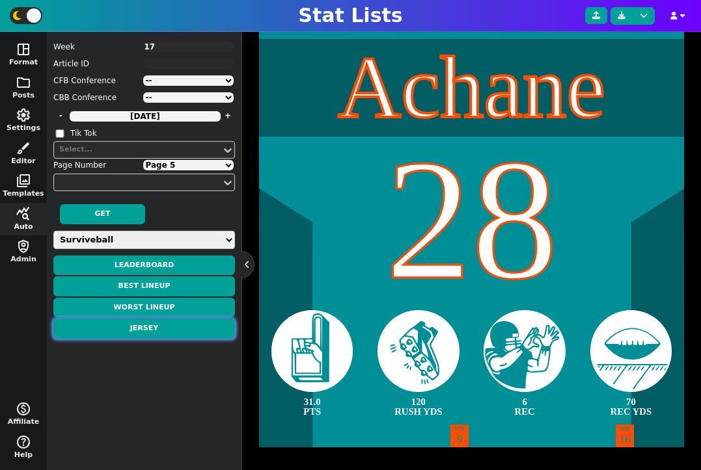
click at [162, 334] on button "Jersey" at bounding box center [144, 329] width 182 height 20
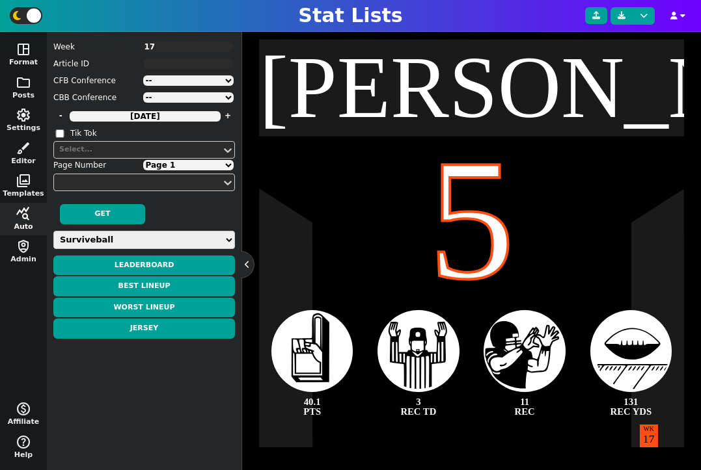
click at [184, 163] on select "Page 1 Page 2 Page 3 Page 4 Page 5 Page 6 Page 7 Page 8 Page 9" at bounding box center [188, 165] width 91 height 10
click at [189, 169] on select "Page 1 Page 2 Page 3 Page 4 Page 5 Page 6 Page 7 Page 8 Page 9" at bounding box center [188, 165] width 91 height 10
click at [143, 160] on select "Page 1 Page 2 Page 3 Page 4 Page 5 Page 6 Page 7 Page 8 Page 9" at bounding box center [188, 165] width 91 height 10
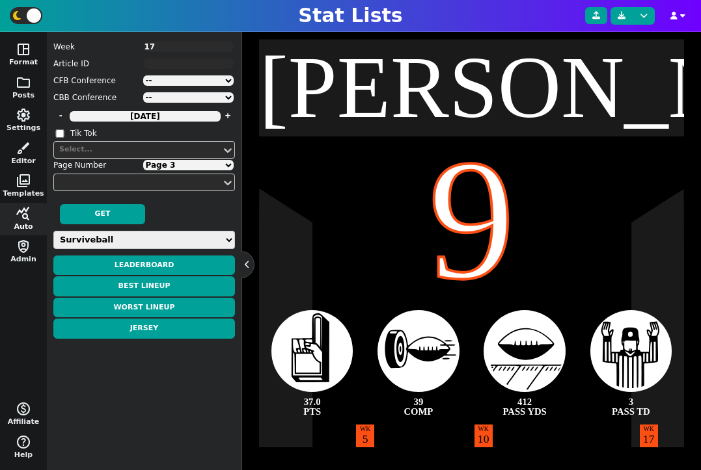
click at [143, 160] on select "Page 1 Page 2 Page 3 Page 4 Page 5 Page 6 Page 7 Page 8 Page 9" at bounding box center [188, 165] width 91 height 10
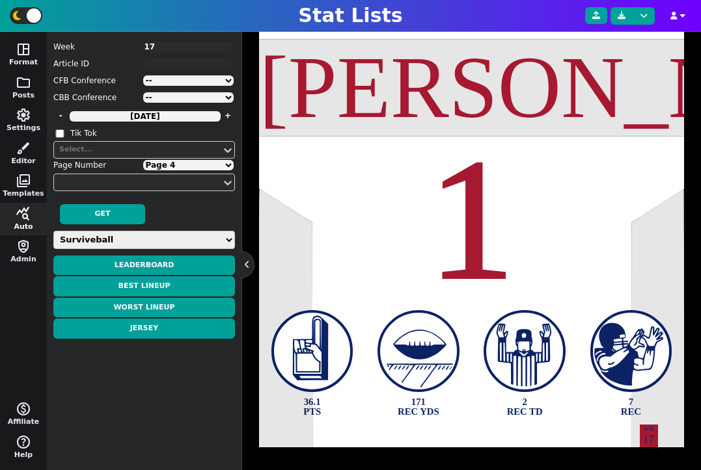
click at [143, 160] on select "Page 1 Page 2 Page 3 Page 4 Page 5 Page 6 Page 7 Page 8 Page 9" at bounding box center [188, 165] width 91 height 10
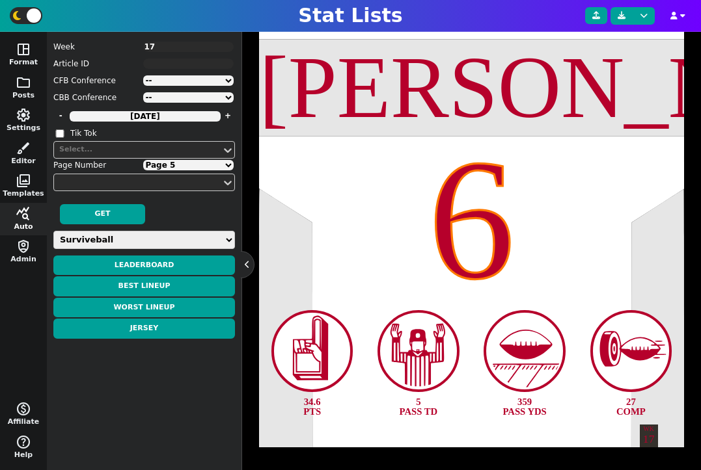
click at [143, 160] on select "Page 1 Page 2 Page 3 Page 4 Page 5 Page 6 Page 7 Page 8 Page 9" at bounding box center [188, 165] width 91 height 10
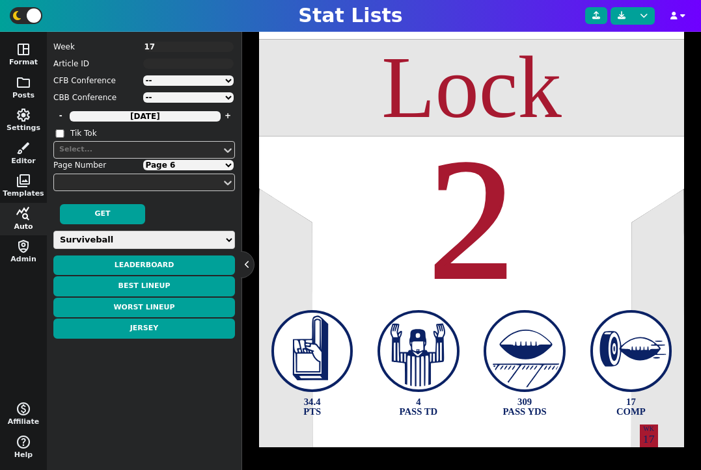
click at [143, 160] on select "Page 1 Page 2 Page 3 Page 4 Page 5 Page 6 Page 7 Page 8 Page 9" at bounding box center [188, 165] width 91 height 10
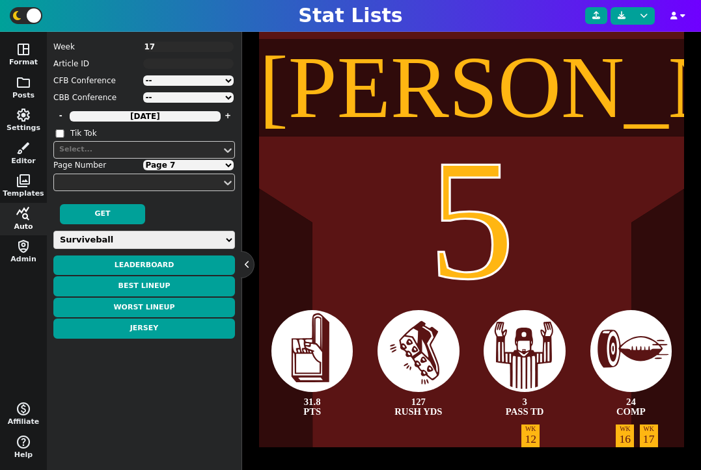
click at [143, 160] on select "Page 1 Page 2 Page 3 Page 4 Page 5 Page 6 Page 7 Page 8 Page 9" at bounding box center [188, 165] width 91 height 10
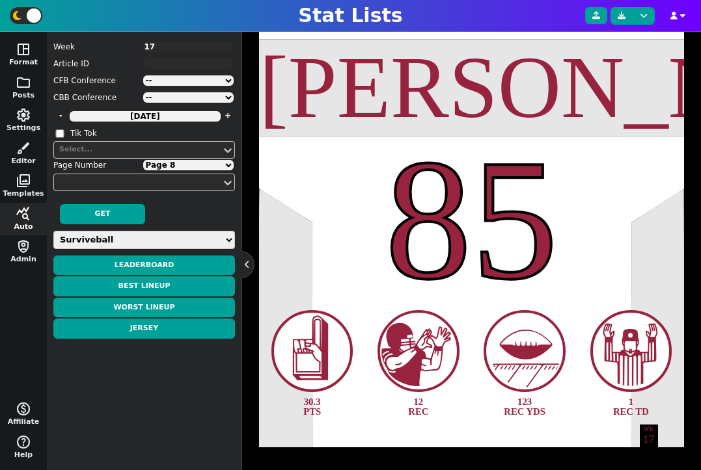
click at [143, 160] on select "Page 1 Page 2 Page 3 Page 4 Page 5 Page 6 Page 7 Page 8 Page 9" at bounding box center [188, 165] width 91 height 10
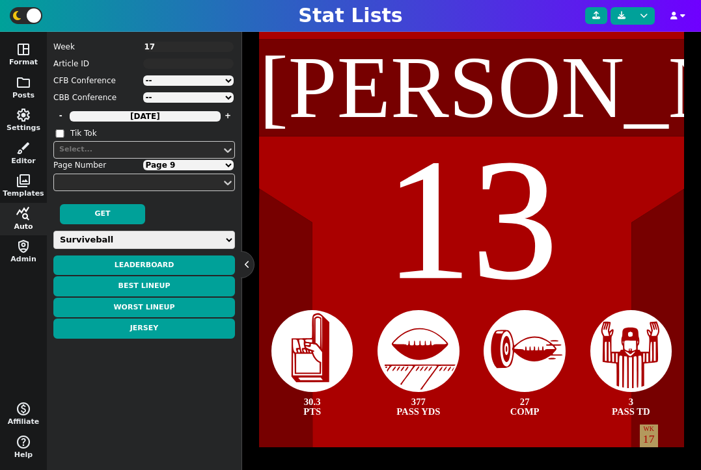
click at [143, 160] on select "Page 1 Page 2 Page 3 Page 4 Page 5 Page 6 Page 7 Page 8 Page 9" at bounding box center [188, 165] width 91 height 10
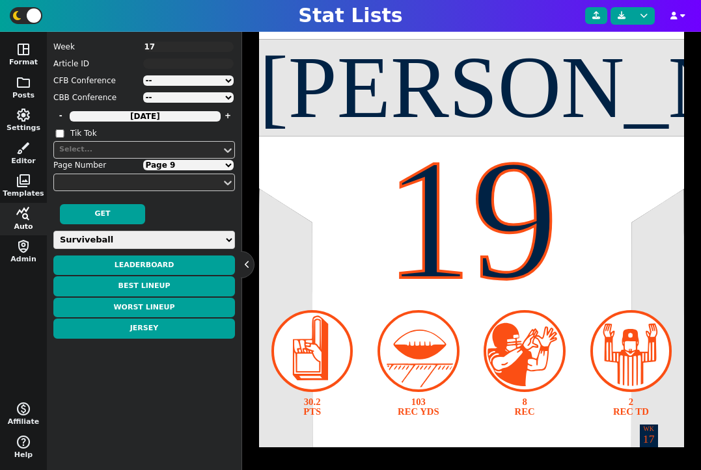
click at [182, 42] on textarea "17" at bounding box center [188, 47] width 91 height 10
click at [183, 46] on textarea "17" at bounding box center [188, 47] width 91 height 10
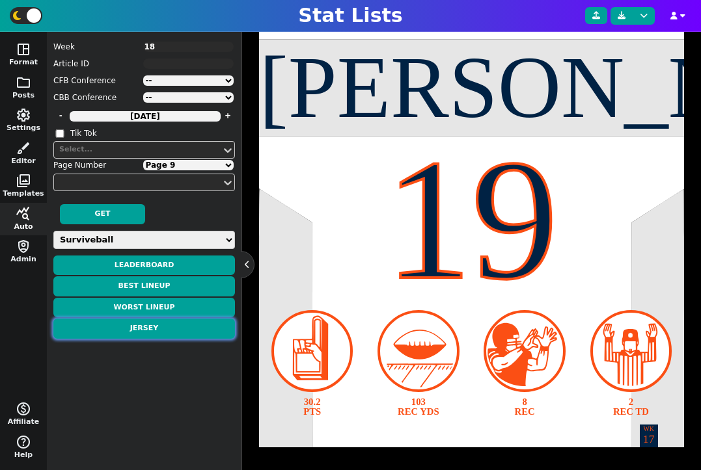
click at [143, 333] on button "Jersey" at bounding box center [144, 329] width 182 height 20
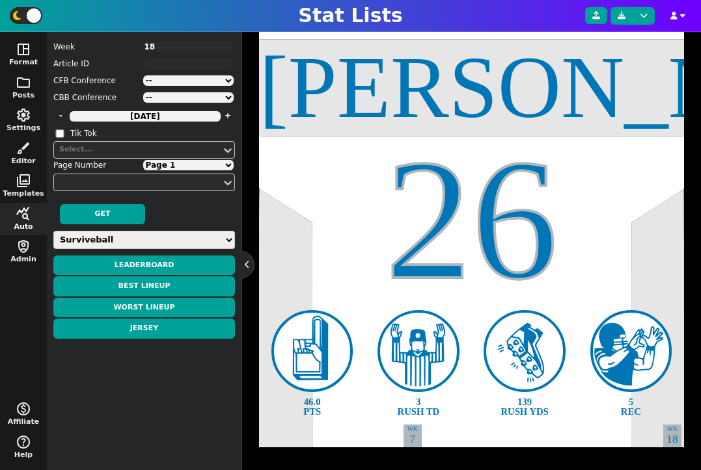
click at [172, 166] on select "Page 1 Page 2 Page 3 Page 4 Page 5 Page 6 Page 7" at bounding box center [188, 165] width 91 height 10
click at [143, 160] on select "Page 1 Page 2 Page 3 Page 4 Page 5 Page 6 Page 7" at bounding box center [188, 165] width 91 height 10
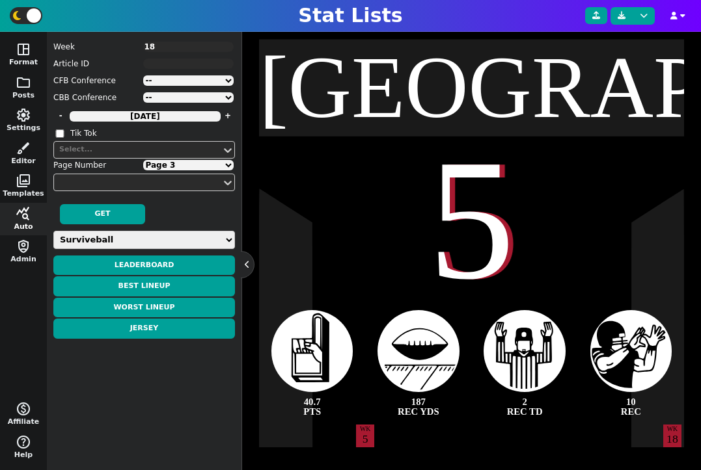
click at [143, 160] on select "Page 1 Page 2 Page 3 Page 4 Page 5 Page 6 Page 7" at bounding box center [188, 165] width 91 height 10
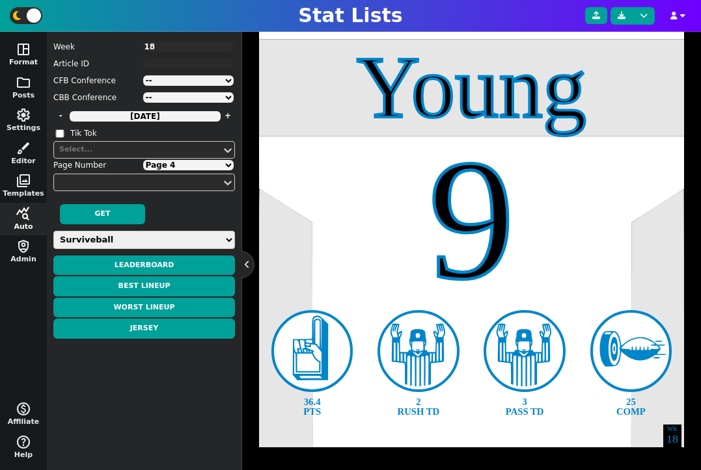
click at [143, 160] on select "Page 1 Page 2 Page 3 Page 4 Page 5 Page 6 Page 7" at bounding box center [188, 165] width 91 height 10
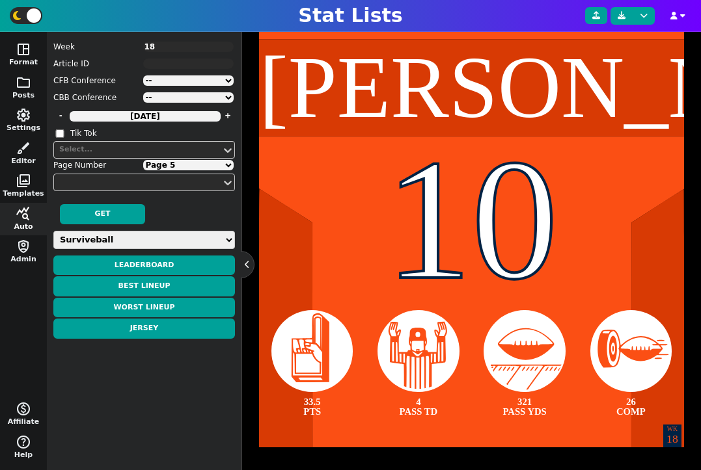
click at [143, 160] on select "Page 1 Page 2 Page 3 Page 4 Page 5 Page 6 Page 7" at bounding box center [188, 165] width 91 height 10
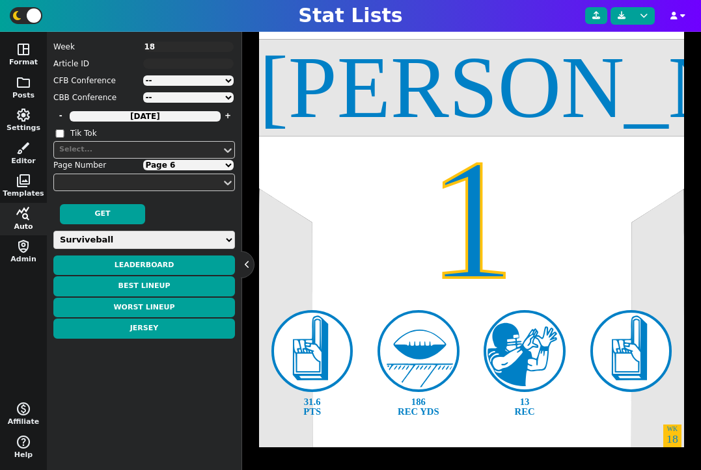
click at [143, 160] on select "Page 1 Page 2 Page 3 Page 4 Page 5 Page 6 Page 7" at bounding box center [188, 165] width 91 height 10
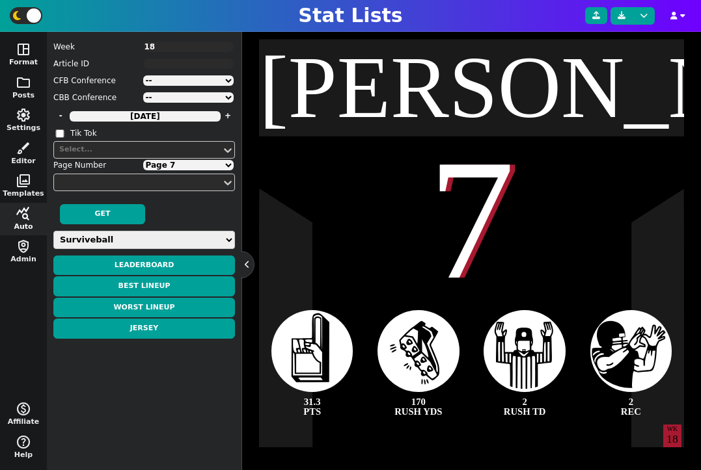
click at [143, 160] on select "Page 1 Page 2 Page 3 Page 4 Page 5 Page 6 Page 7" at bounding box center [188, 165] width 91 height 10
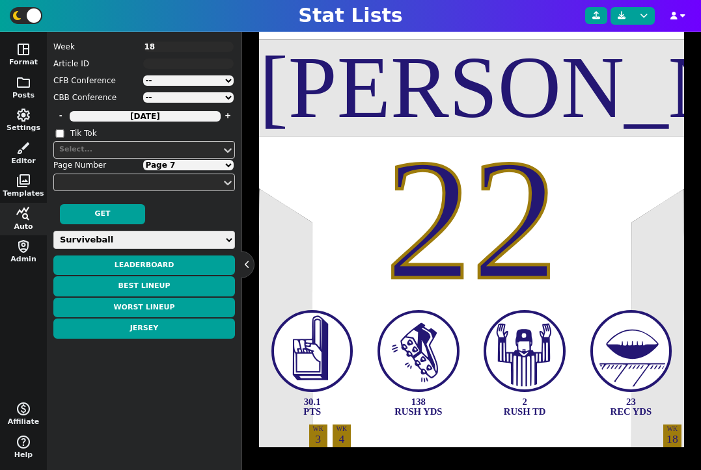
click at [167, 44] on textarea "18" at bounding box center [188, 47] width 91 height 10
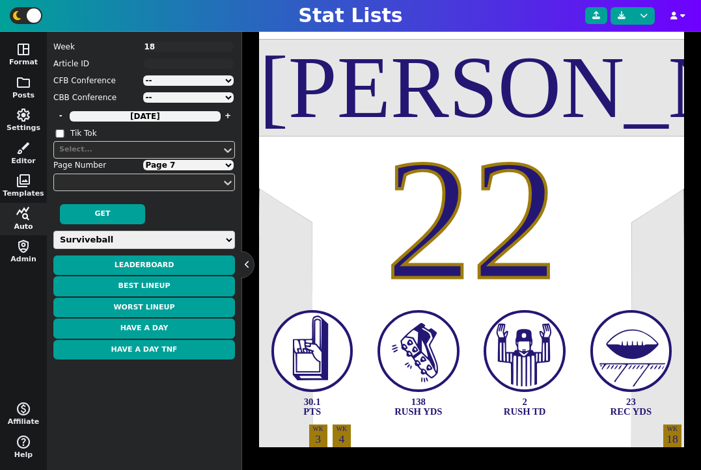
click at [174, 46] on textarea "18" at bounding box center [188, 47] width 91 height 10
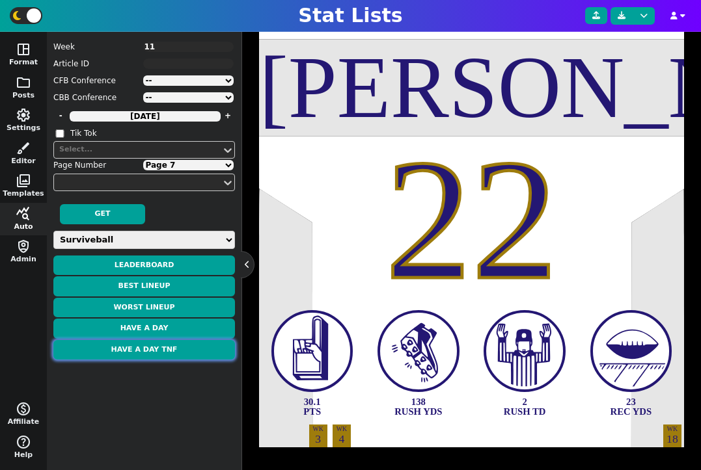
click at [166, 351] on button "Have a Day TNF" at bounding box center [144, 350] width 182 height 20
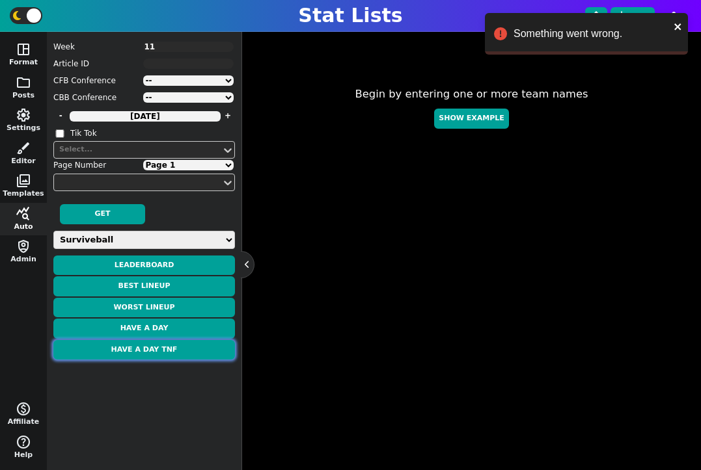
click at [197, 351] on button "Have a Day TNF" at bounding box center [144, 350] width 182 height 20
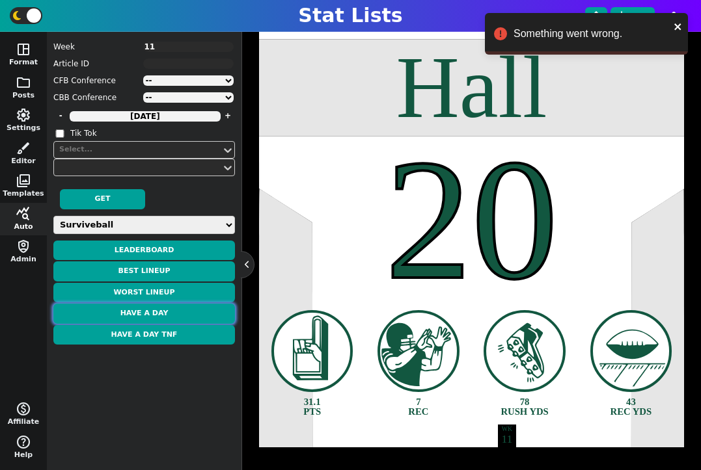
click at [163, 316] on button "Have a Day" at bounding box center [144, 314] width 182 height 20
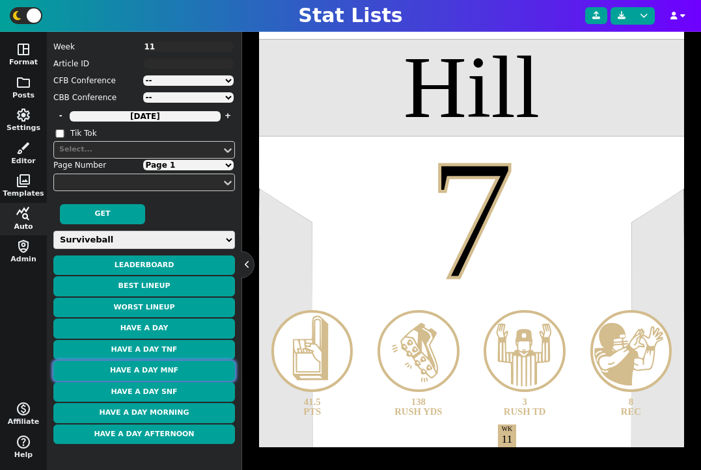
click at [176, 366] on button "Have a Day MNF" at bounding box center [144, 371] width 182 height 20
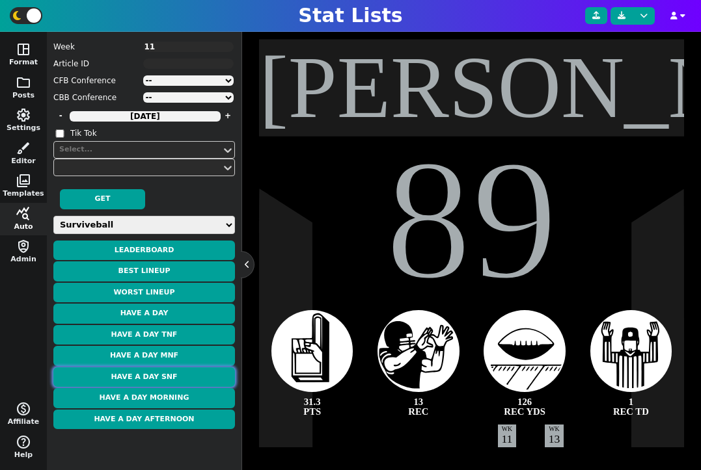
click at [176, 374] on button "Have a Day SNF" at bounding box center [144, 378] width 182 height 20
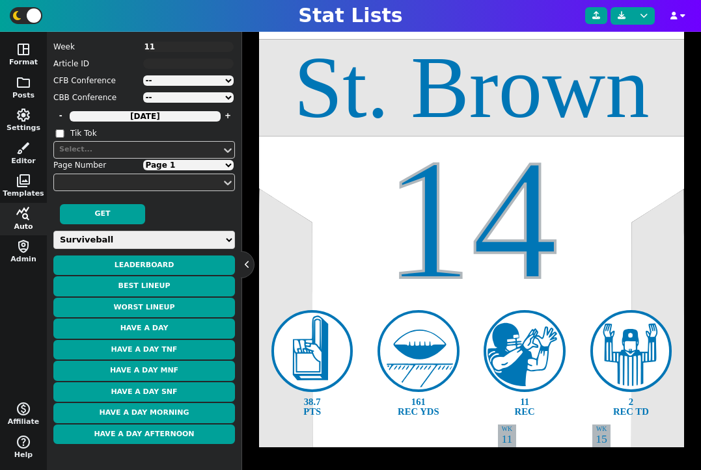
click at [187, 167] on select "Page 1 Page 2 Page 3" at bounding box center [188, 165] width 91 height 10
click at [143, 160] on select "Page 1 Page 2 Page 3" at bounding box center [188, 165] width 91 height 10
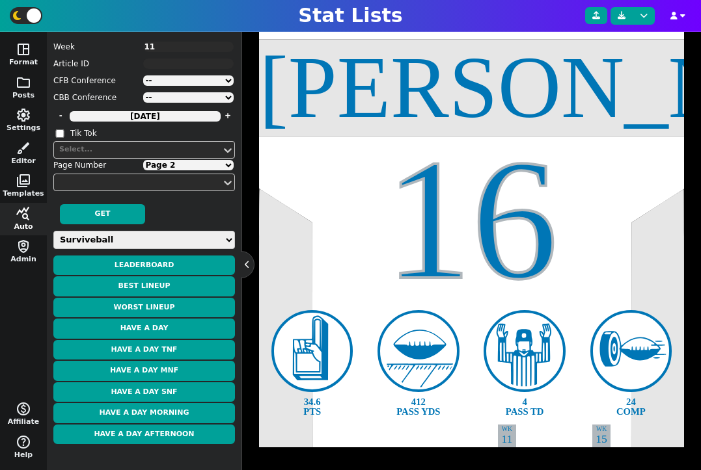
click at [185, 168] on select "Page 1 Page 2 Page 3" at bounding box center [188, 165] width 91 height 10
click at [143, 160] on select "Page 1 Page 2 Page 3" at bounding box center [188, 165] width 91 height 10
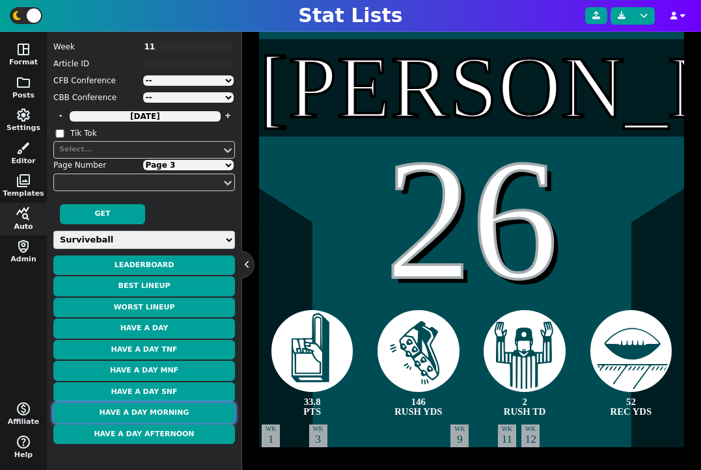
click at [178, 410] on button "Have a Day Morning" at bounding box center [144, 413] width 182 height 20
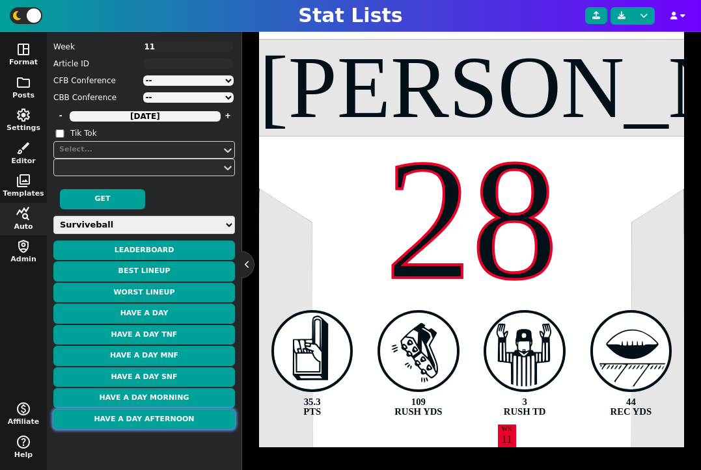
click at [171, 421] on button "Have a Day Afternoon" at bounding box center [144, 420] width 182 height 20
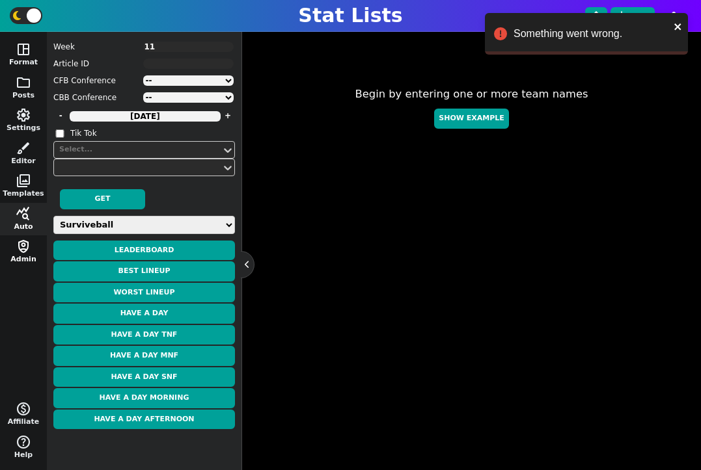
click at [22, 247] on span "shield_person" at bounding box center [24, 247] width 16 height 16
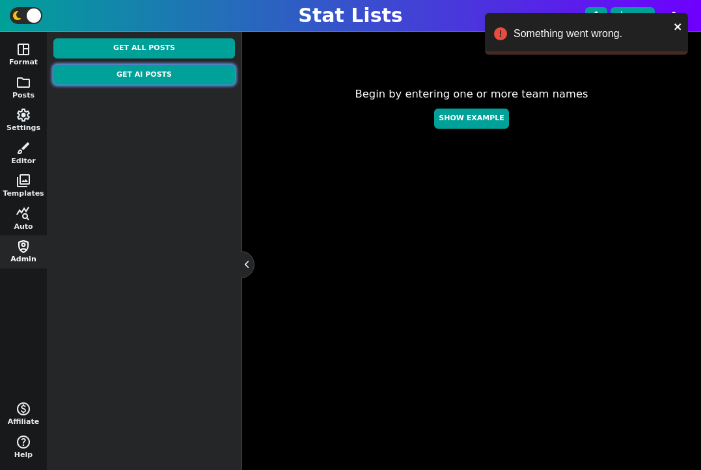
click at [168, 76] on button "Get AI Posts" at bounding box center [144, 75] width 182 height 20
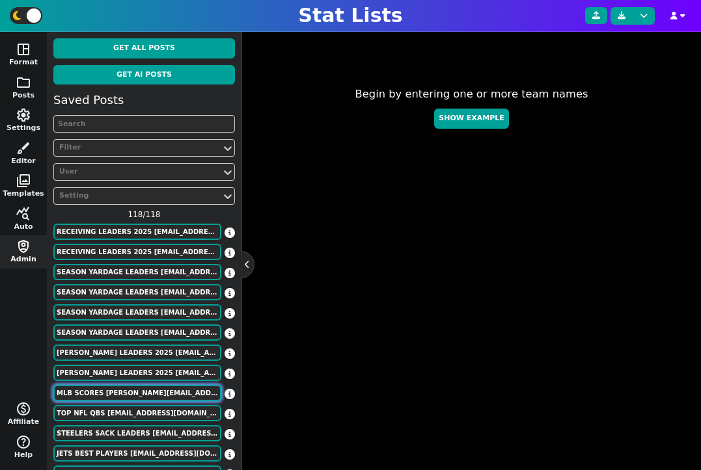
click at [184, 393] on button "MLB Scores [PERSON_NAME][EMAIL_ADDRESS][DOMAIN_NAME]" at bounding box center [137, 393] width 168 height 16
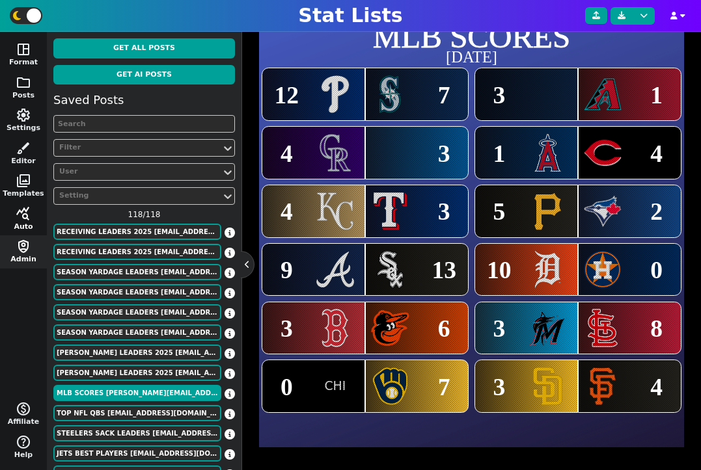
click at [22, 223] on button "query_stats Auto" at bounding box center [23, 219] width 47 height 33
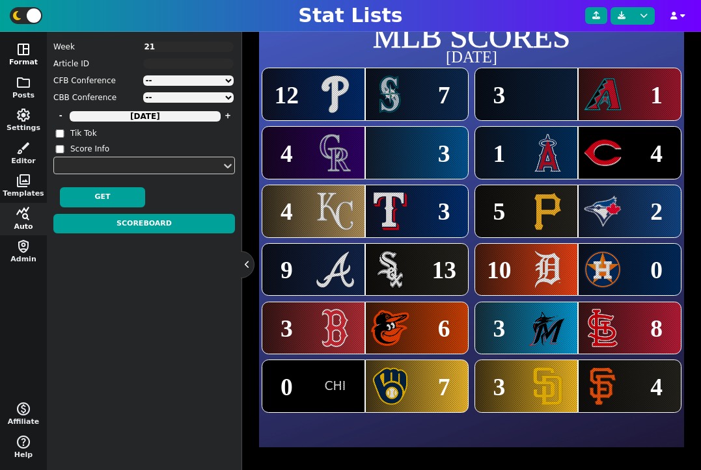
click at [17, 61] on button "space_dashboard Format" at bounding box center [23, 54] width 47 height 33
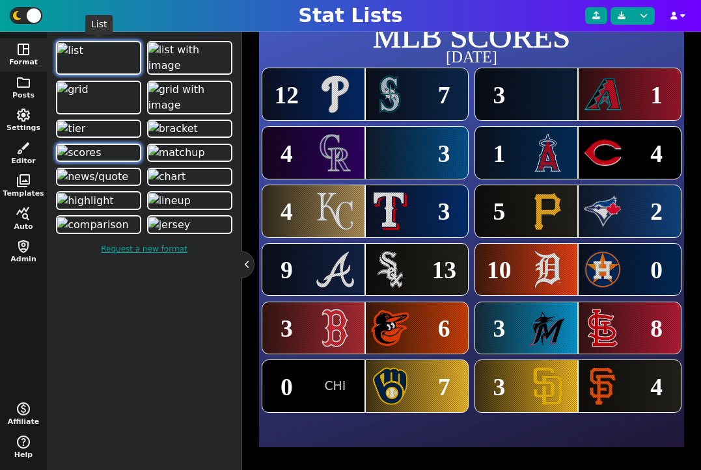
click at [68, 59] on img at bounding box center [70, 51] width 26 height 16
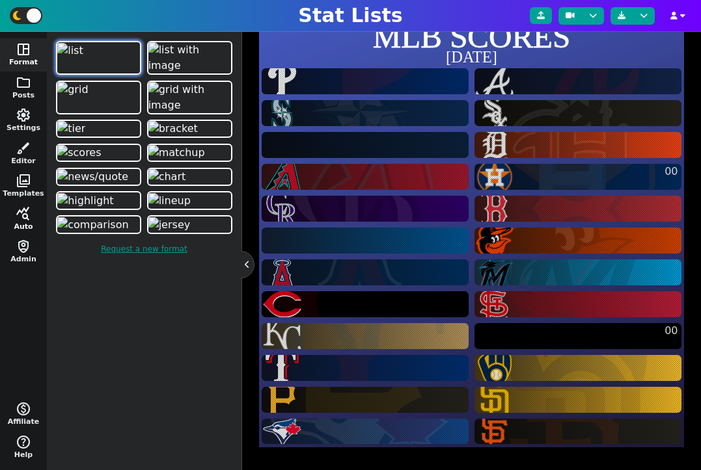
click at [23, 224] on button "query_stats Auto" at bounding box center [23, 219] width 47 height 33
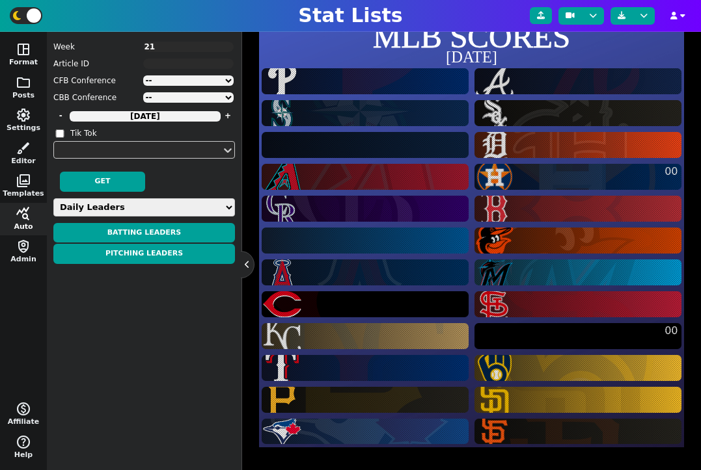
click at [133, 207] on select "Daily Leaders Batting Stats Pitching Stats Reliever Stats Team Stats Power Rank…" at bounding box center [144, 207] width 182 height 18
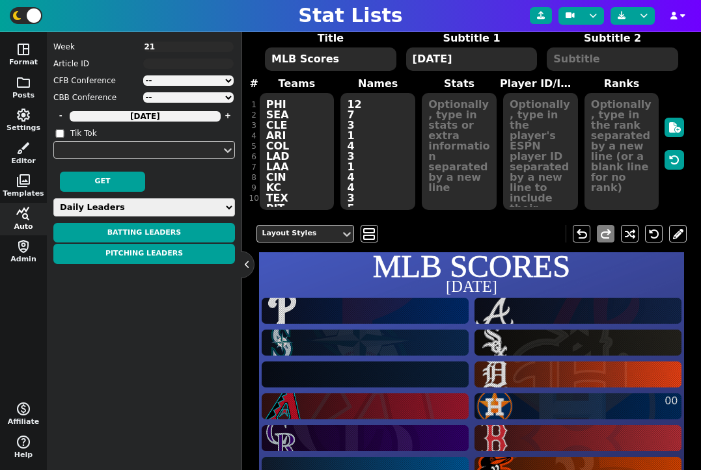
scroll to position [0, 0]
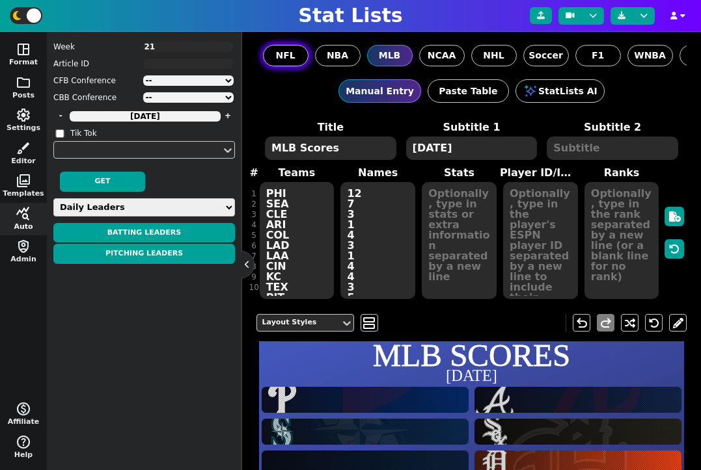
click at [289, 57] on span "NFL" at bounding box center [285, 56] width 20 height 14
click at [0, 0] on input "NFL" at bounding box center [0, 0] width 0 height 0
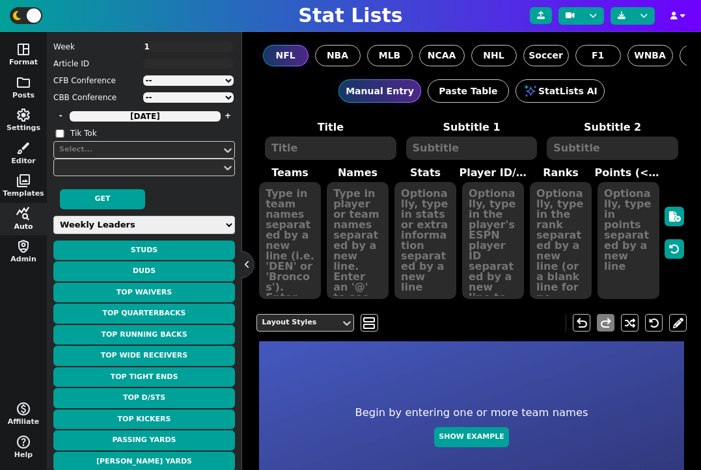
click at [160, 222] on select "Weekly Leaders Slate Leaders QB Stats RB Stats REC Stats IDP Stats Other Stats …" at bounding box center [144, 225] width 182 height 18
click at [53, 216] on select "Weekly Leaders Slate Leaders QB Stats RB Stats REC Stats IDP Stats Other Stats …" at bounding box center [144, 225] width 182 height 18
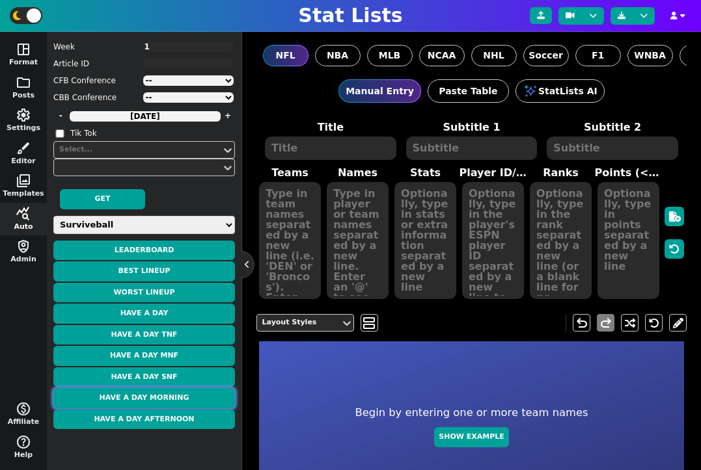
click at [172, 44] on textarea "1" at bounding box center [188, 47] width 91 height 10
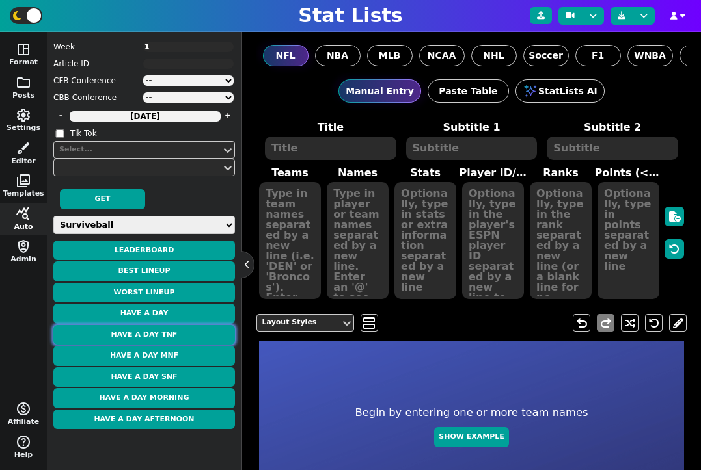
drag, startPoint x: 166, startPoint y: 394, endPoint x: 174, endPoint y: 335, distance: 59.8
click at [174, 335] on button "Have a Day TNF" at bounding box center [144, 335] width 182 height 20
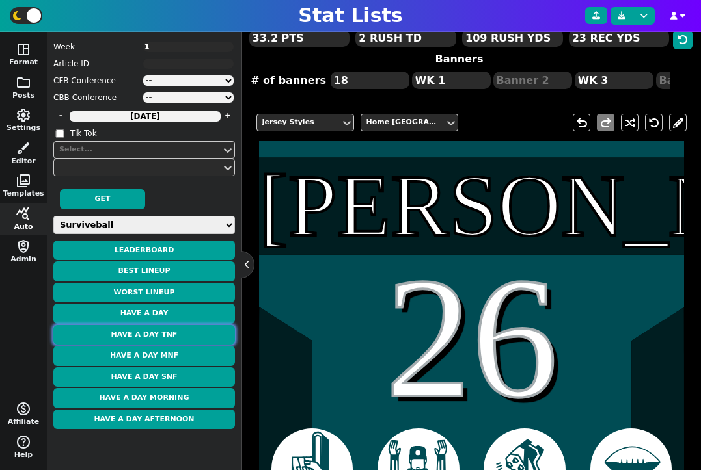
scroll to position [79, 0]
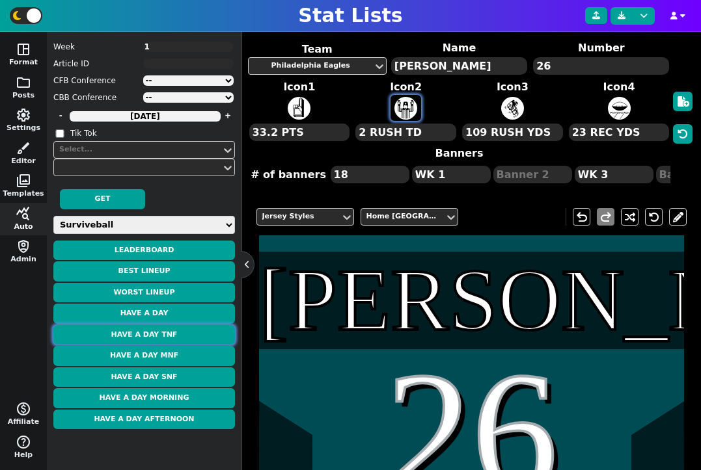
click at [310, 102] on icon "button" at bounding box center [299, 108] width 23 height 23
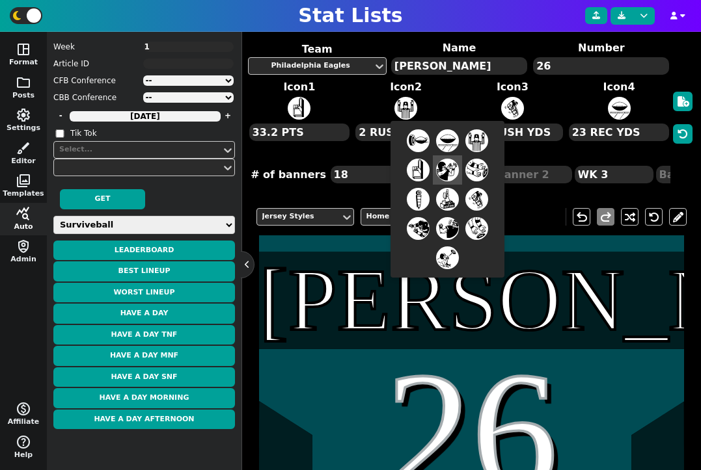
drag, startPoint x: 174, startPoint y: 335, endPoint x: 447, endPoint y: 169, distance: 319.5
click at [428, 145] on icon "Menu" at bounding box center [419, 140] width 20 height 10
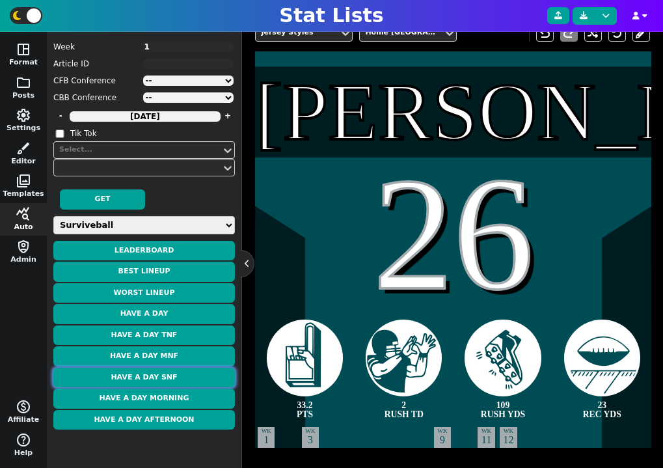
scroll to position [266, 0]
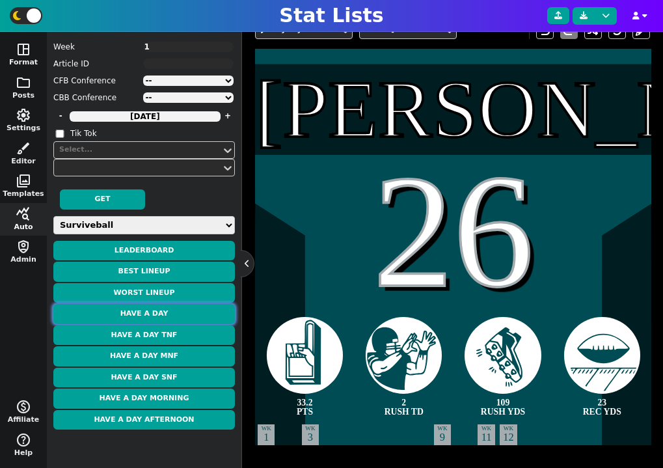
click at [175, 309] on button "Have a Day" at bounding box center [144, 314] width 182 height 20
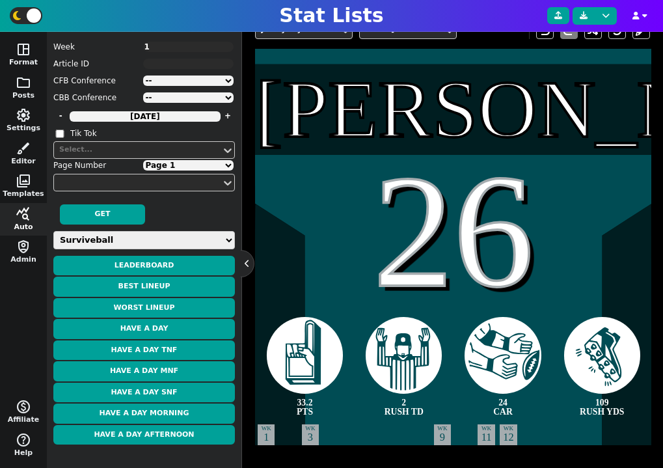
click at [217, 162] on select "Page 1 Page 2 Page 3 Page 4" at bounding box center [188, 165] width 91 height 10
click at [143, 160] on select "Page 1 Page 2 Page 3 Page 4" at bounding box center [188, 165] width 91 height 10
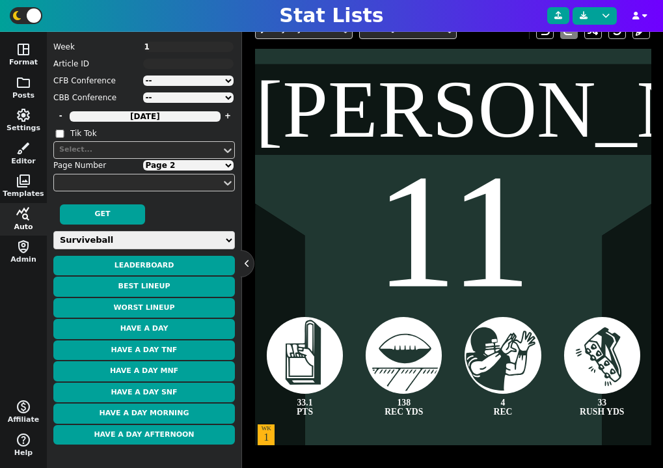
click at [205, 166] on select "Page 1 Page 2 Page 3 Page 4" at bounding box center [188, 165] width 91 height 10
click at [143, 160] on select "Page 1 Page 2 Page 3 Page 4" at bounding box center [188, 165] width 91 height 10
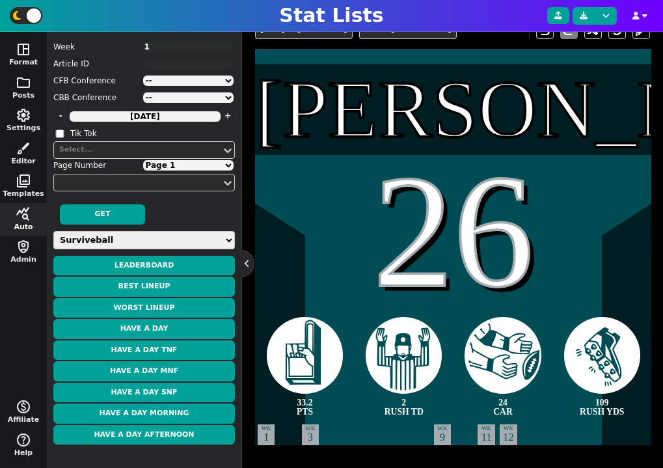
click at [182, 165] on select "Page 1 Page 2 Page 3 Page 4" at bounding box center [188, 165] width 91 height 10
click at [143, 160] on select "Page 1 Page 2 Page 3 Page 4" at bounding box center [188, 165] width 91 height 10
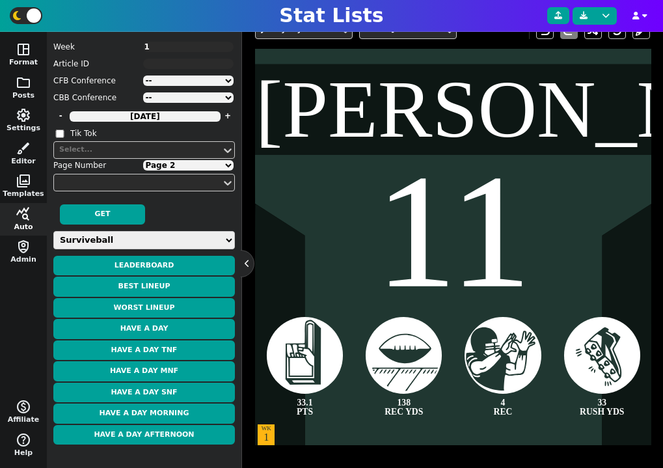
click at [195, 165] on select "Page 1 Page 2 Page 3 Page 4" at bounding box center [188, 165] width 91 height 10
click at [143, 160] on select "Page 1 Page 2 Page 3 Page 4" at bounding box center [188, 165] width 91 height 10
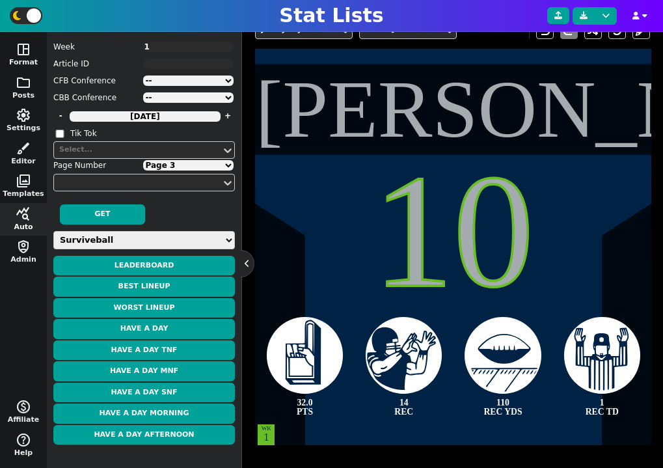
click at [187, 166] on select "Page 1 Page 2 Page 3 Page 4" at bounding box center [188, 165] width 91 height 10
click at [143, 160] on select "Page 1 Page 2 Page 3 Page 4" at bounding box center [188, 165] width 91 height 10
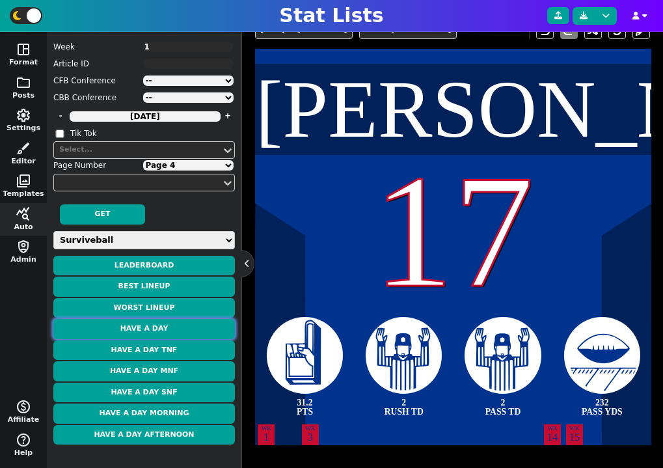
click at [169, 332] on button "Have a Day" at bounding box center [144, 329] width 182 height 20
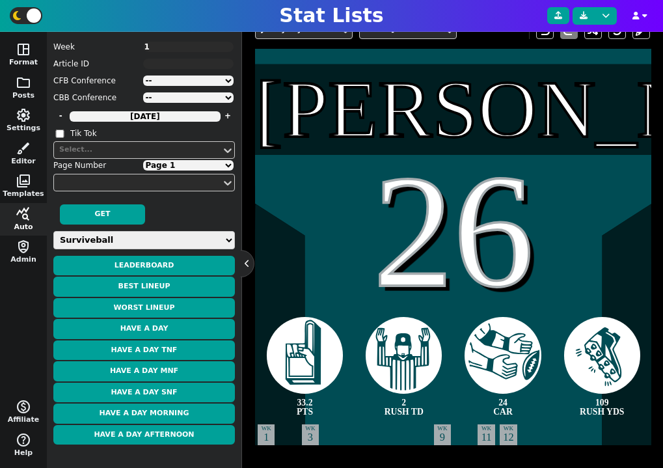
click at [183, 165] on select "Page 1 Page 2 Page 3 Page 4" at bounding box center [188, 165] width 91 height 10
click at [143, 160] on select "Page 1 Page 2 Page 3 Page 4" at bounding box center [188, 165] width 91 height 10
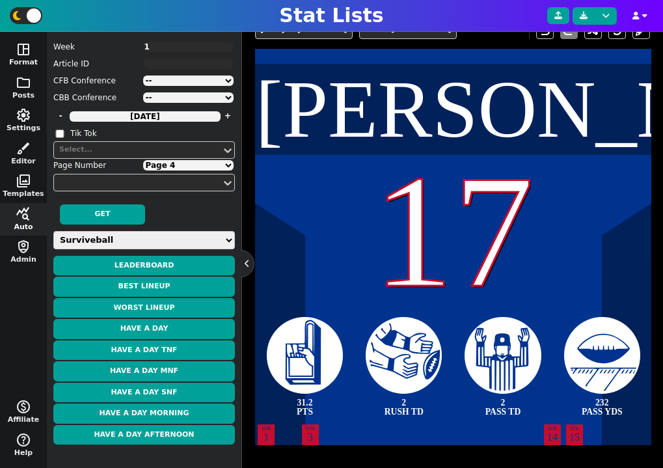
click at [157, 49] on textarea "1" at bounding box center [188, 47] width 91 height 10
click at [173, 331] on button "Have a Day" at bounding box center [144, 329] width 182 height 20
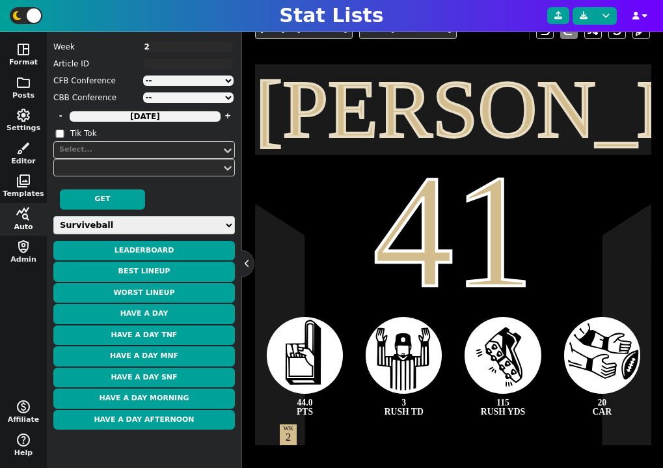
click at [170, 48] on textarea "2" at bounding box center [188, 47] width 91 height 10
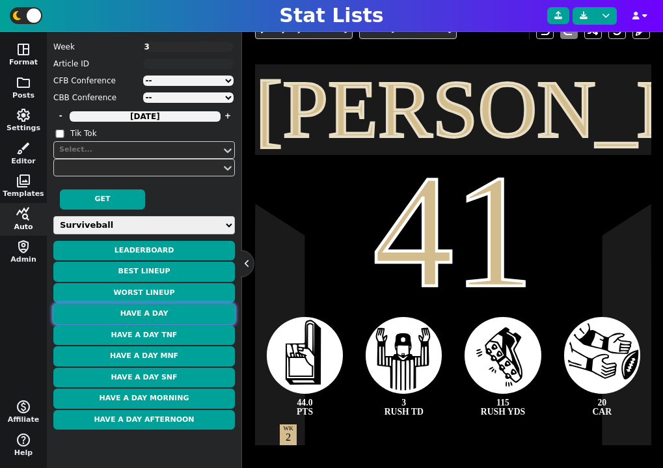
click at [163, 314] on button "Have a Day" at bounding box center [144, 314] width 182 height 20
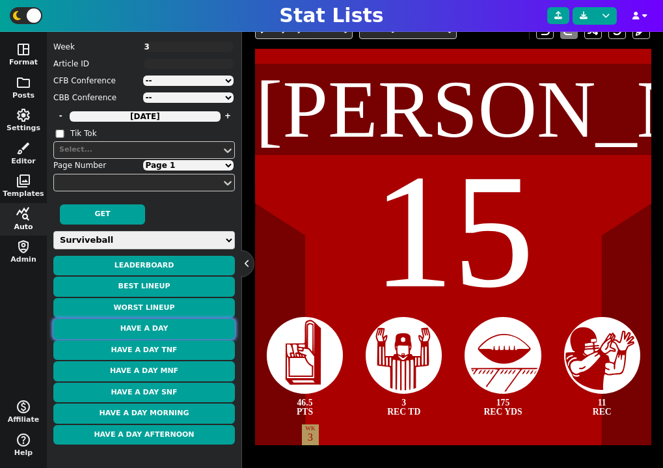
click at [183, 321] on button "Have a Day" at bounding box center [144, 329] width 182 height 20
click at [184, 161] on select "Page 1 Page 2 Page 3 Page 4 Page 5" at bounding box center [188, 165] width 91 height 10
click at [143, 160] on select "Page 1 Page 2 Page 3 Page 4 Page 5" at bounding box center [188, 165] width 91 height 10
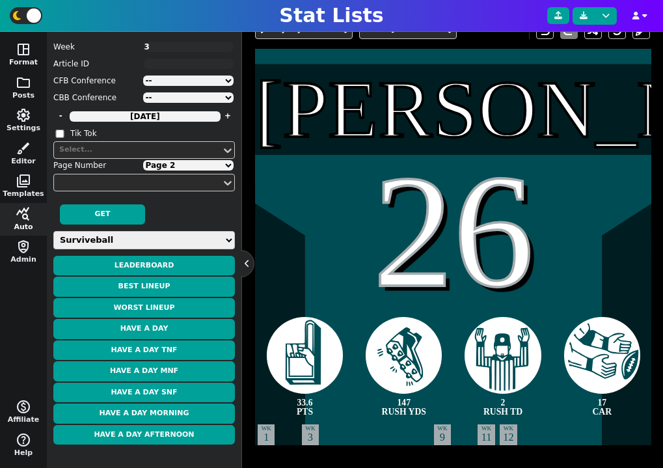
click at [202, 160] on select "Page 1 Page 2 Page 3 Page 4 Page 5" at bounding box center [188, 165] width 91 height 10
click at [143, 160] on select "Page 1 Page 2 Page 3 Page 4 Page 5" at bounding box center [188, 165] width 91 height 10
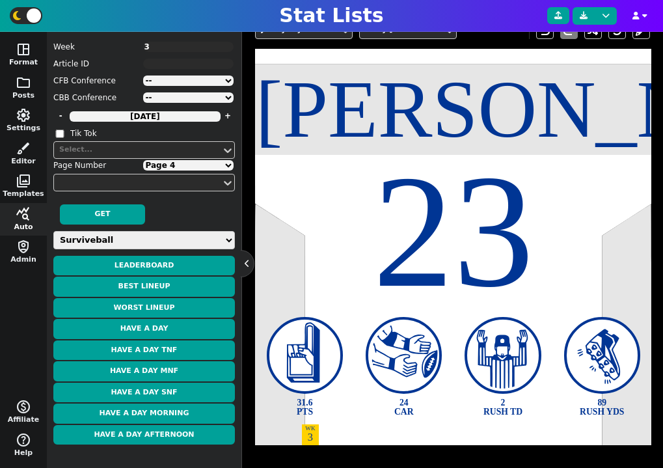
click at [143, 160] on select "Page 1 Page 2 Page 3 Page 4 Page 5" at bounding box center [188, 165] width 91 height 10
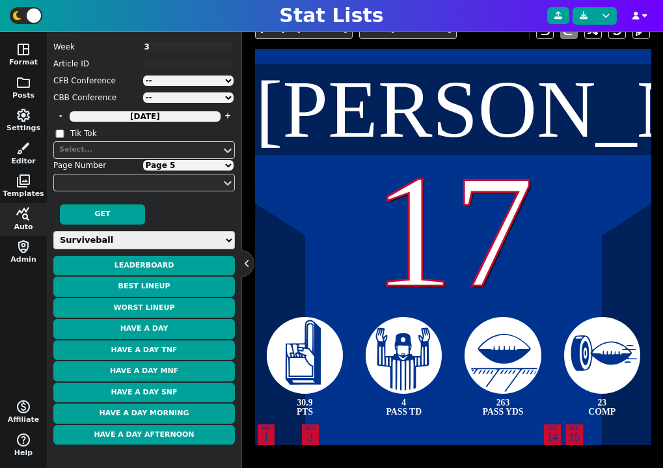
click at [143, 160] on select "Page 1 Page 2 Page 3 Page 4 Page 5" at bounding box center [188, 165] width 91 height 10
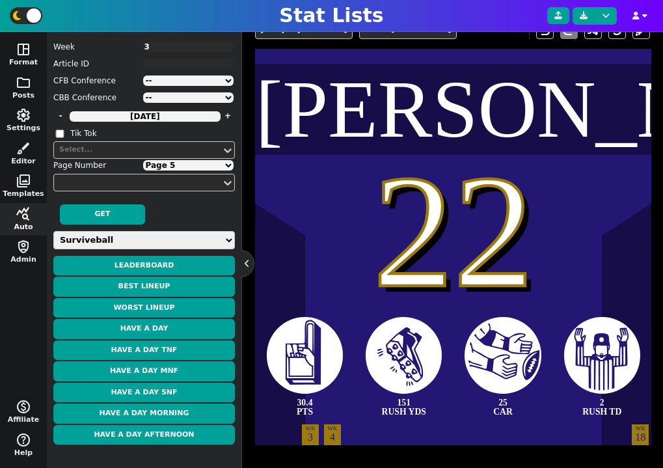
click at [194, 167] on select "Page 1 Page 2 Page 3 Page 4 Page 5" at bounding box center [188, 165] width 91 height 10
click at [172, 46] on textarea "3" at bounding box center [188, 47] width 91 height 10
click at [173, 332] on button "Have a Day" at bounding box center [144, 329] width 182 height 20
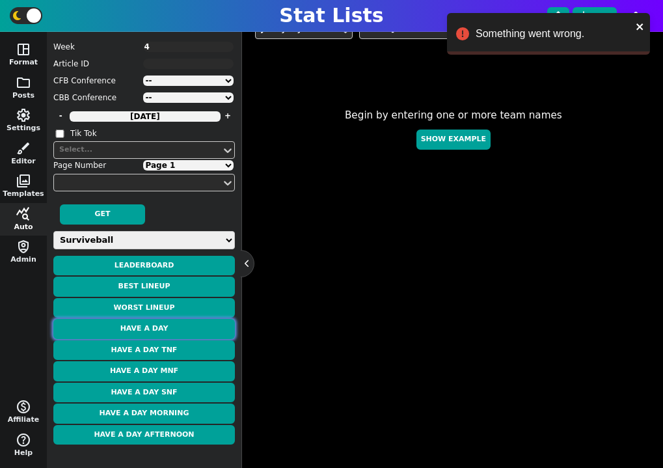
click at [161, 321] on button "Have a Day" at bounding box center [144, 329] width 182 height 20
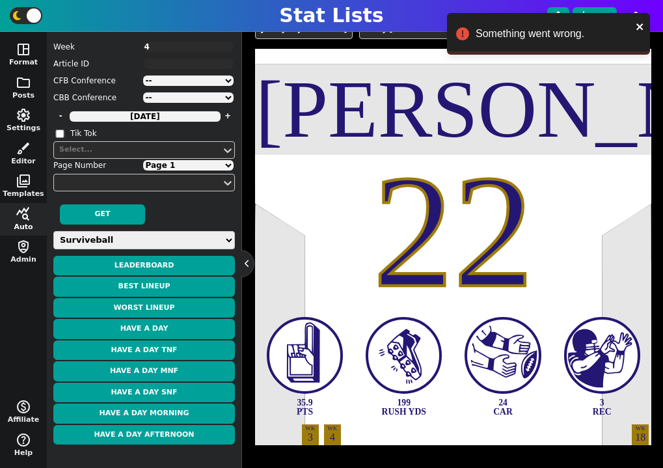
scroll to position [257, 0]
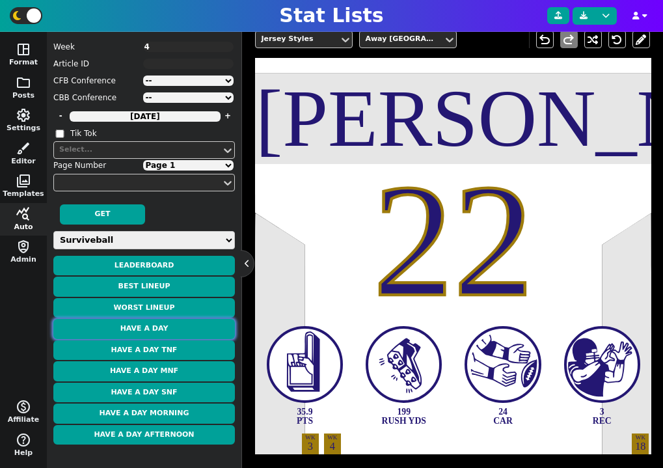
click at [173, 329] on button "Have a Day" at bounding box center [144, 329] width 182 height 20
click at [185, 328] on button "Have a Day" at bounding box center [144, 329] width 182 height 20
click at [191, 327] on button "Have a Day" at bounding box center [144, 329] width 182 height 20
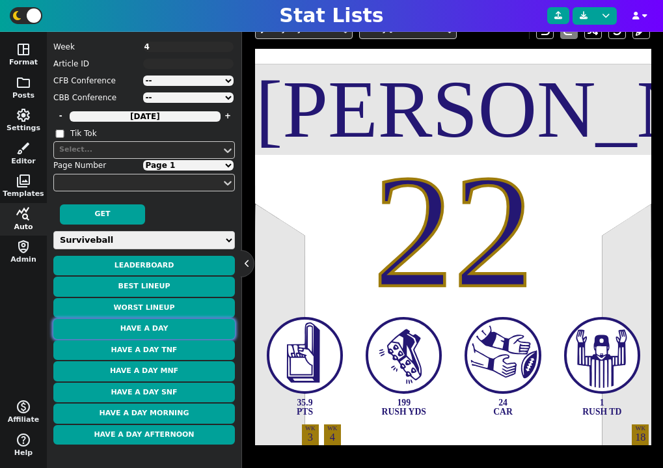
click at [180, 327] on button "Have a Day" at bounding box center [144, 329] width 182 height 20
click at [170, 167] on select "Page 1 Page 2 Page 3 Page 4" at bounding box center [188, 165] width 91 height 10
click at [143, 160] on select "Page 1 Page 2 Page 3 Page 4" at bounding box center [188, 165] width 91 height 10
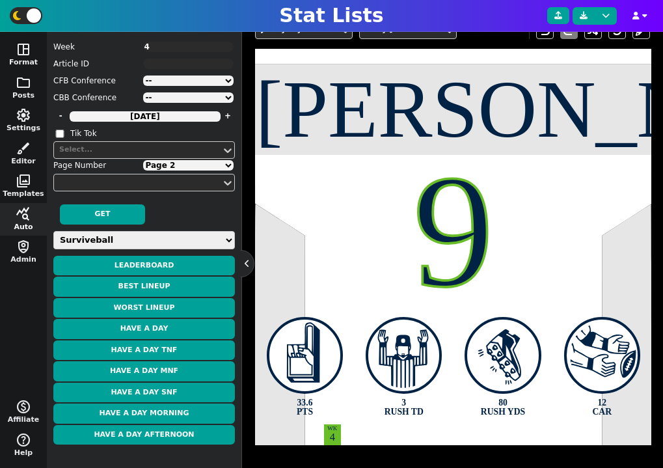
click at [182, 166] on select "Page 1 Page 2 Page 3 Page 4" at bounding box center [188, 165] width 91 height 10
click at [143, 160] on select "Page 1 Page 2 Page 3 Page 4" at bounding box center [188, 165] width 91 height 10
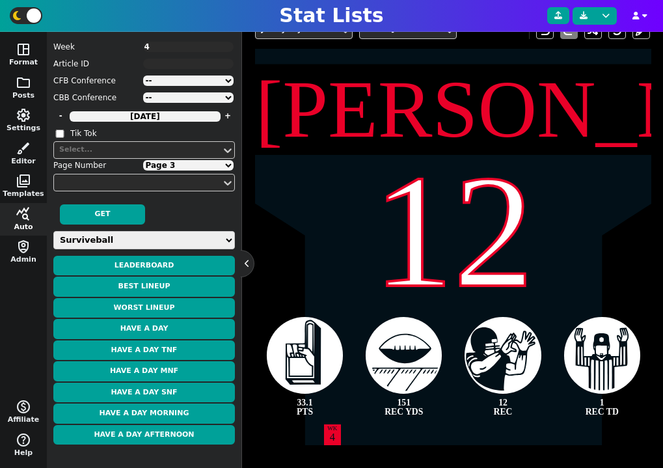
click at [179, 164] on select "Page 1 Page 2 Page 3 Page 4" at bounding box center [188, 165] width 91 height 10
click at [143, 160] on select "Page 1 Page 2 Page 3 Page 4" at bounding box center [188, 165] width 91 height 10
click at [185, 163] on select "Page 1 Page 2 Page 3 Page 4" at bounding box center [188, 165] width 91 height 10
click at [143, 160] on select "Page 1 Page 2 Page 3 Page 4" at bounding box center [188, 165] width 91 height 10
